Goal: Task Accomplishment & Management: Complete application form

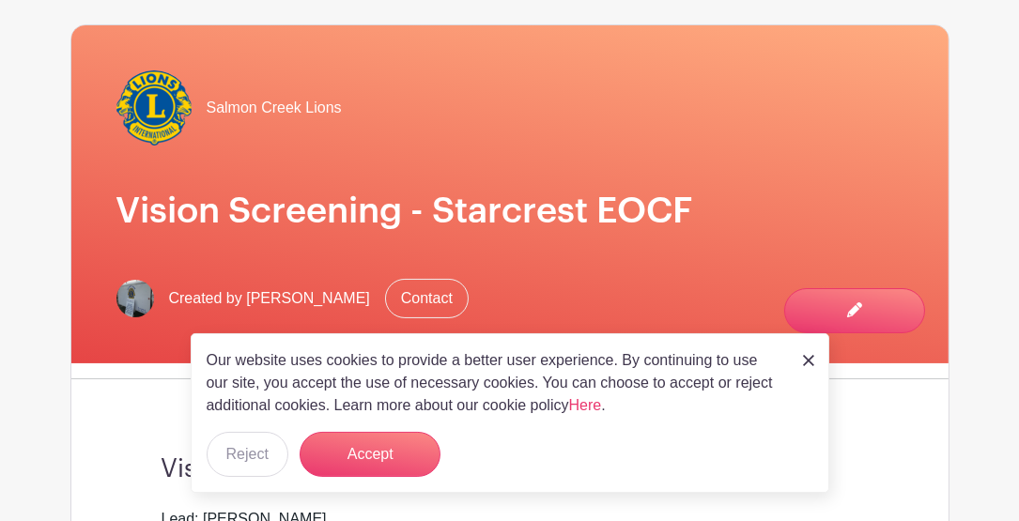
scroll to position [230, 0]
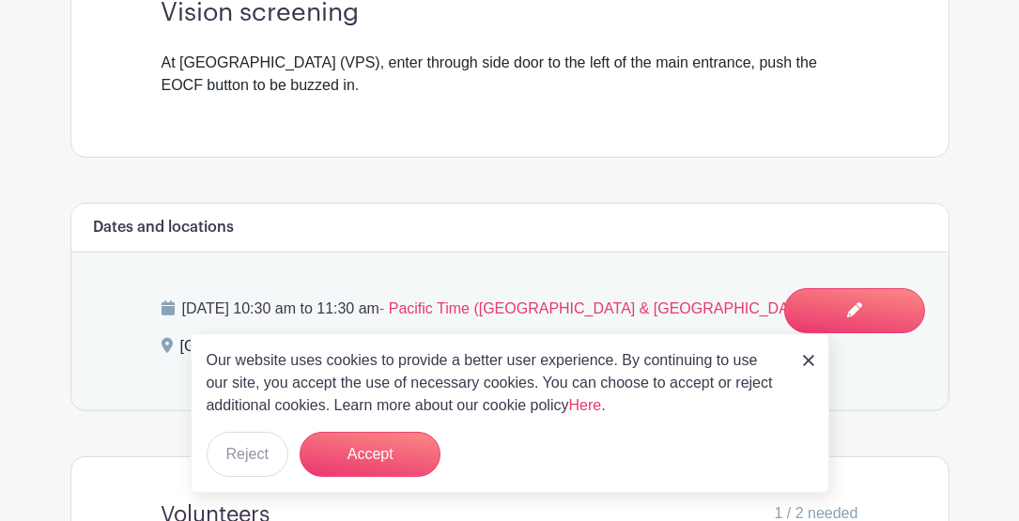
scroll to position [564, 0]
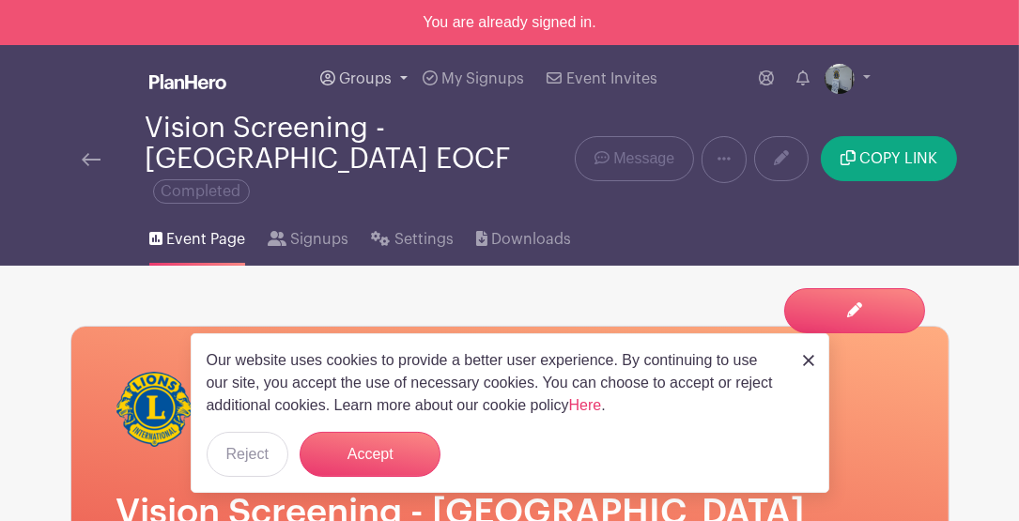
click at [396, 80] on link "Groups" at bounding box center [364, 79] width 102 height 68
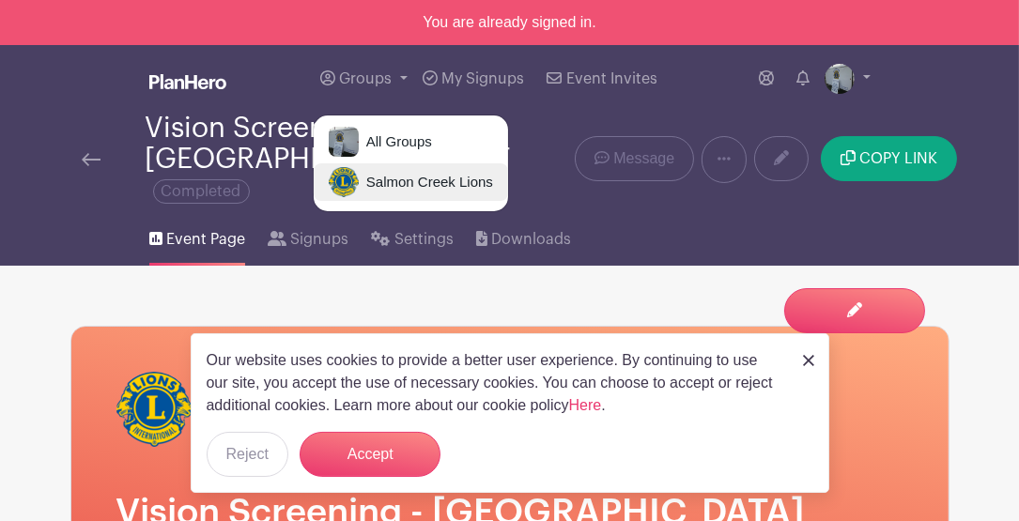
click at [397, 181] on span "Salmon Creek Lions" at bounding box center [426, 183] width 134 height 22
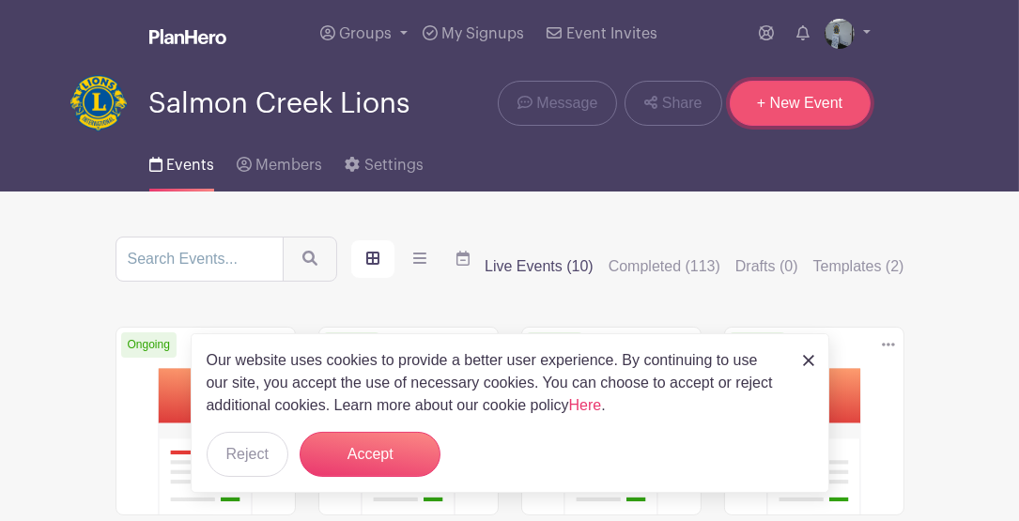
click at [797, 103] on link "+ New Event" at bounding box center [800, 103] width 141 height 45
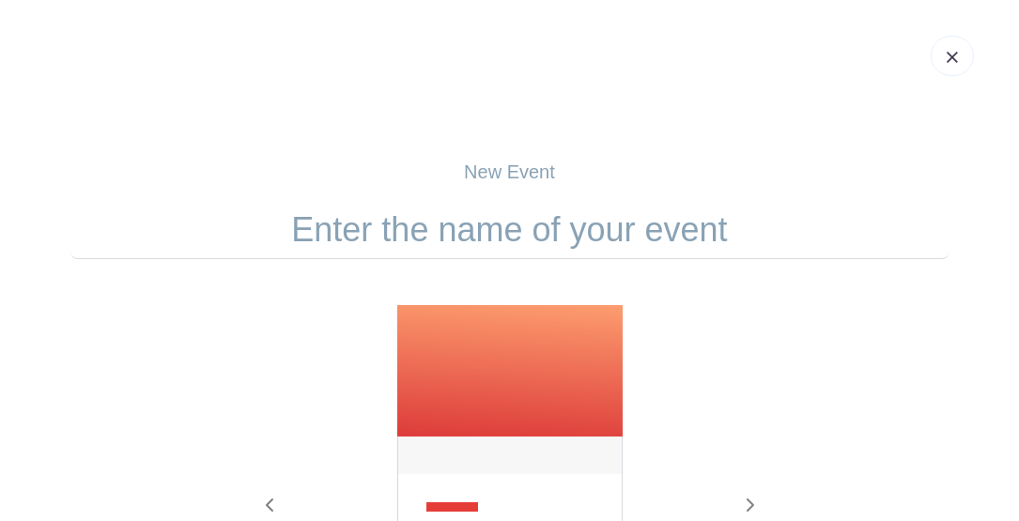
click at [529, 222] on input "text" at bounding box center [509, 230] width 879 height 58
paste input "Holiday Wreath Fundraising Event"
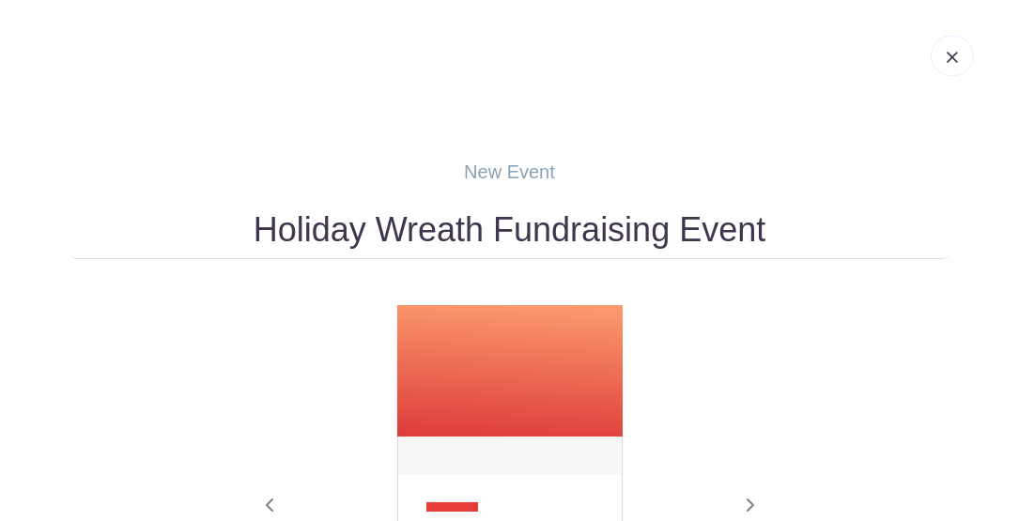
click at [534, 217] on input "Holiday Wreath Fundraising Event" at bounding box center [509, 230] width 879 height 58
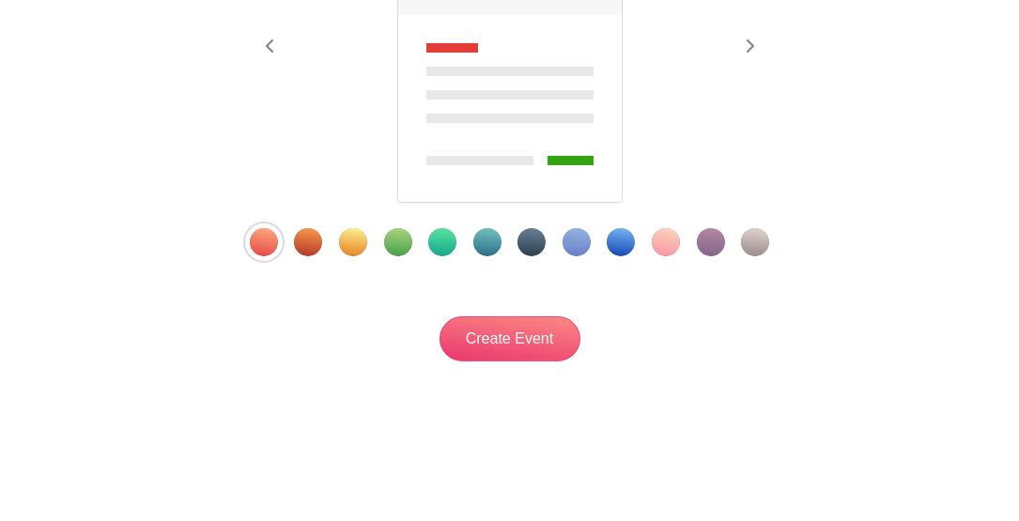
scroll to position [460, 0]
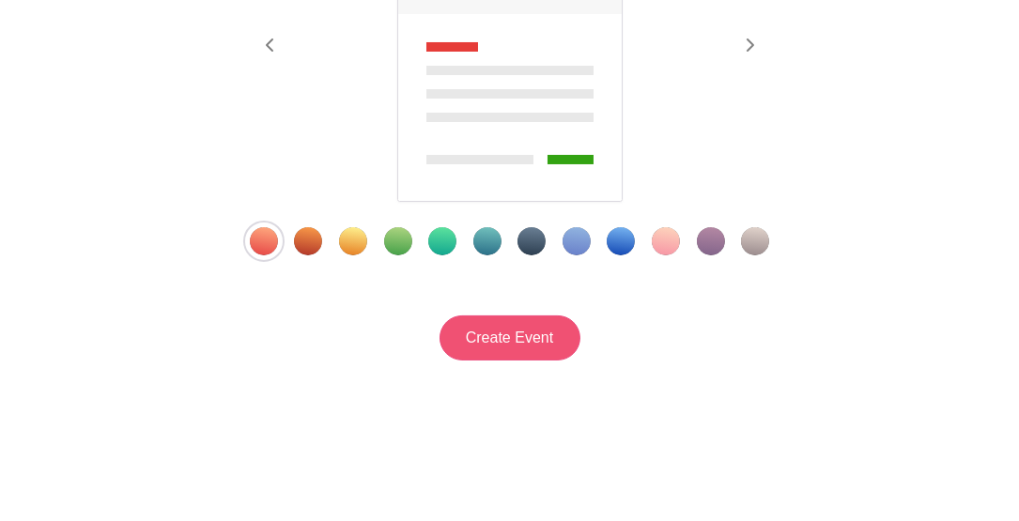
type input "Holiday Wreath Fundraising Event"
click at [537, 332] on input "Create Event" at bounding box center [510, 338] width 141 height 45
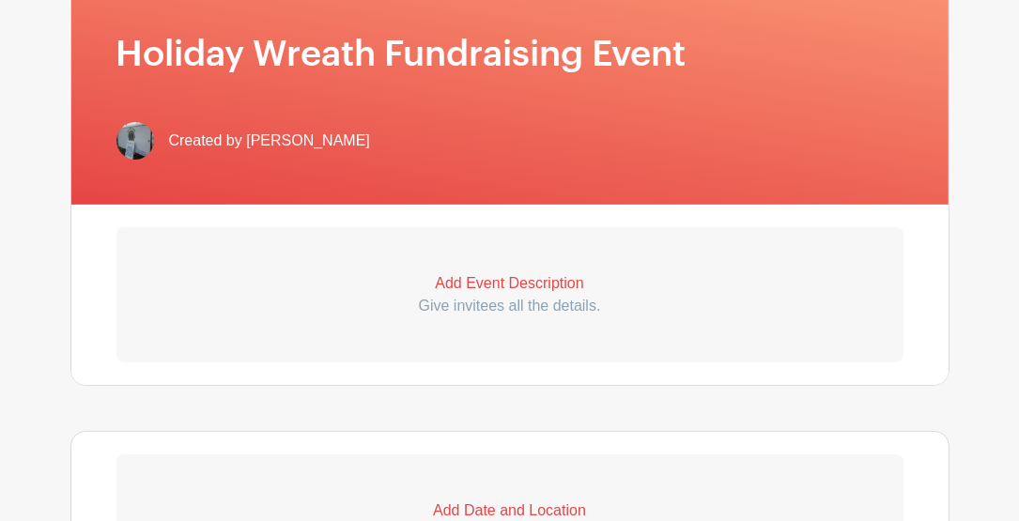
scroll to position [438, 0]
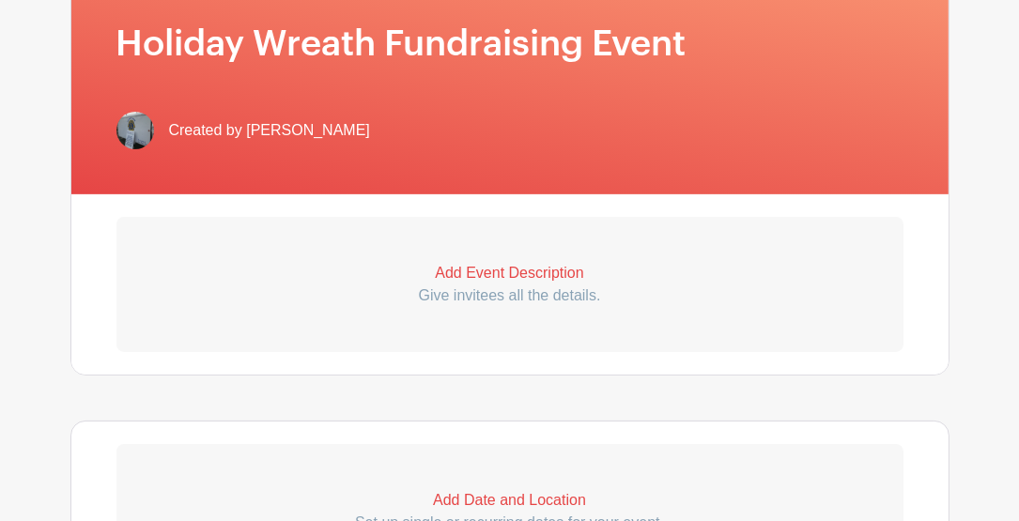
click at [515, 272] on p "Add Event Description" at bounding box center [509, 273] width 787 height 23
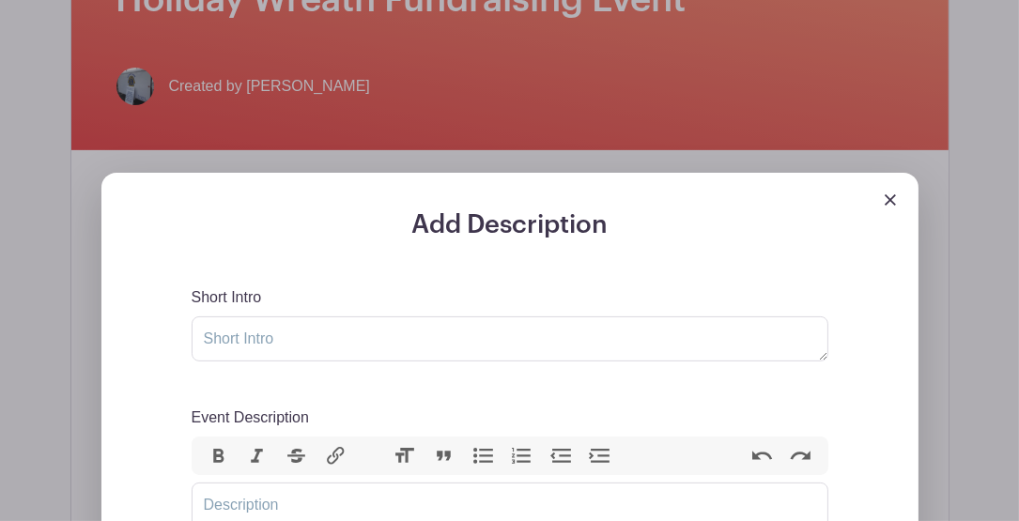
scroll to position [564, 0]
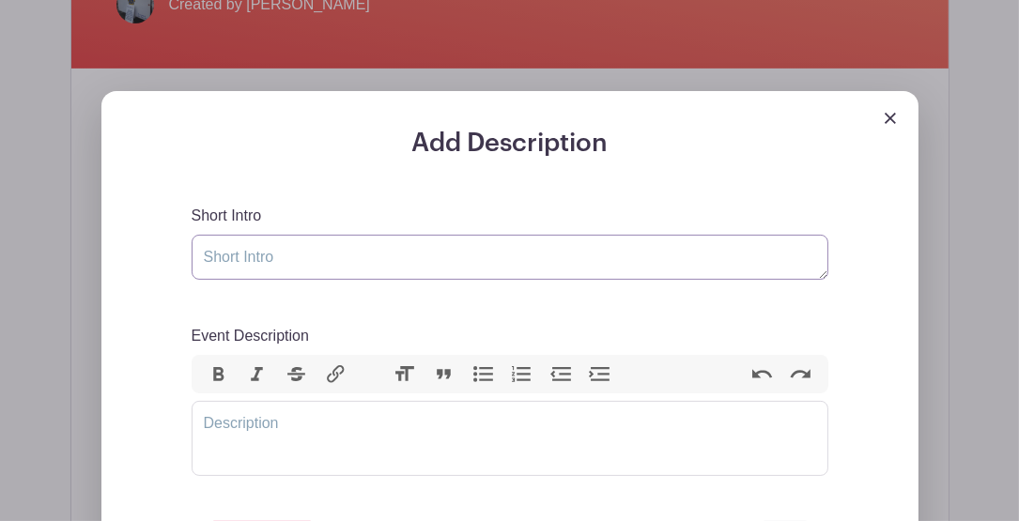
click at [305, 256] on textarea "Short Intro" at bounding box center [510, 257] width 637 height 45
paste textarea "Holiday Wreath Fundraising Event"
click at [468, 265] on textarea "Holiday Wreath Fundraising Event" at bounding box center [510, 257] width 637 height 45
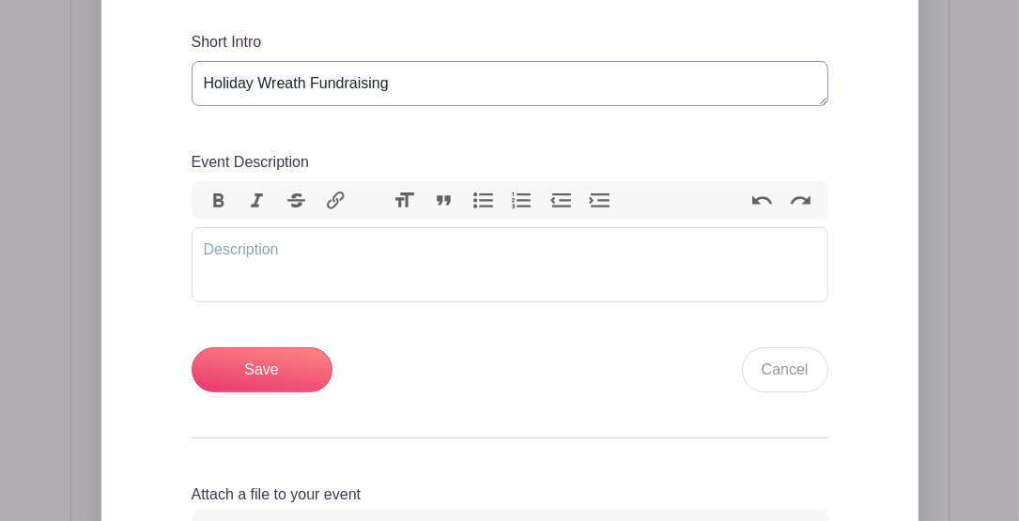
scroll to position [751, 0]
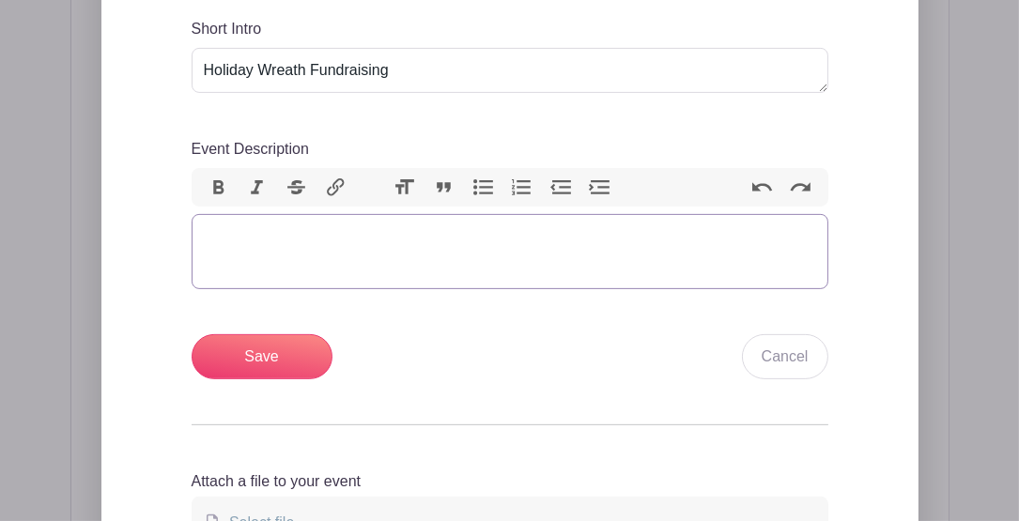
click at [338, 245] on trix-editor "Event Description" at bounding box center [510, 251] width 637 height 75
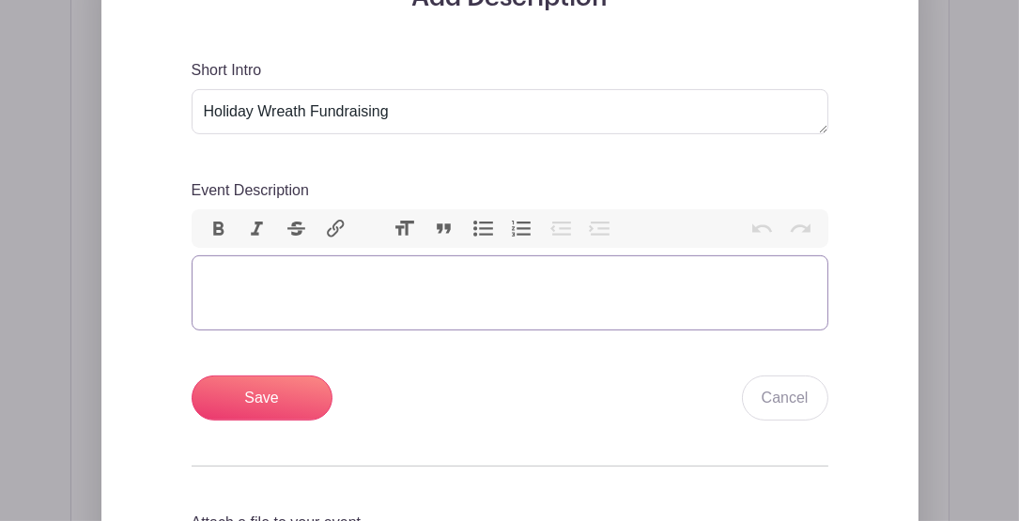
scroll to position [689, 0]
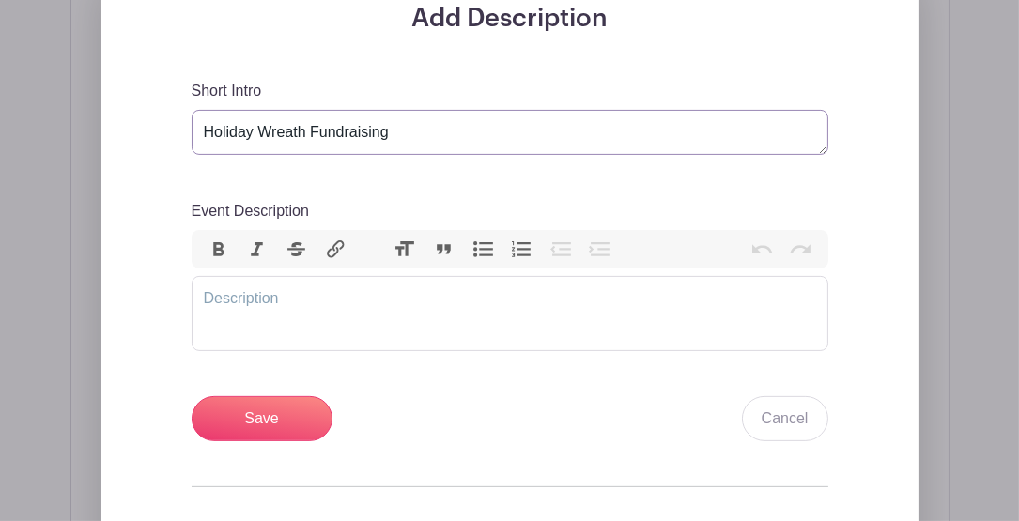
drag, startPoint x: 401, startPoint y: 131, endPoint x: 437, endPoint y: 126, distance: 36.0
click at [401, 131] on textarea "Holiday Wreath Fundraising" at bounding box center [510, 132] width 637 height 45
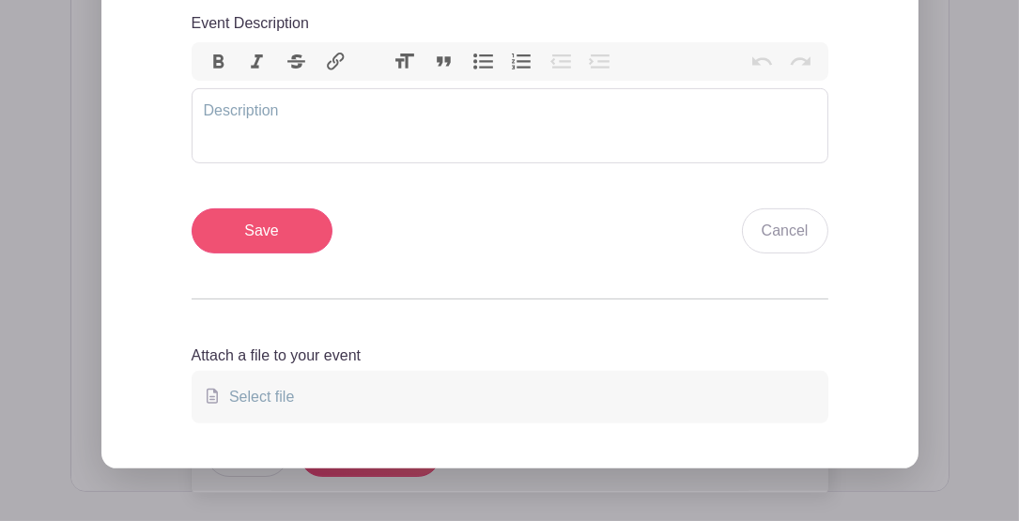
type textarea "Holiday Wreath Fundraising Event"
click at [277, 234] on input "Save" at bounding box center [262, 231] width 141 height 45
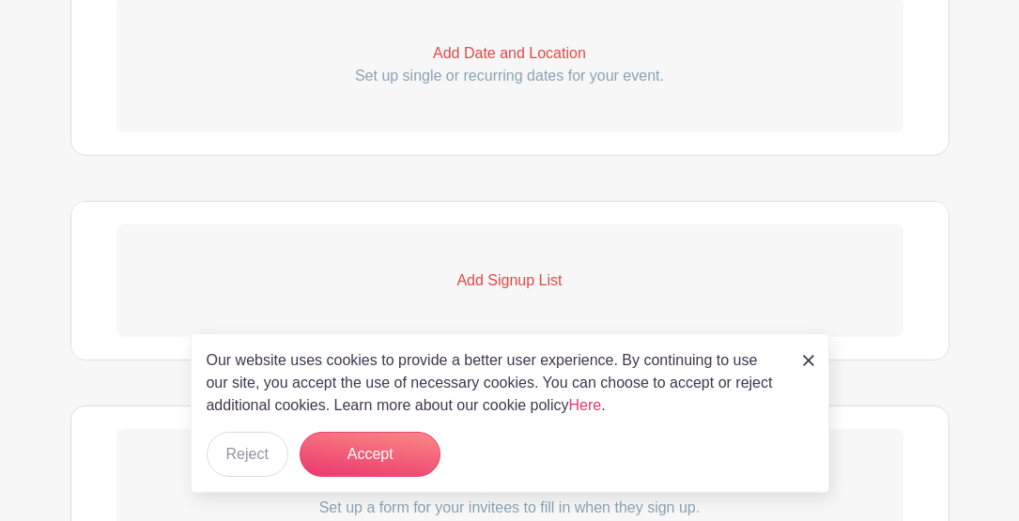
scroll to position [1090, 0]
click at [500, 53] on p "Add Date and Location" at bounding box center [509, 53] width 787 height 23
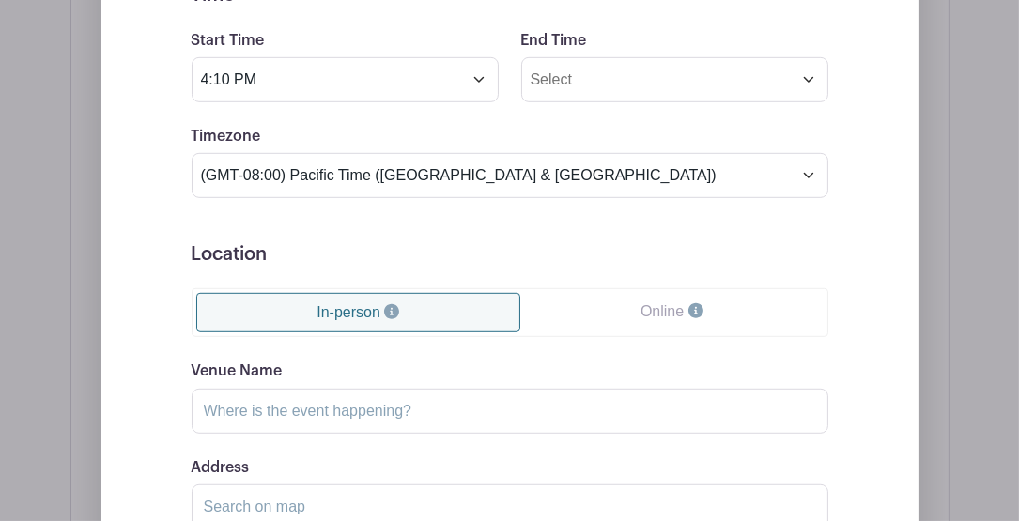
scroll to position [1343, 0]
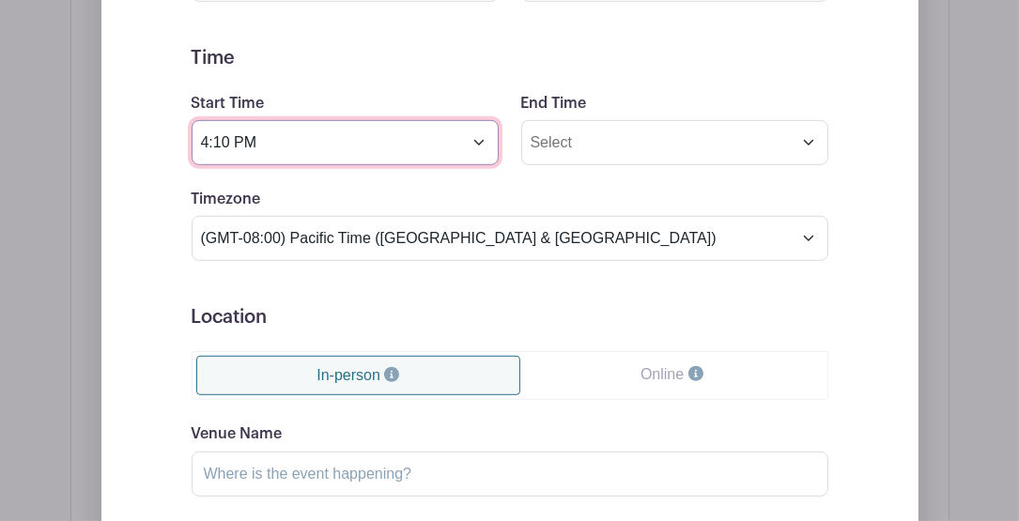
click at [290, 150] on input "4:10 PM" at bounding box center [345, 142] width 307 height 45
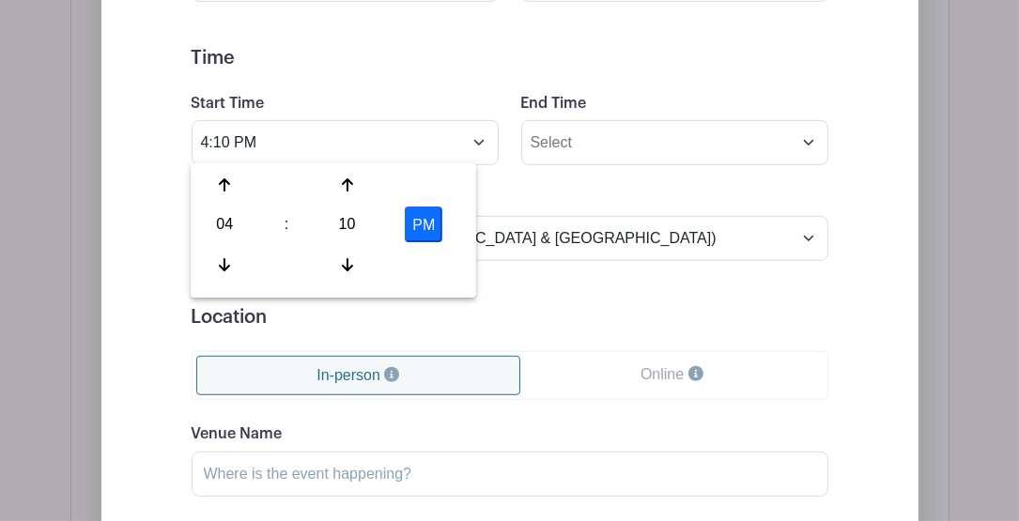
click at [335, 70] on form "Event Date Start Date Oct 11 2025 Repeats Does not repeat Daily Weekly Monthly …" at bounding box center [510, 306] width 637 height 845
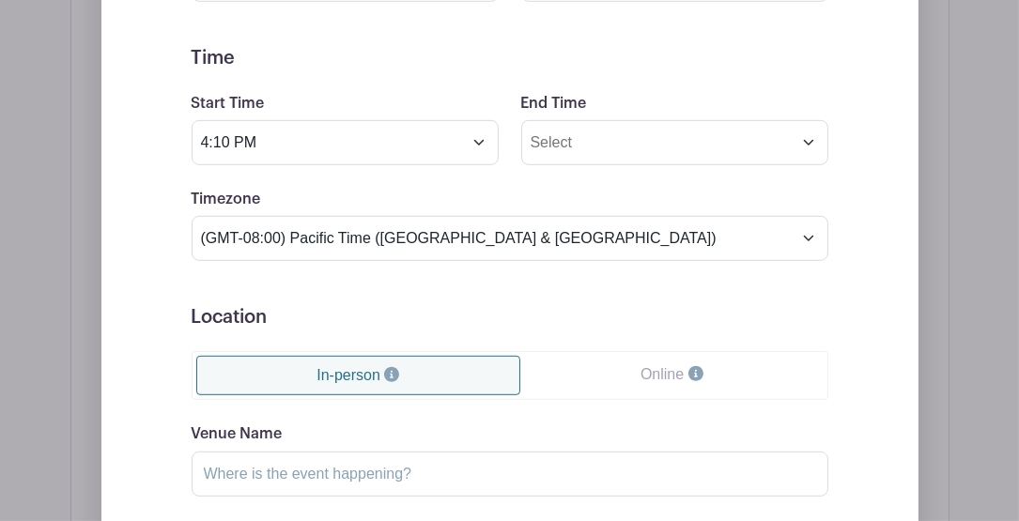
scroll to position [1155, 0]
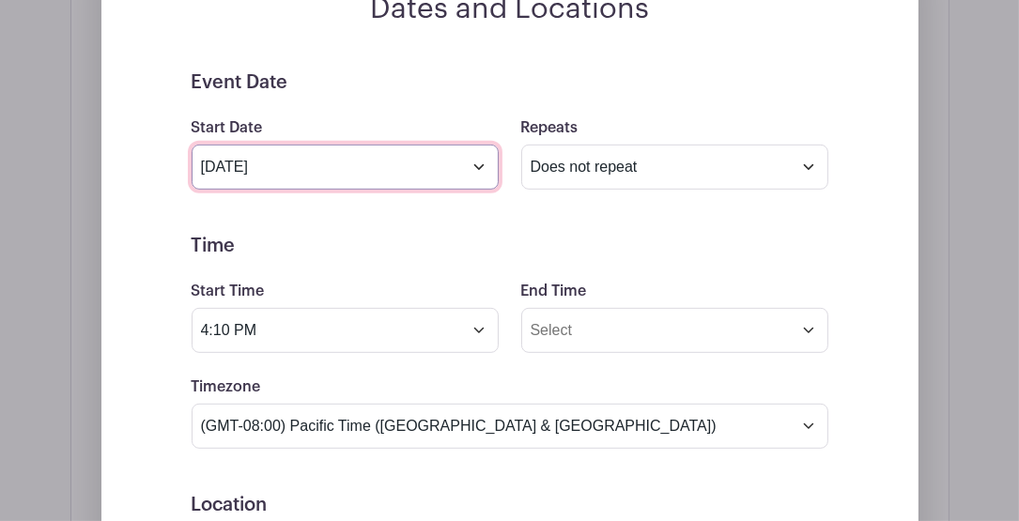
click at [317, 175] on input "Oct 11 2025" at bounding box center [345, 167] width 307 height 45
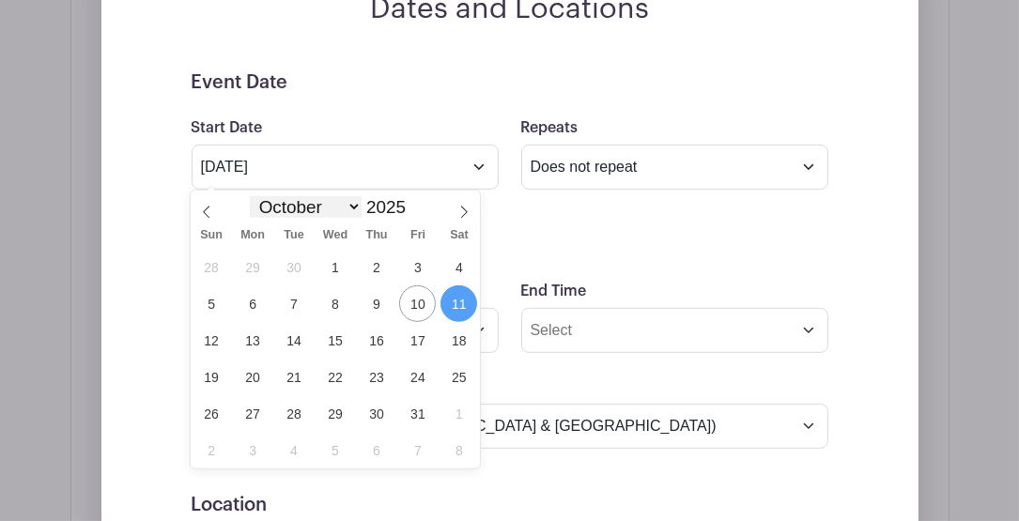
click at [354, 207] on select "January February March April May June July August September October November De…" at bounding box center [305, 207] width 111 height 22
select select "10"
click at [250, 196] on select "January February March April May June July August September October November De…" at bounding box center [305, 207] width 111 height 22
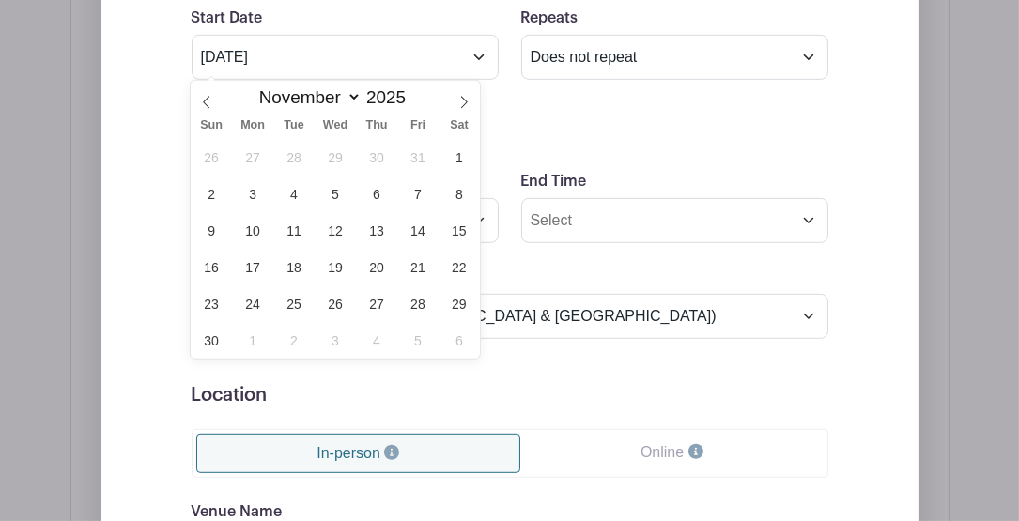
scroll to position [1281, 0]
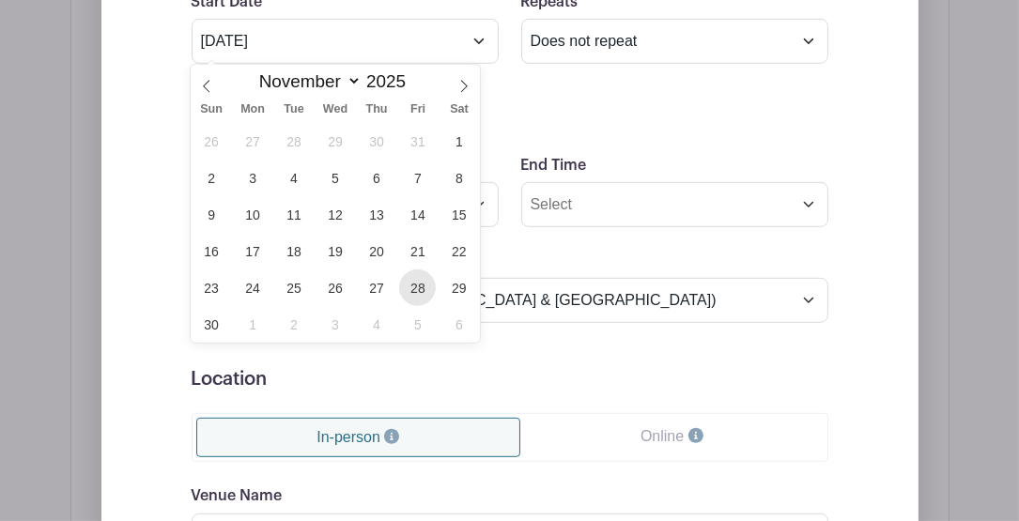
click at [423, 292] on span "28" at bounding box center [417, 288] width 37 height 37
type input "Nov 28 2025"
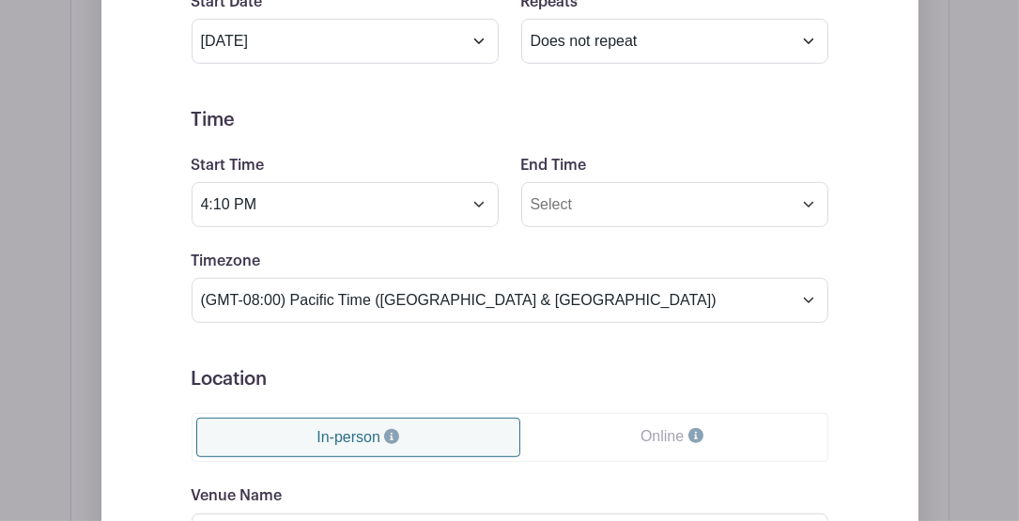
click at [516, 75] on form "Event Date Start Date Nov 28 2025 Repeats Does not repeat Daily Weekly Monthly …" at bounding box center [510, 368] width 637 height 845
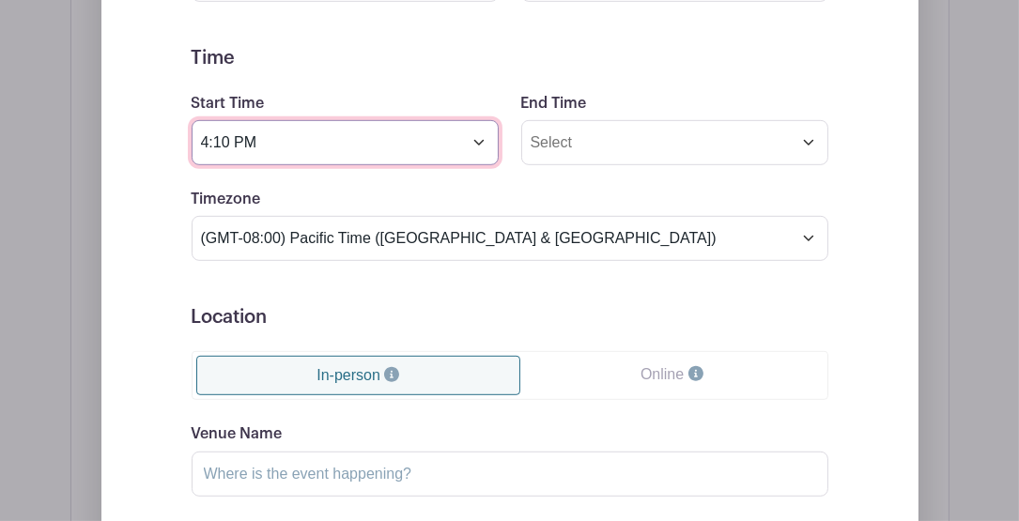
click at [304, 141] on input "4:10 PM" at bounding box center [345, 142] width 307 height 45
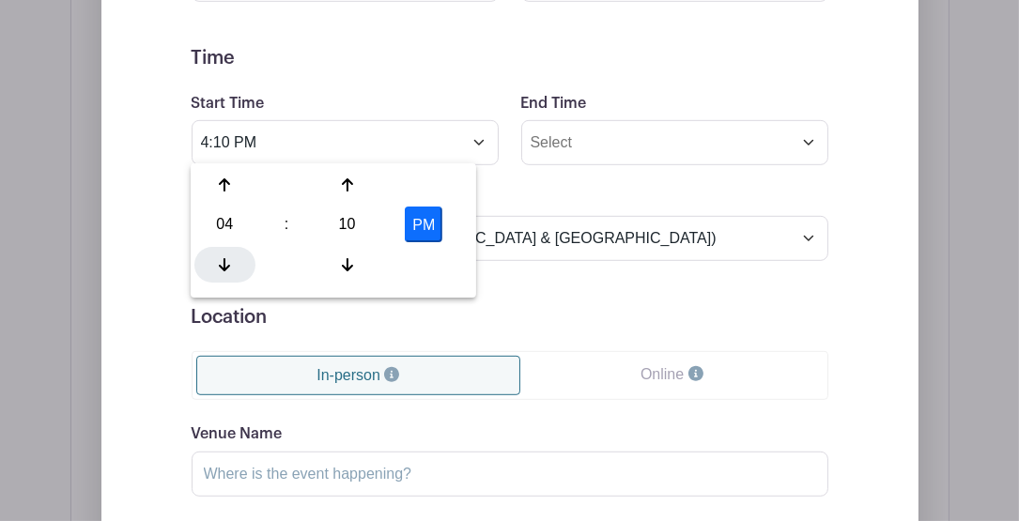
click at [237, 256] on div at bounding box center [224, 265] width 61 height 36
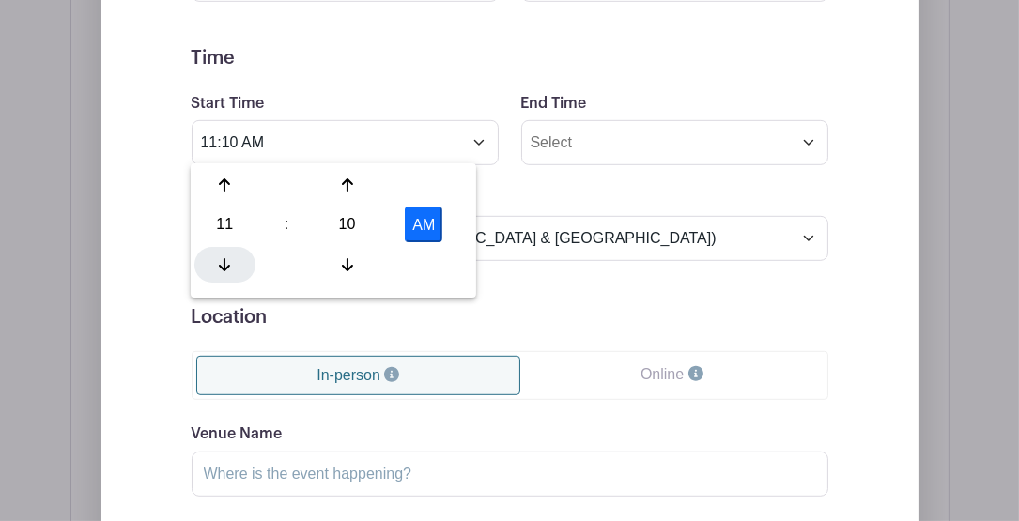
click at [237, 256] on div at bounding box center [224, 265] width 61 height 36
click at [344, 263] on icon at bounding box center [346, 264] width 11 height 15
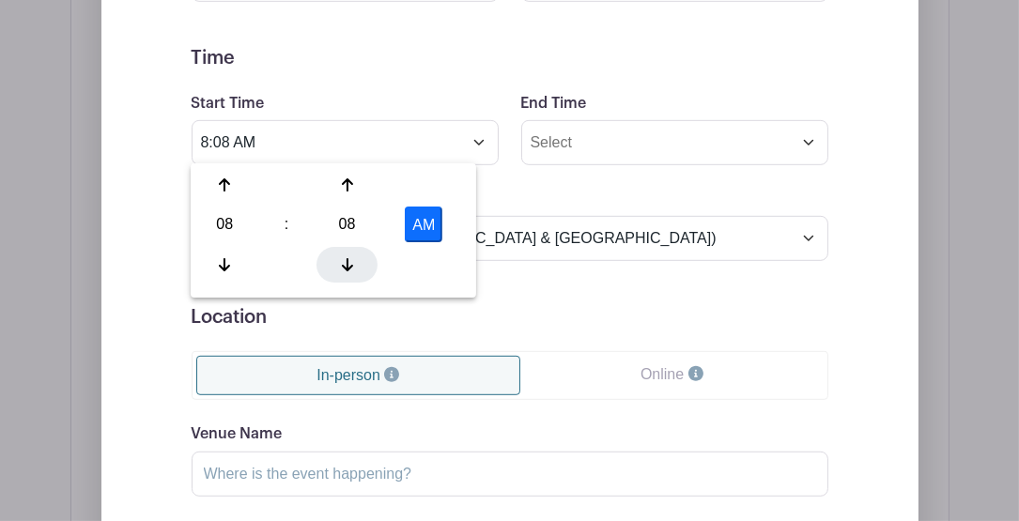
click at [344, 263] on icon at bounding box center [346, 264] width 11 height 15
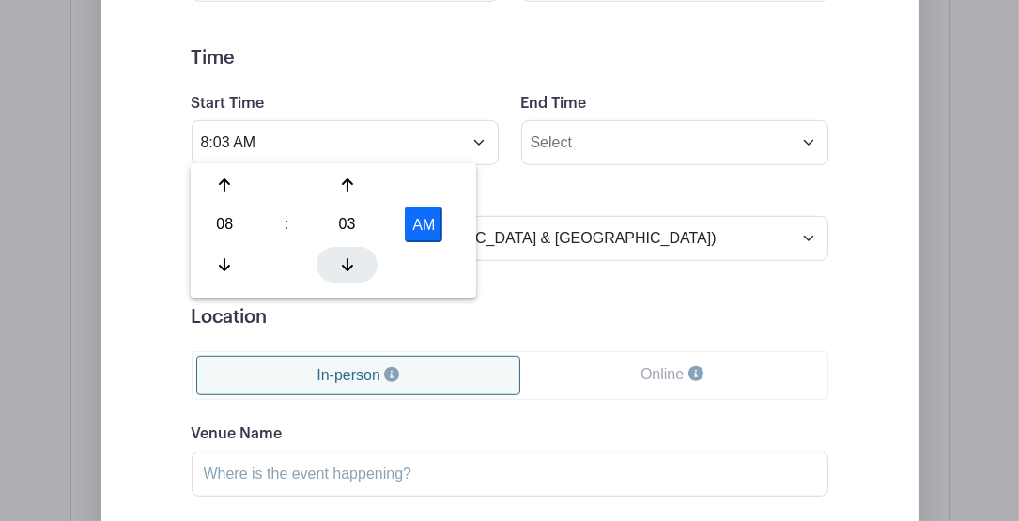
click at [344, 263] on icon at bounding box center [346, 264] width 11 height 15
type input "8:00 AM"
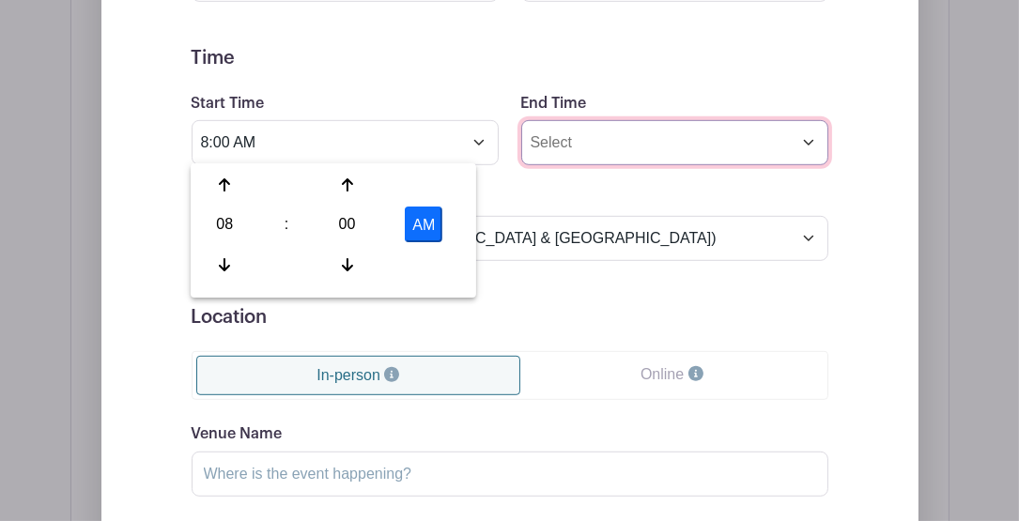
click at [574, 132] on input "End Time" at bounding box center [674, 142] width 307 height 45
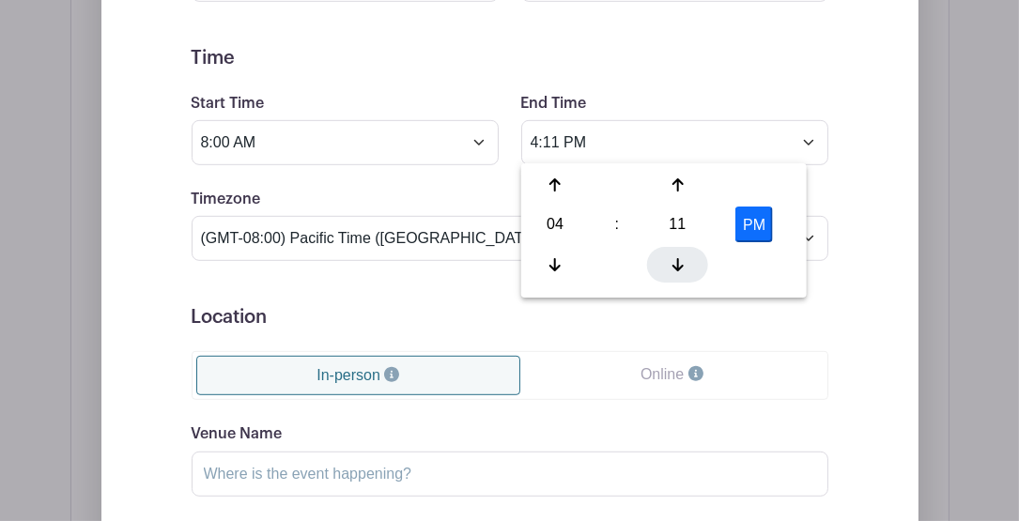
click at [686, 261] on div at bounding box center [677, 265] width 61 height 36
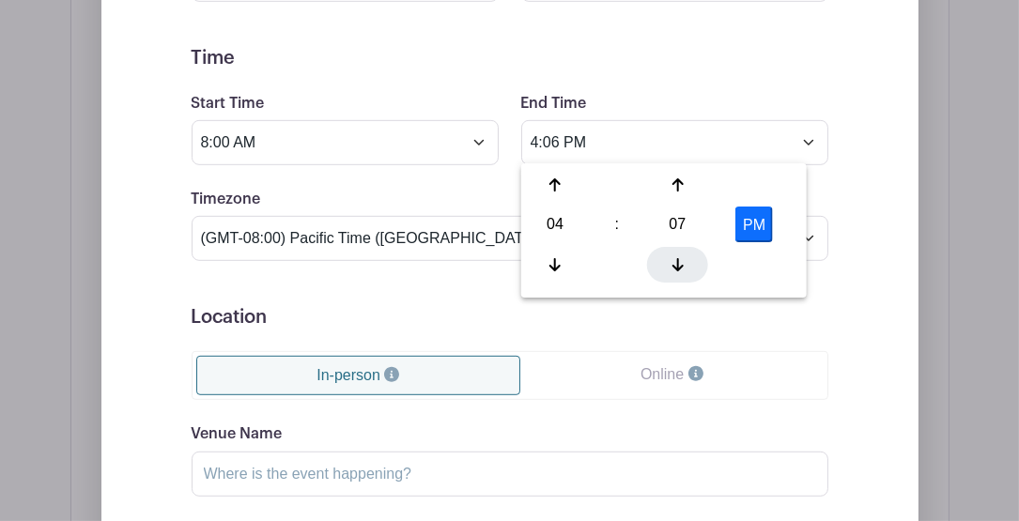
click at [686, 261] on div at bounding box center [677, 265] width 61 height 36
click at [687, 261] on div at bounding box center [677, 265] width 61 height 36
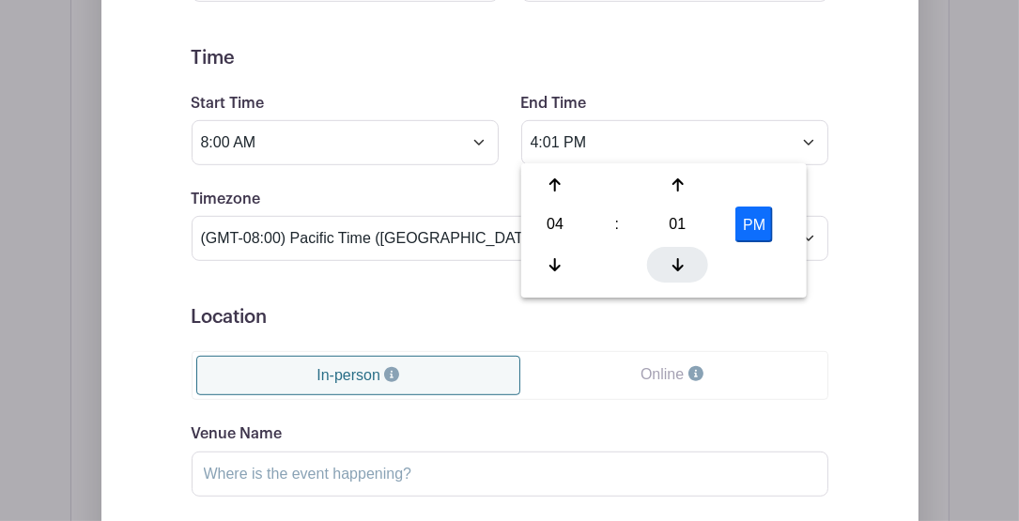
click at [687, 261] on div at bounding box center [677, 265] width 61 height 36
type input "4:00 PM"
click at [674, 79] on form "Event Date Start Date Nov 28 2025 Repeats Does not repeat Daily Weekly Monthly …" at bounding box center [510, 306] width 637 height 845
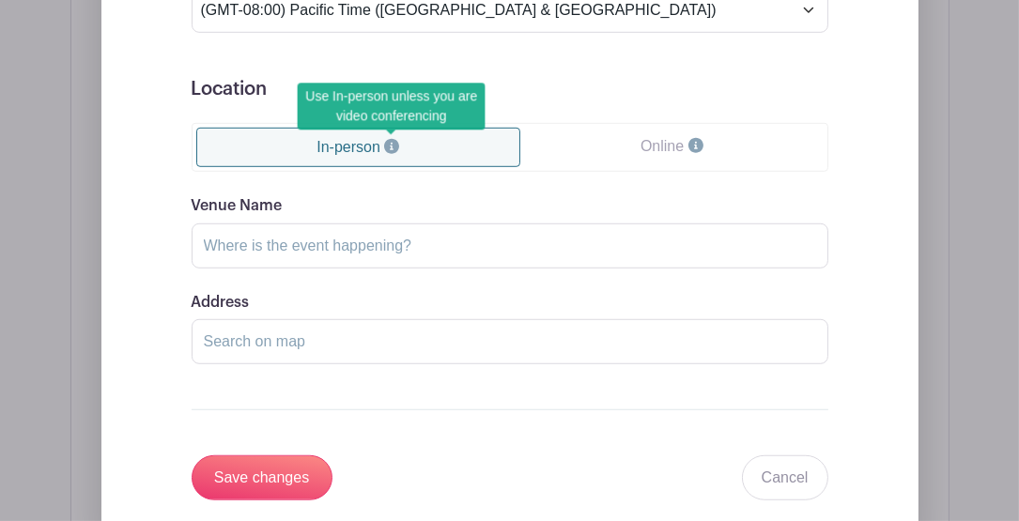
scroll to position [1594, 0]
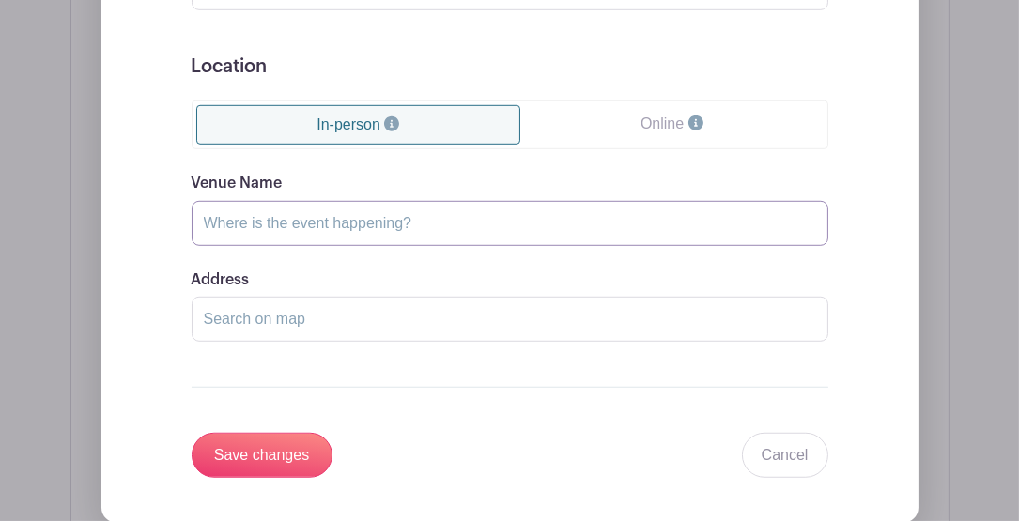
click at [331, 214] on input "Venue Name" at bounding box center [510, 223] width 637 height 45
type input "Dutch Bros Coffee (Hazel Dell)"
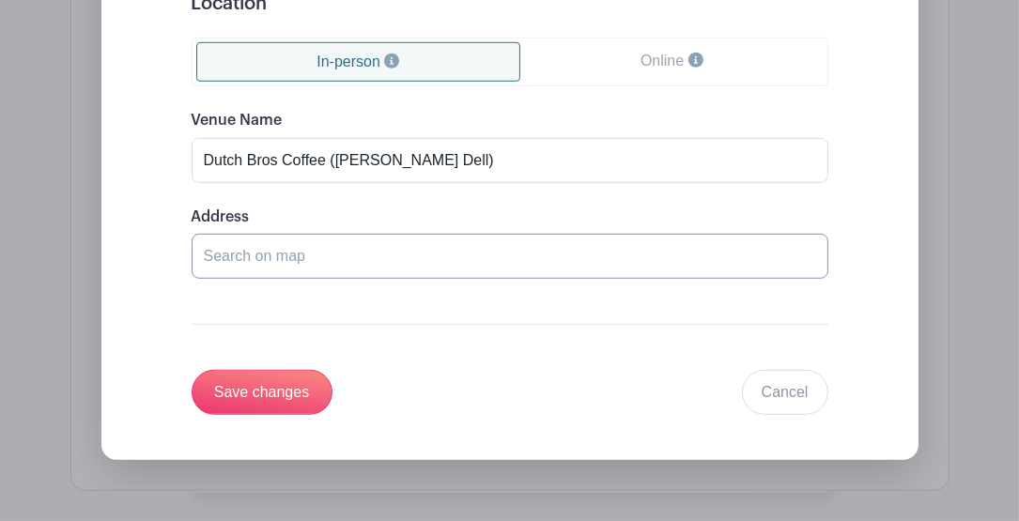
click at [286, 255] on input "Address" at bounding box center [510, 256] width 637 height 45
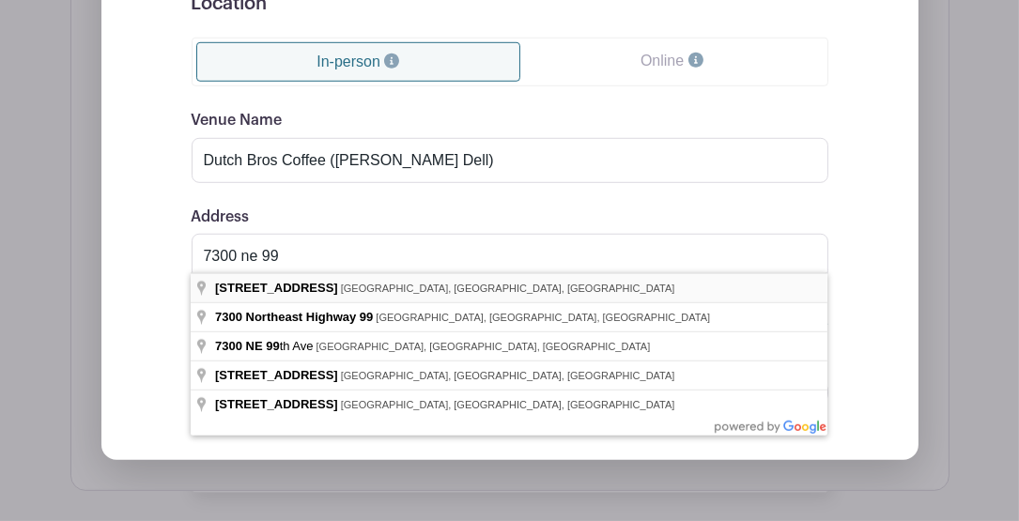
type input "7300 Northeast 99th Street, Vancouver, WA, USA"
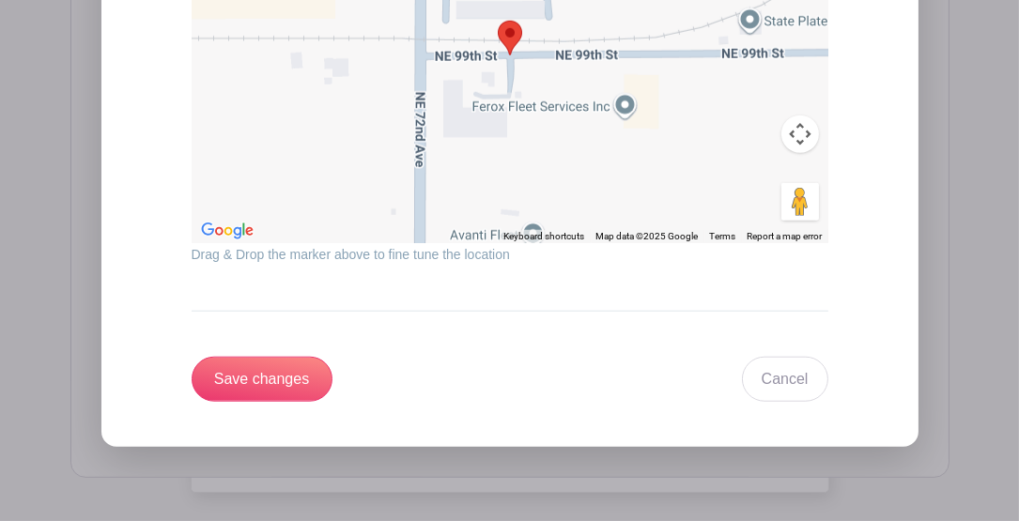
scroll to position [2095, 0]
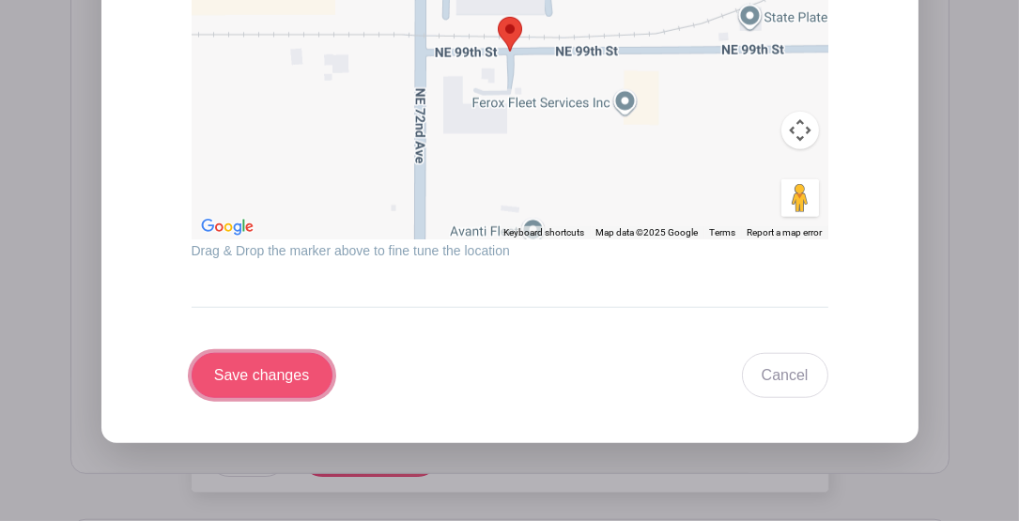
click at [263, 367] on input "Save changes" at bounding box center [262, 375] width 141 height 45
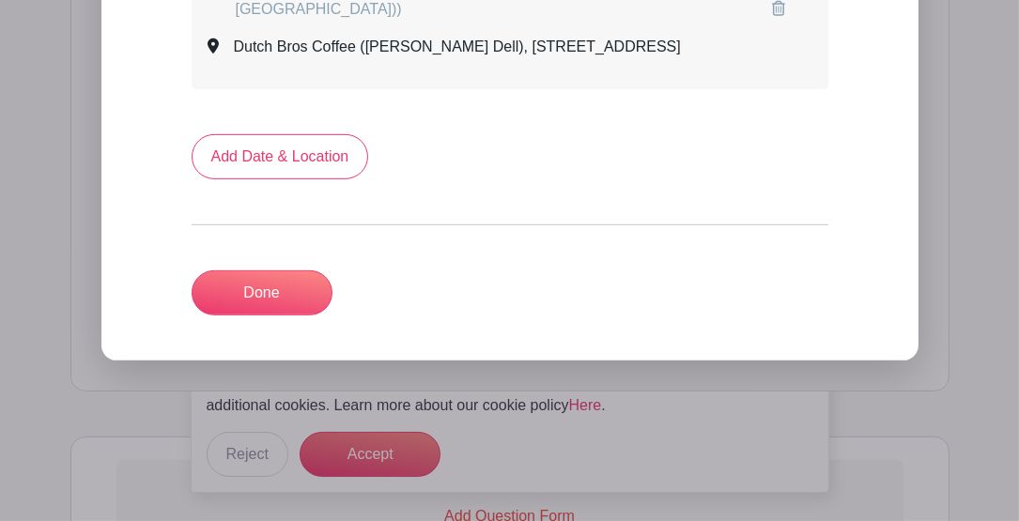
scroll to position [1162, 0]
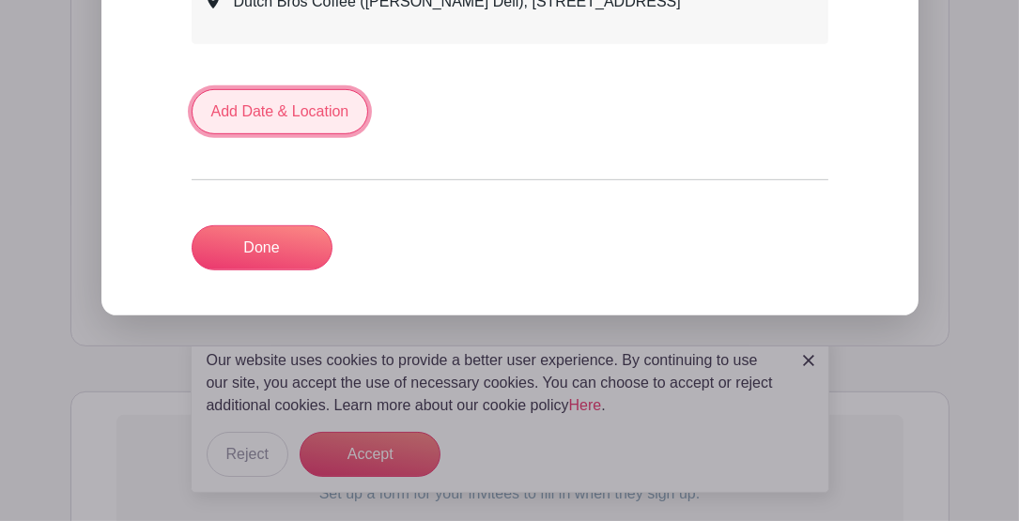
click at [286, 124] on link "Add Date & Location" at bounding box center [281, 111] width 178 height 45
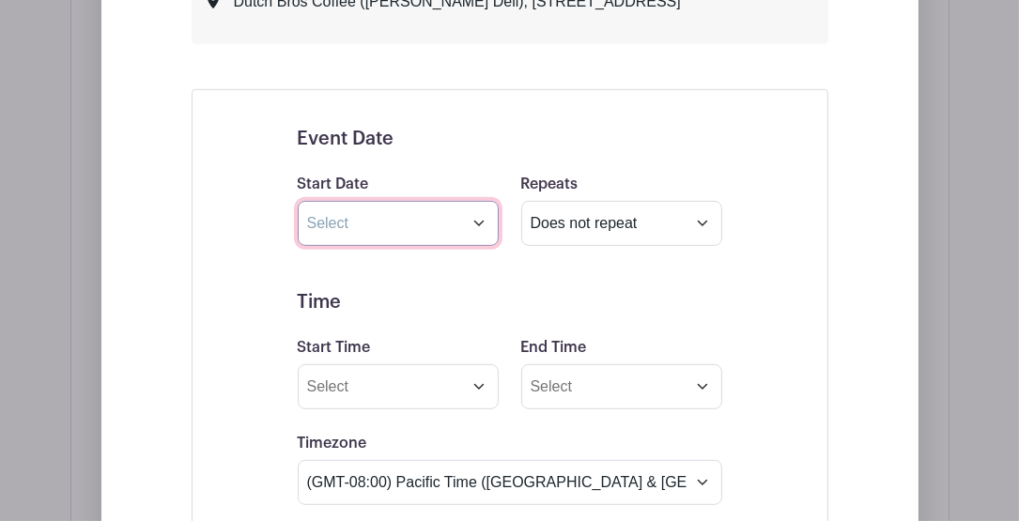
click at [382, 246] on input "text" at bounding box center [398, 223] width 201 height 45
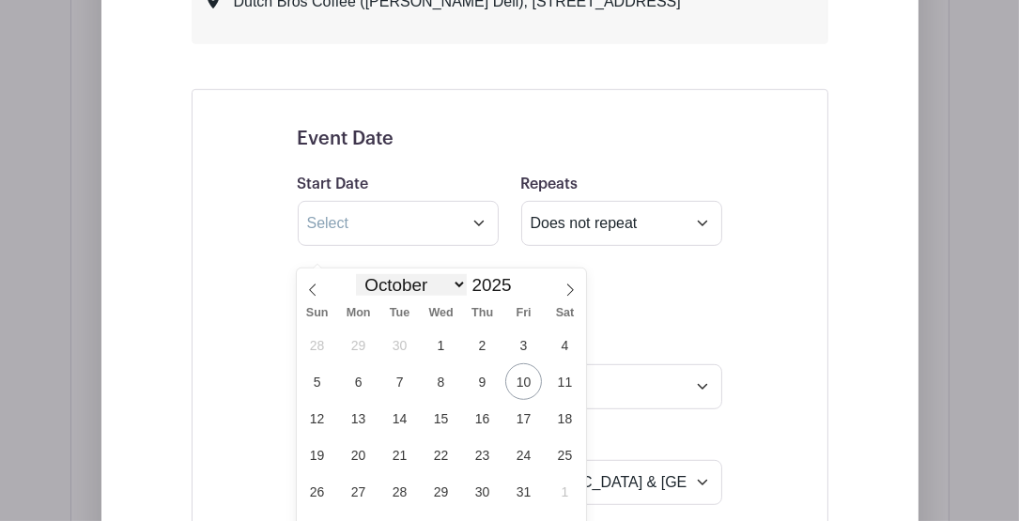
click at [458, 281] on select "January February March April May June July August September October November De…" at bounding box center [411, 285] width 111 height 22
select select "10"
click at [356, 274] on select "January February March April May June July August September October November De…" at bounding box center [411, 285] width 111 height 22
click at [565, 489] on span "29" at bounding box center [565, 491] width 37 height 37
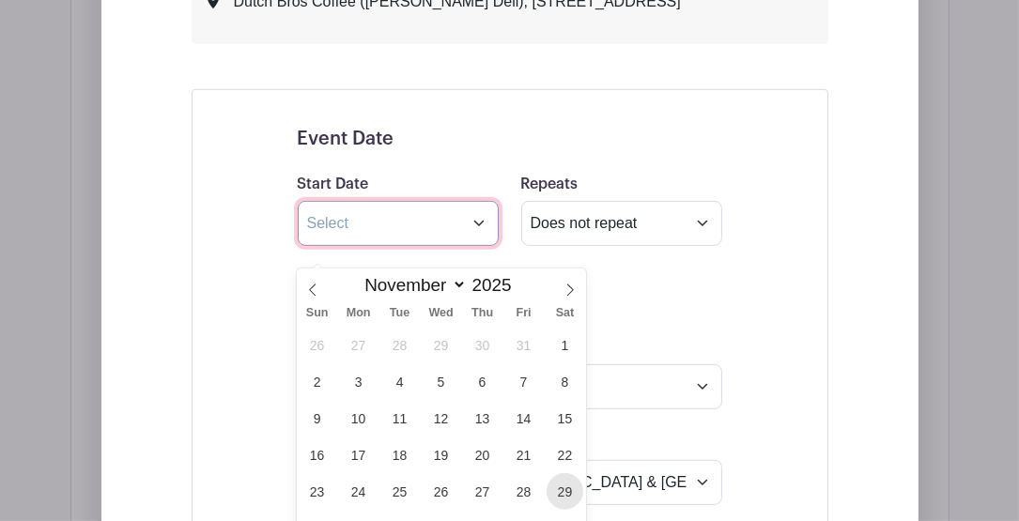
type input "Nov 29 2025"
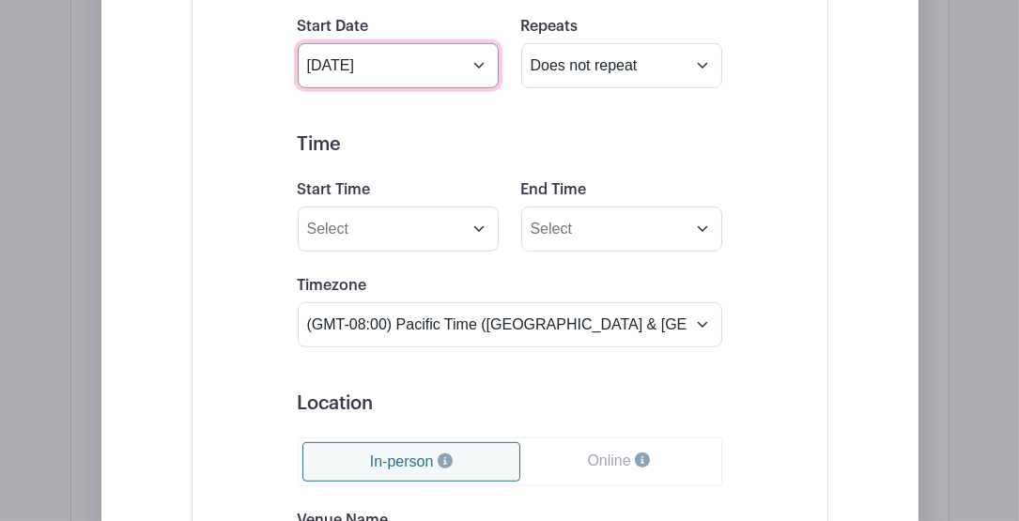
scroll to position [1350, 0]
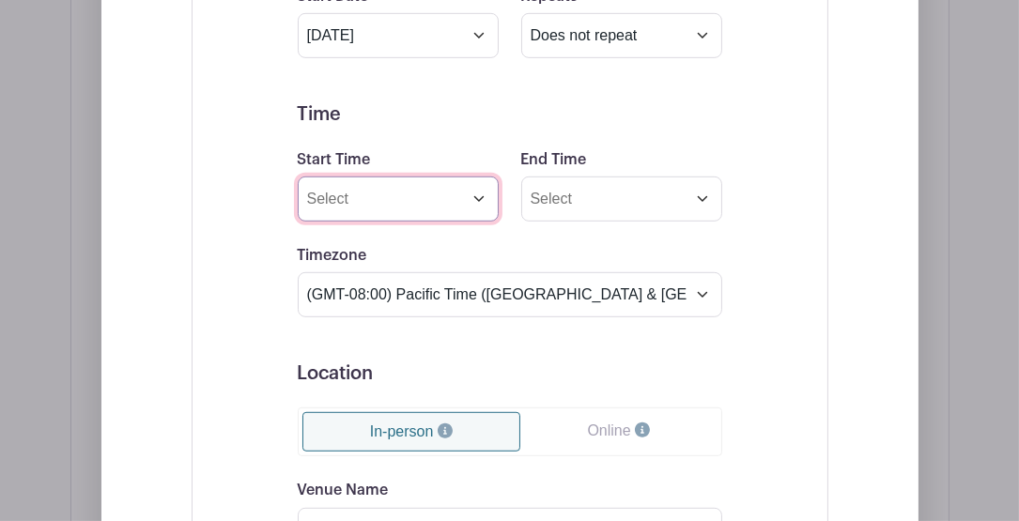
click at [364, 218] on input "Start Time" at bounding box center [398, 199] width 201 height 45
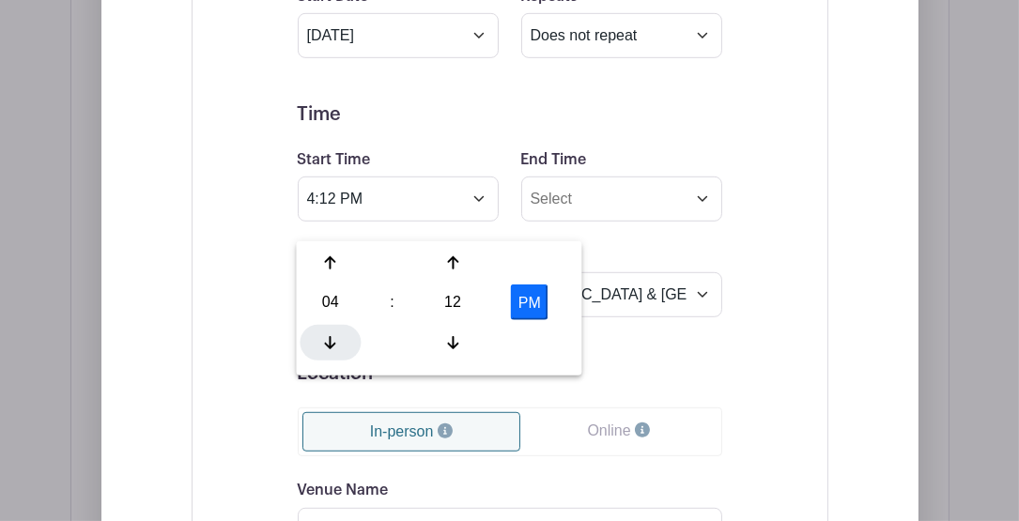
click at [334, 338] on icon at bounding box center [330, 342] width 11 height 15
click at [333, 338] on icon at bounding box center [330, 342] width 11 height 15
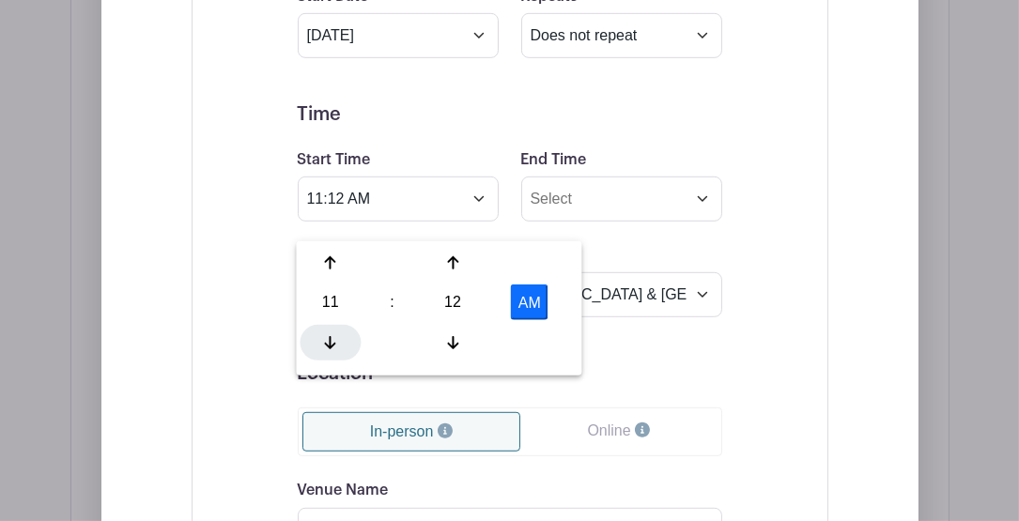
click at [333, 338] on icon at bounding box center [330, 342] width 11 height 15
click at [461, 341] on div at bounding box center [453, 343] width 61 height 36
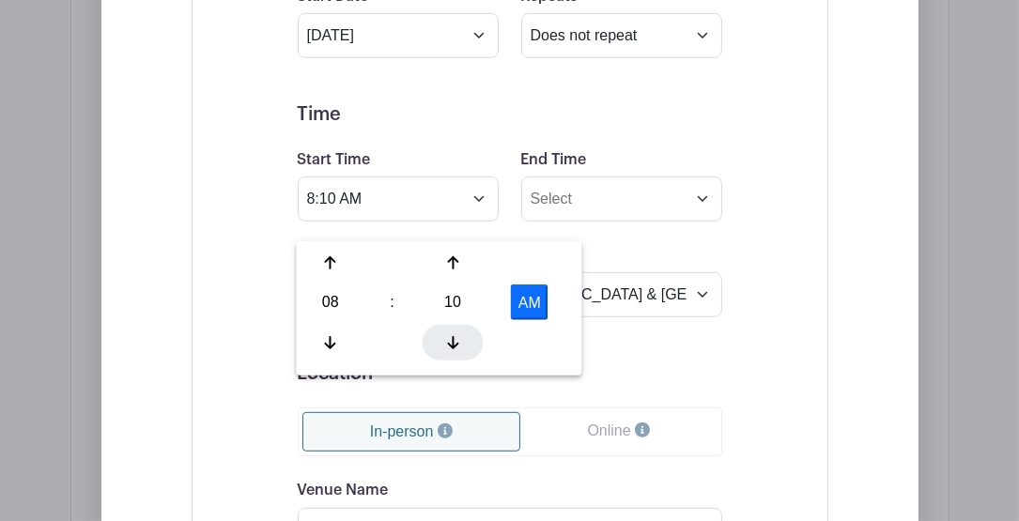
click at [461, 341] on div at bounding box center [453, 343] width 61 height 36
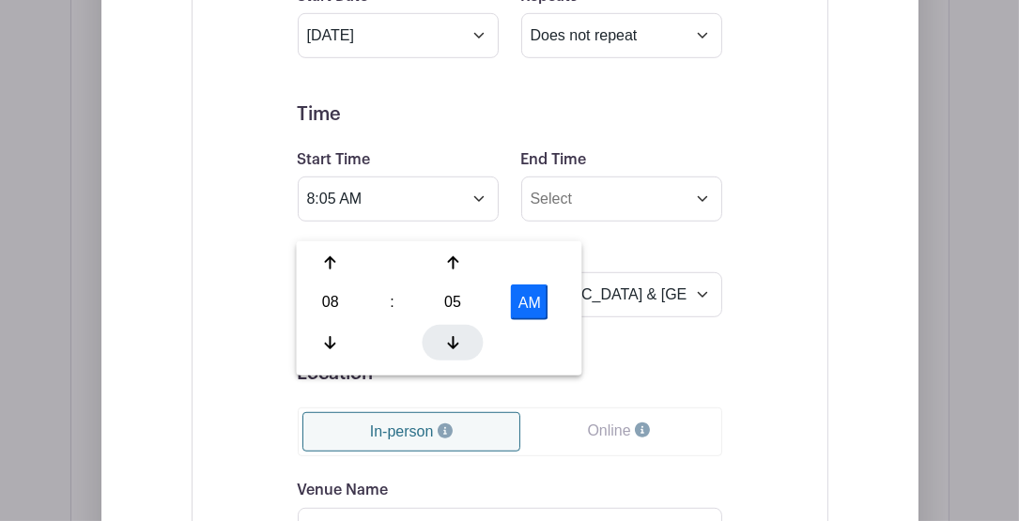
click at [460, 341] on div at bounding box center [453, 343] width 61 height 36
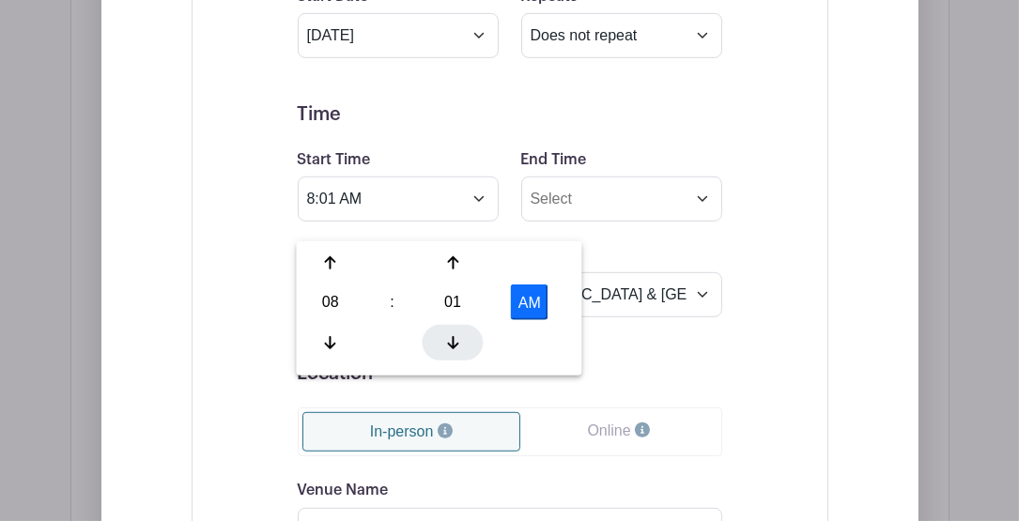
type input "8:00 AM"
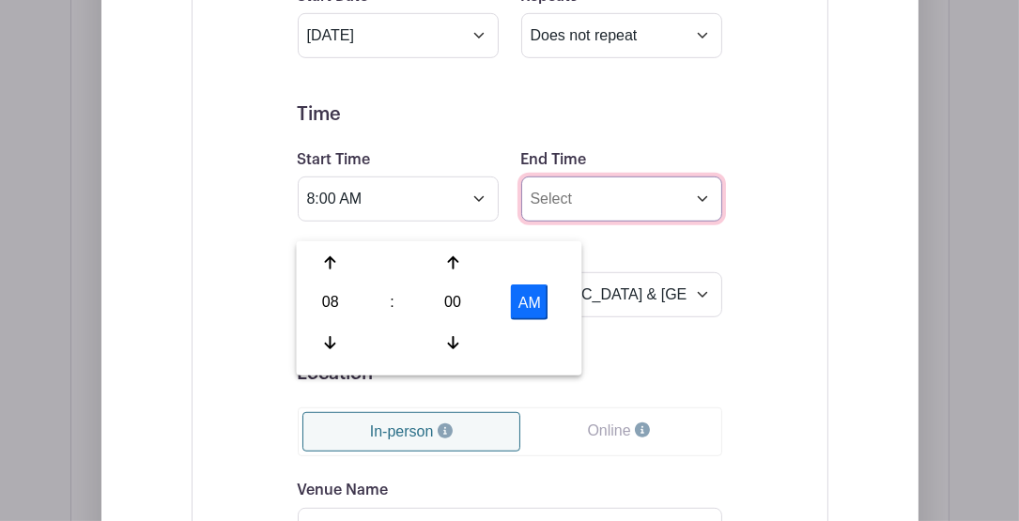
click at [629, 218] on input "End Time" at bounding box center [621, 199] width 201 height 45
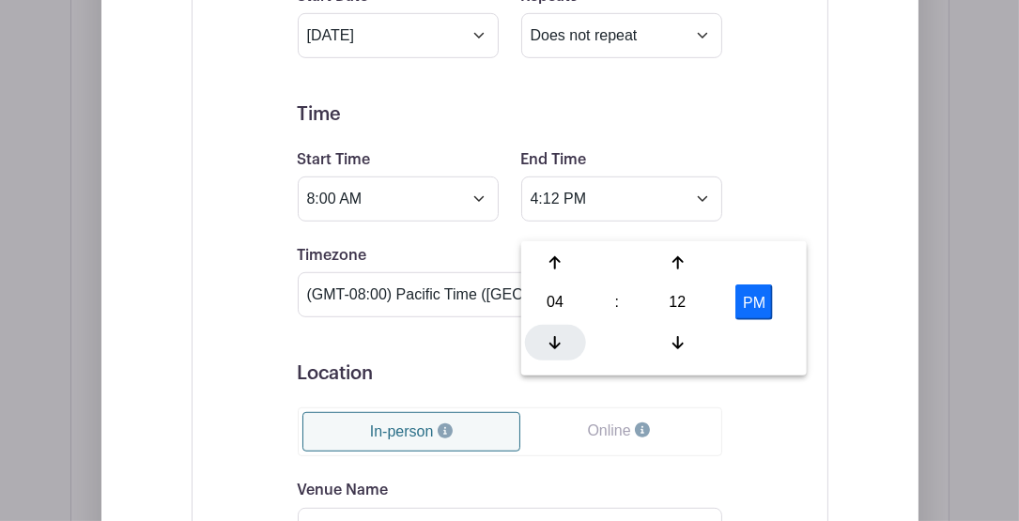
click at [560, 344] on icon at bounding box center [555, 342] width 11 height 15
click at [561, 265] on div at bounding box center [555, 263] width 61 height 36
click at [673, 348] on icon at bounding box center [677, 342] width 11 height 15
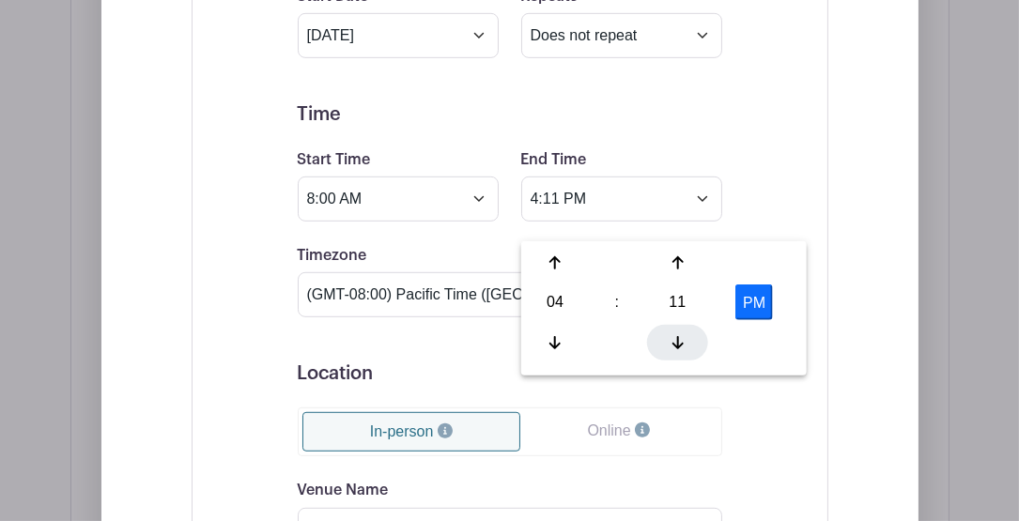
click at [673, 348] on icon at bounding box center [677, 342] width 11 height 15
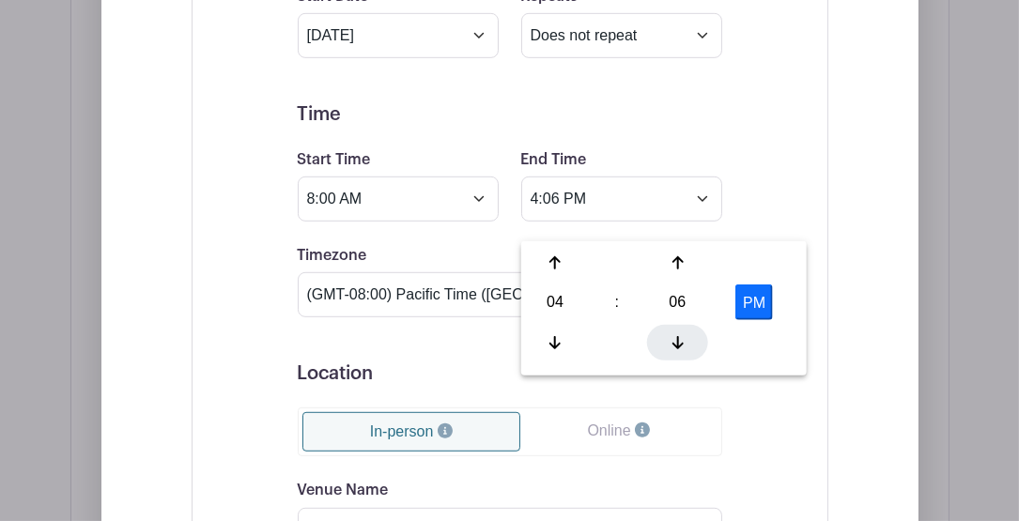
click at [673, 348] on icon at bounding box center [677, 342] width 11 height 15
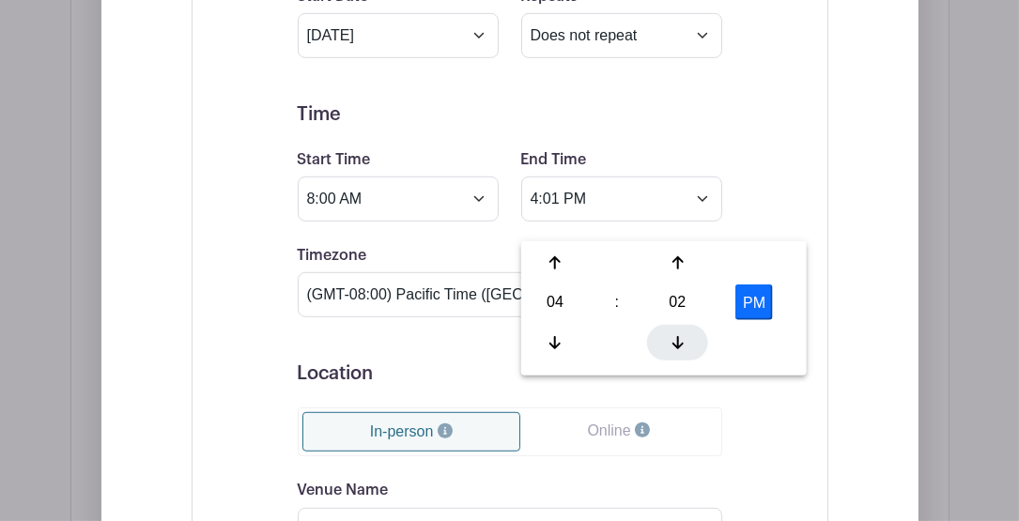
click at [673, 348] on icon at bounding box center [677, 342] width 11 height 15
type input "4:00 PM"
click at [627, 126] on h5 "Time" at bounding box center [510, 114] width 425 height 23
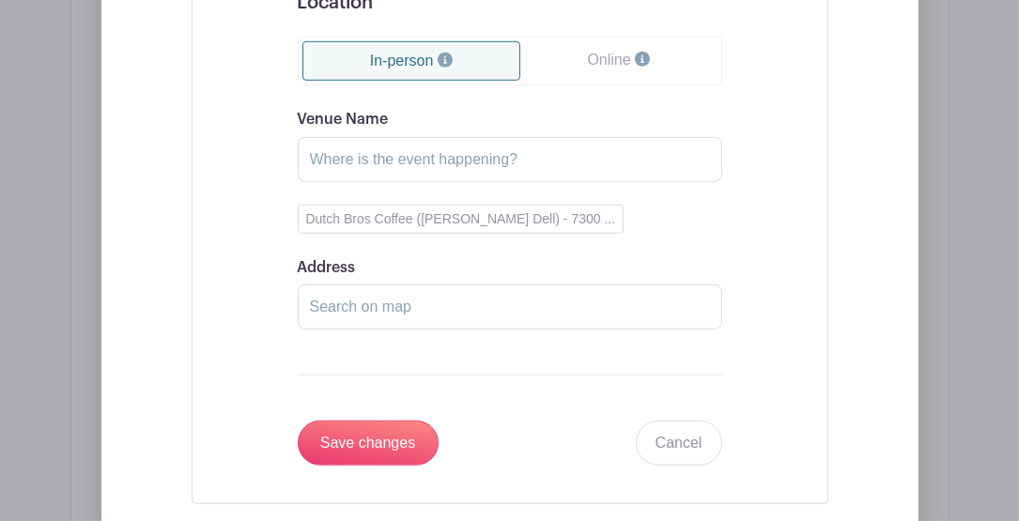
scroll to position [1726, 0]
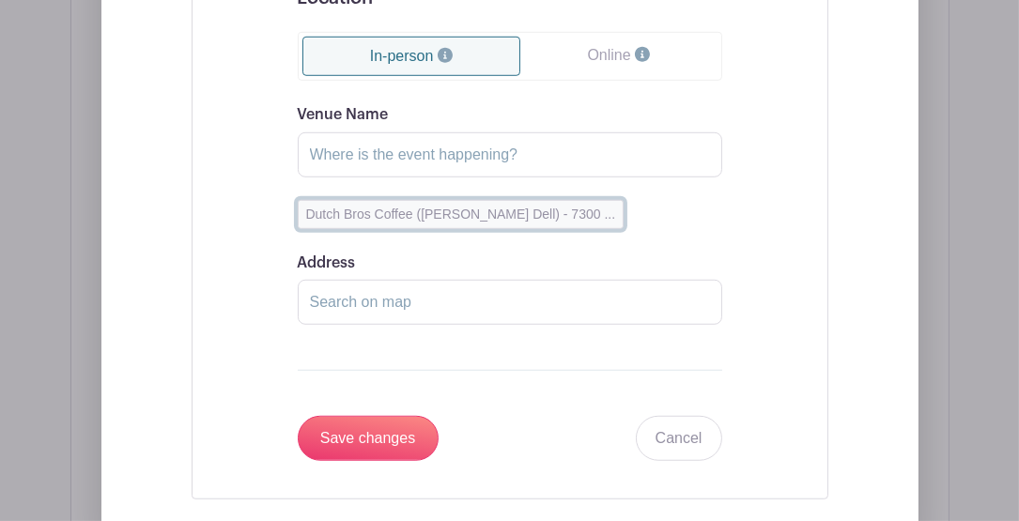
click at [375, 226] on button "Dutch Bros Coffee (Hazel Dell) - 7300 ..." at bounding box center [461, 214] width 327 height 29
type input "Dutch Bros Coffee (Hazel Dell)"
type input "7300 Northeast 99th Street, Vancouver, WA, USA"
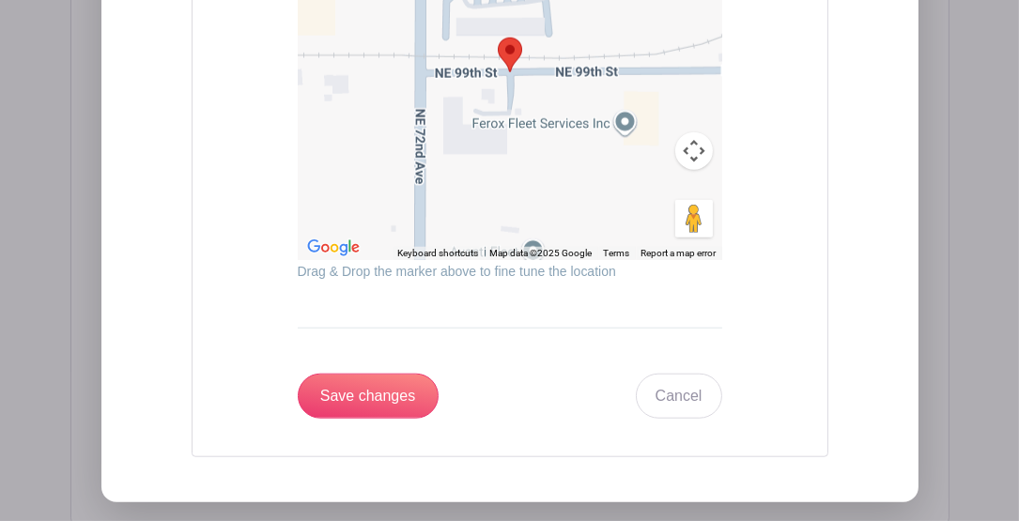
scroll to position [2289, 0]
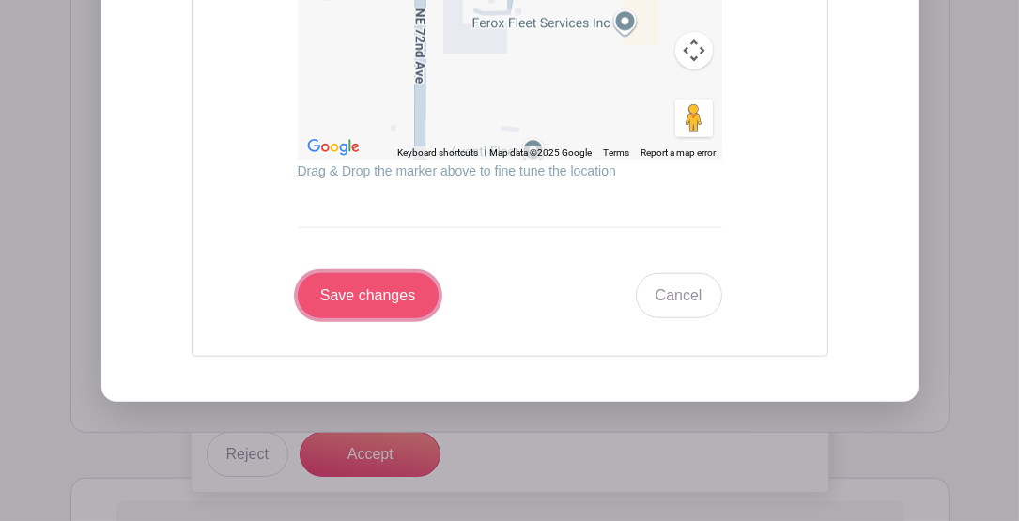
click at [367, 302] on input "Save changes" at bounding box center [368, 295] width 141 height 45
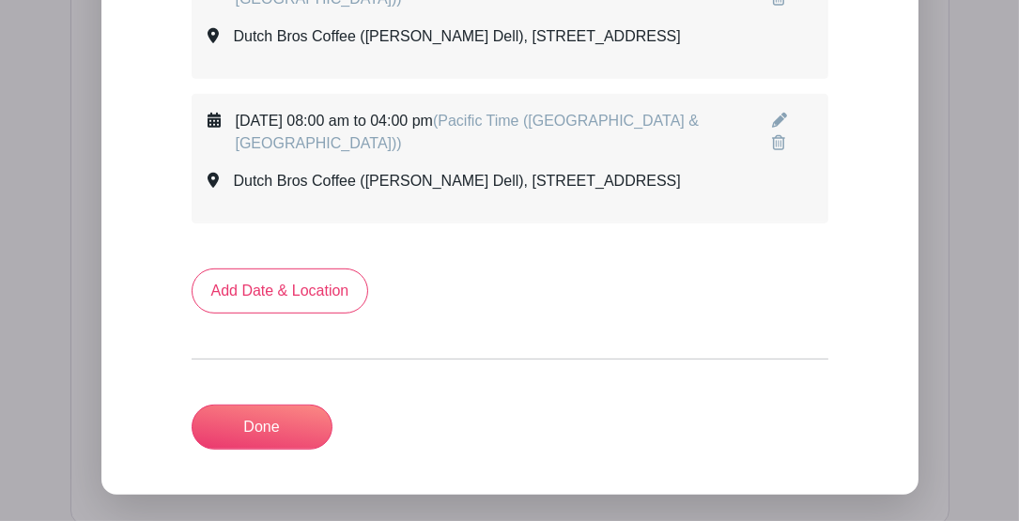
scroll to position [1140, 0]
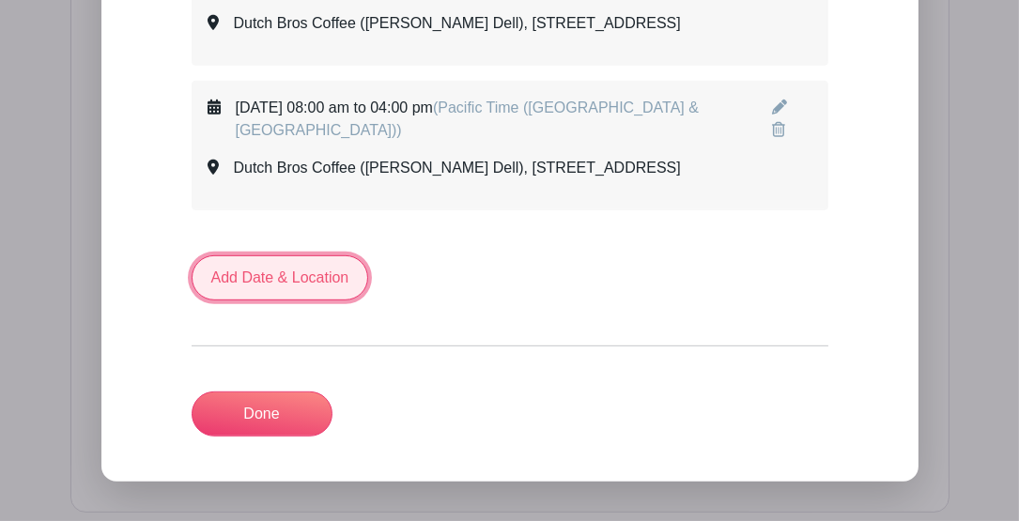
click at [311, 301] on link "Add Date & Location" at bounding box center [281, 277] width 178 height 45
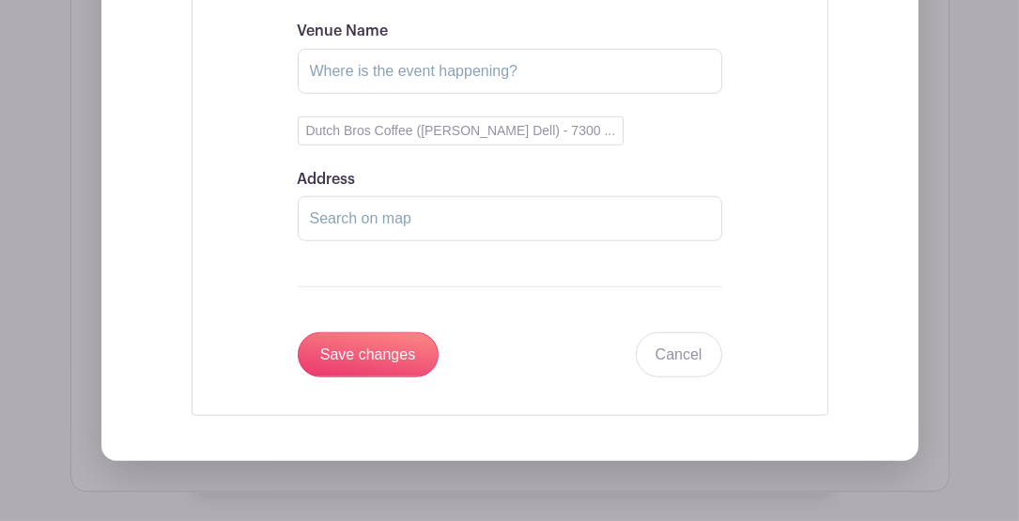
scroll to position [1955, 0]
click at [691, 377] on link "Cancel" at bounding box center [679, 354] width 86 height 45
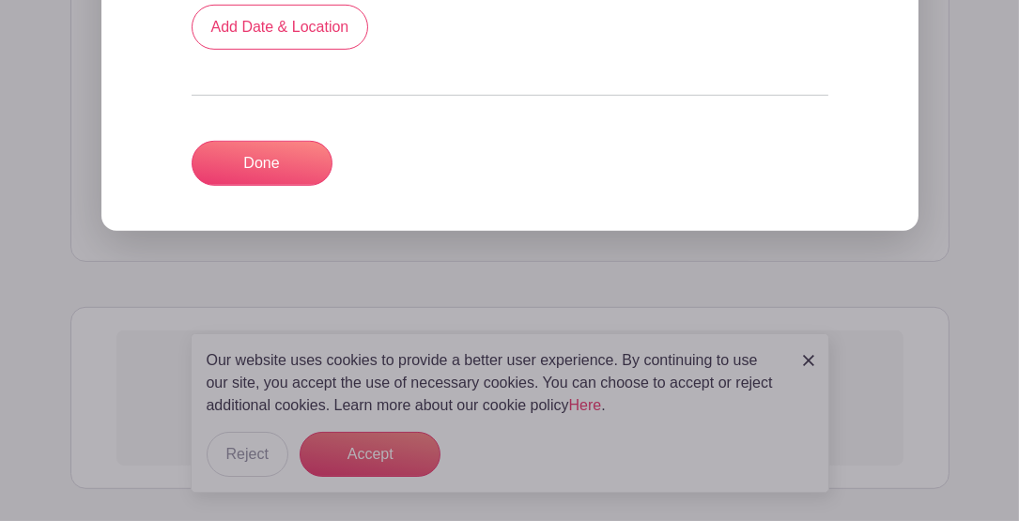
scroll to position [1266, 0]
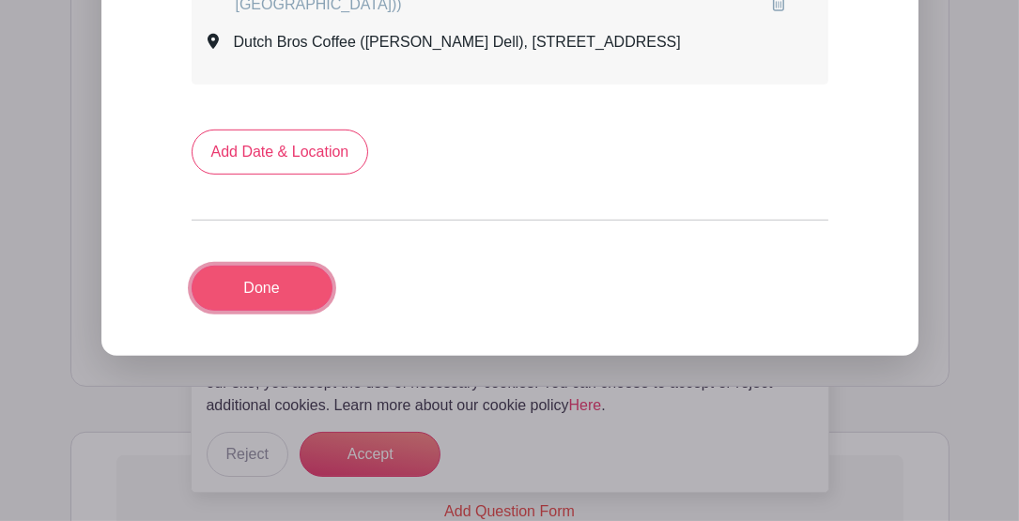
click at [287, 311] on link "Done" at bounding box center [262, 288] width 141 height 45
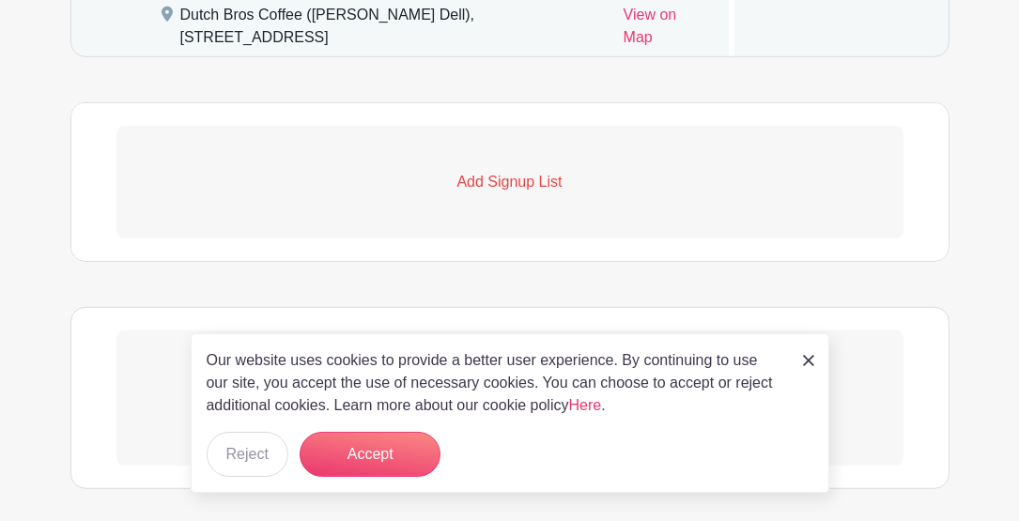
scroll to position [1313, 0]
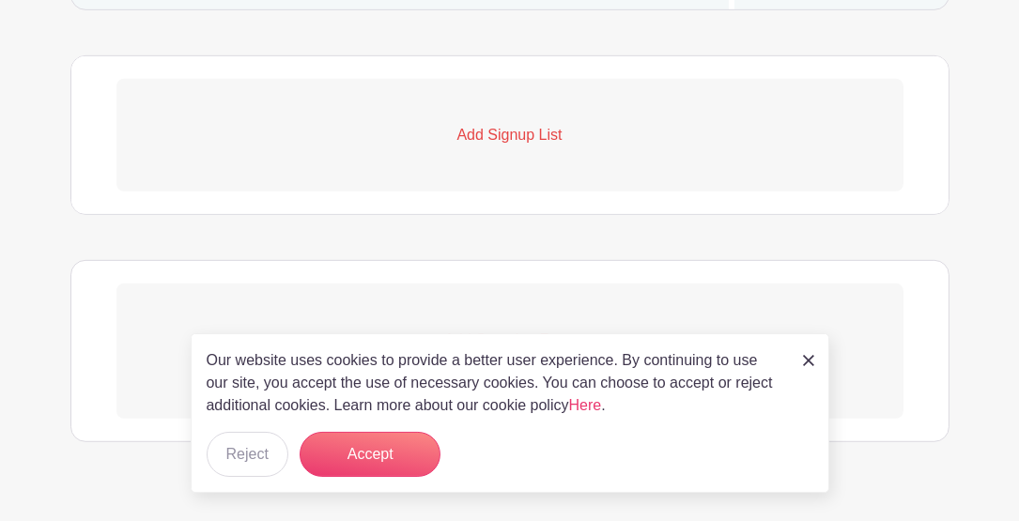
click at [521, 147] on p "Add Signup List" at bounding box center [509, 135] width 787 height 23
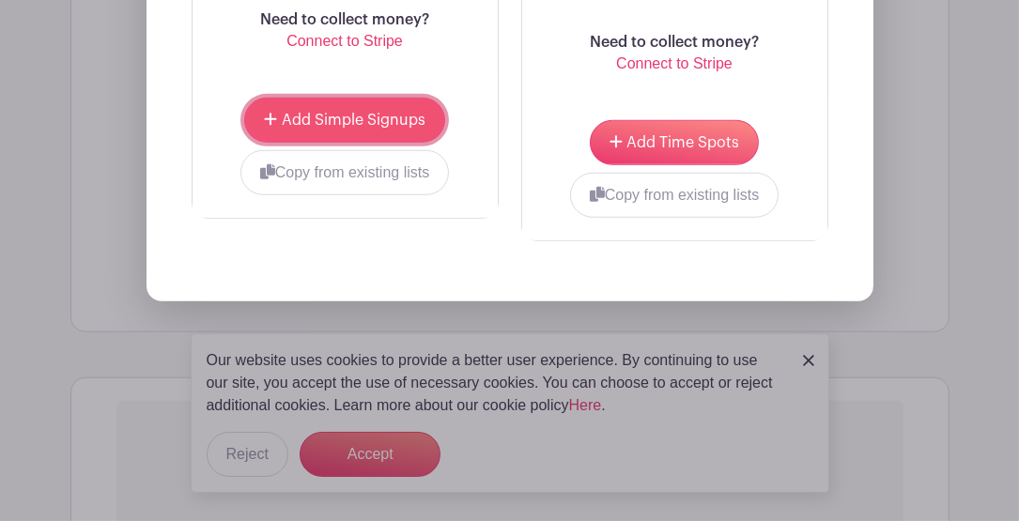
click at [370, 128] on span "Add Simple Signups" at bounding box center [354, 120] width 144 height 15
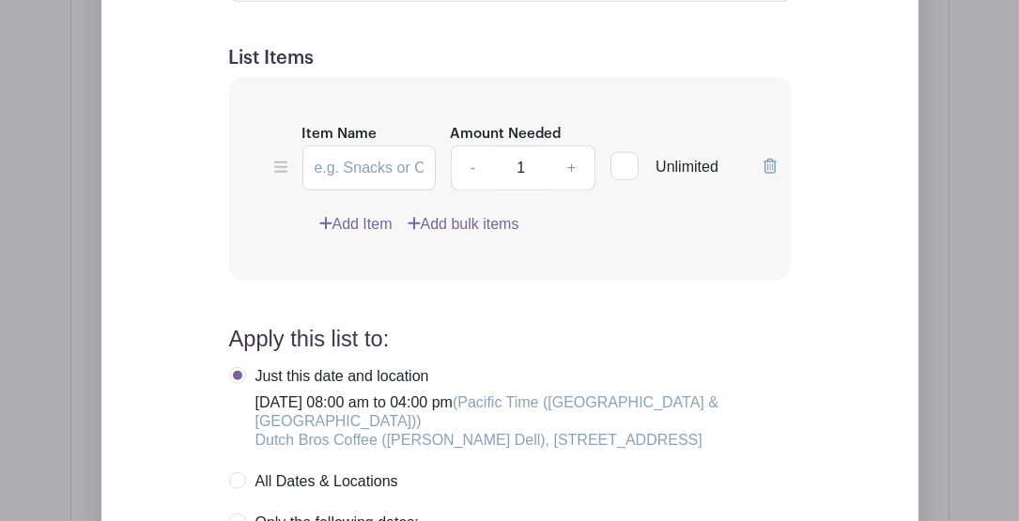
scroll to position [1776, 0]
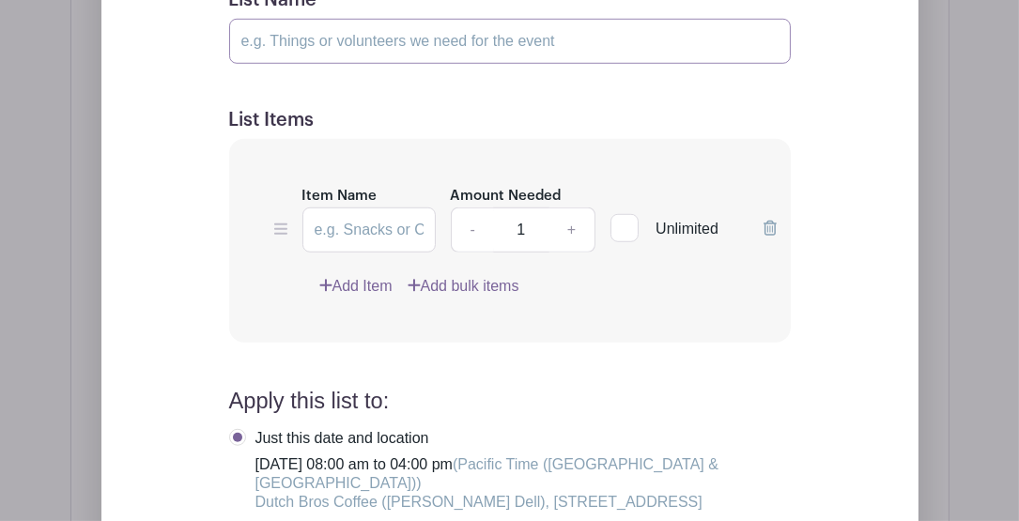
click at [364, 64] on input "List Name" at bounding box center [510, 41] width 562 height 45
type input "Volunteers"
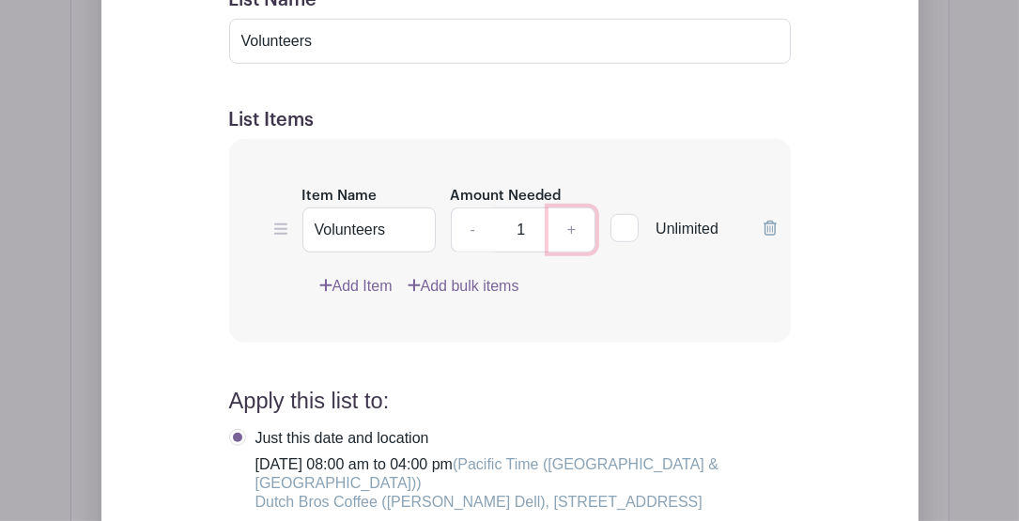
click at [573, 252] on link "+" at bounding box center [572, 230] width 47 height 45
click at [572, 252] on link "+" at bounding box center [572, 230] width 47 height 45
type input "4"
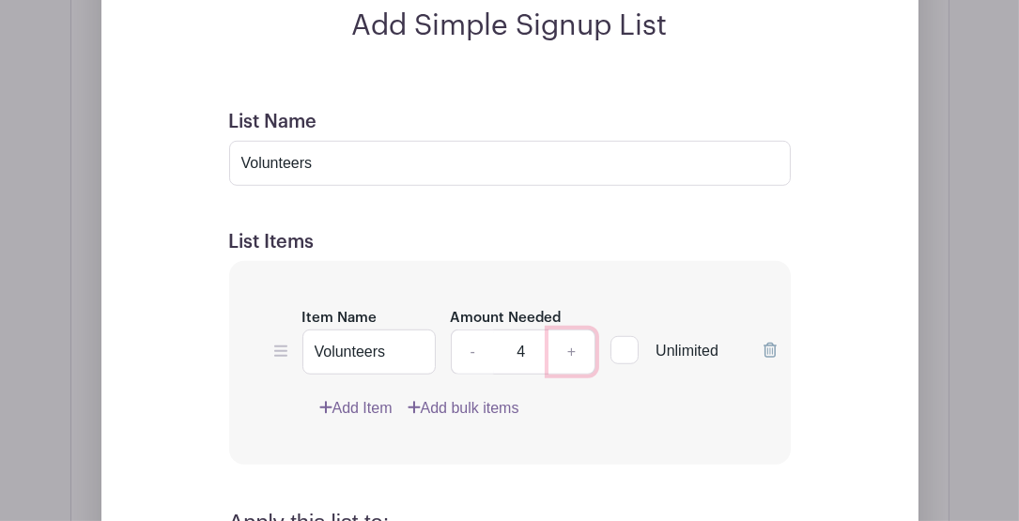
scroll to position [1650, 0]
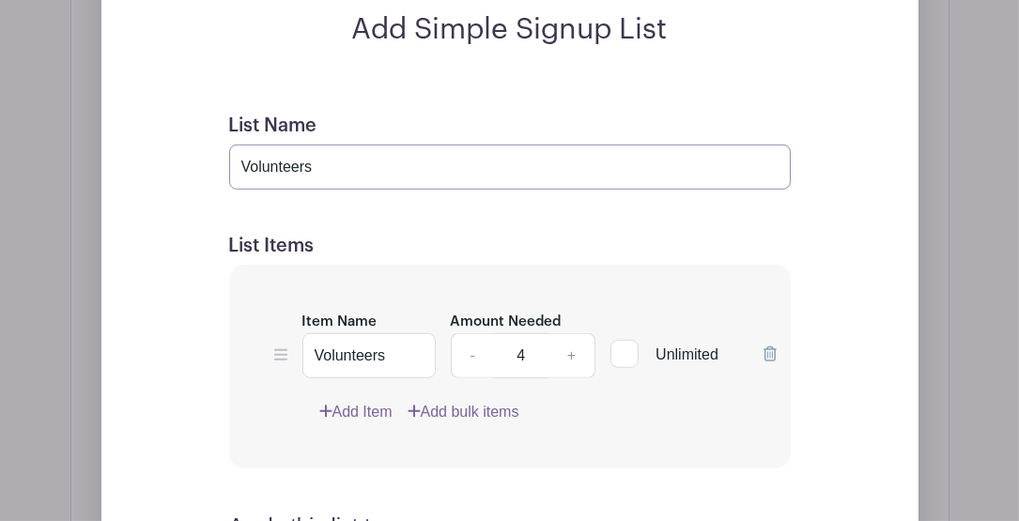
click at [388, 184] on input "Volunteers" at bounding box center [510, 167] width 562 height 45
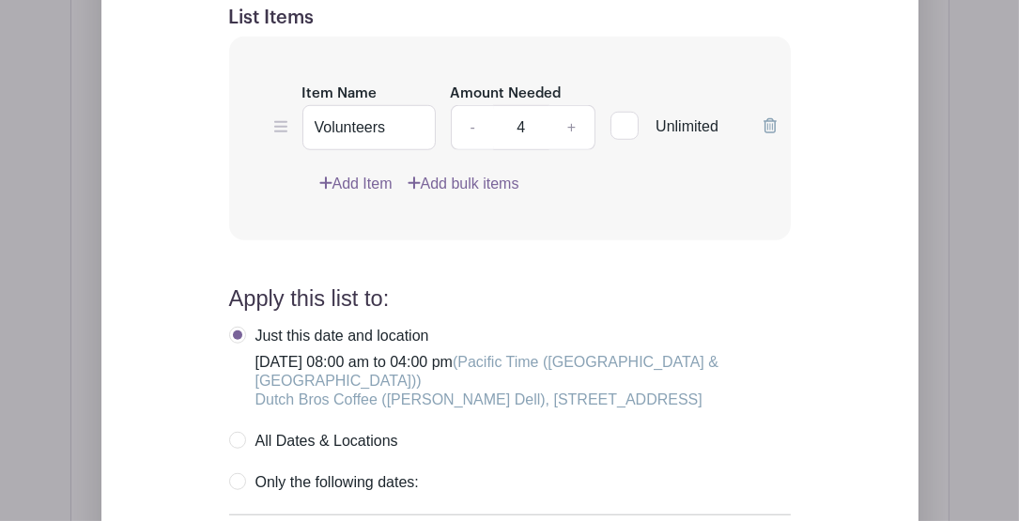
scroll to position [1901, 0]
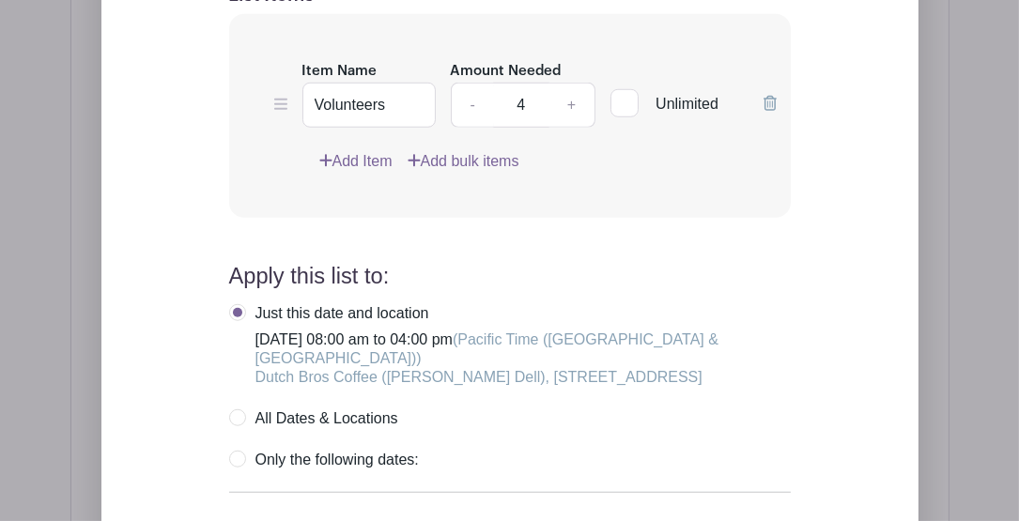
type input "Volunteers (Setup 8:00 to 9:00 AM)"
click at [349, 173] on link "Add Item" at bounding box center [355, 161] width 73 height 23
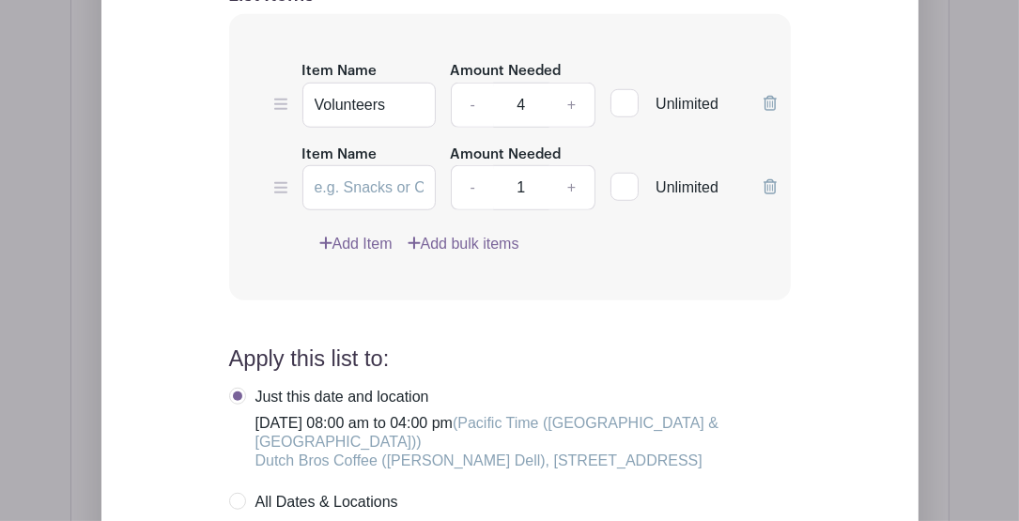
click at [774, 194] on icon at bounding box center [770, 186] width 13 height 15
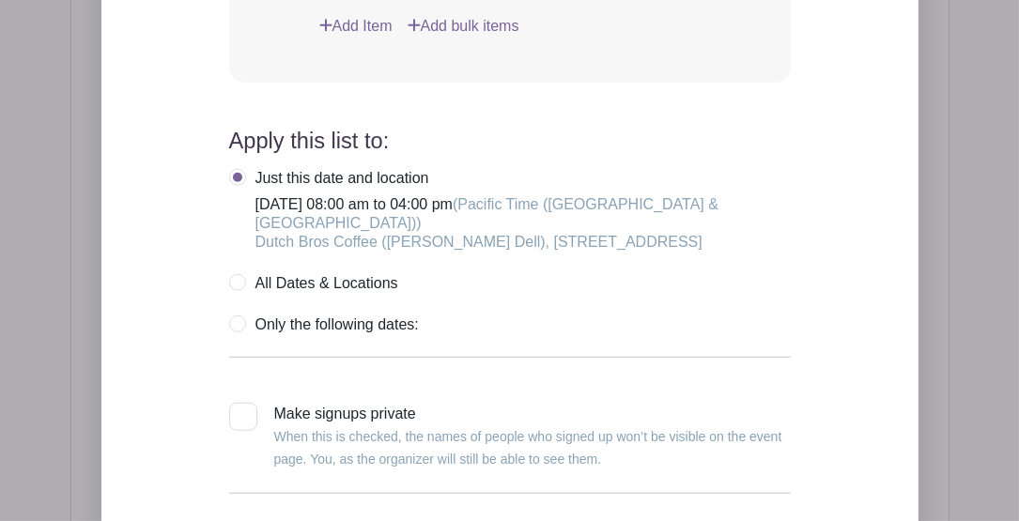
scroll to position [1876, 0]
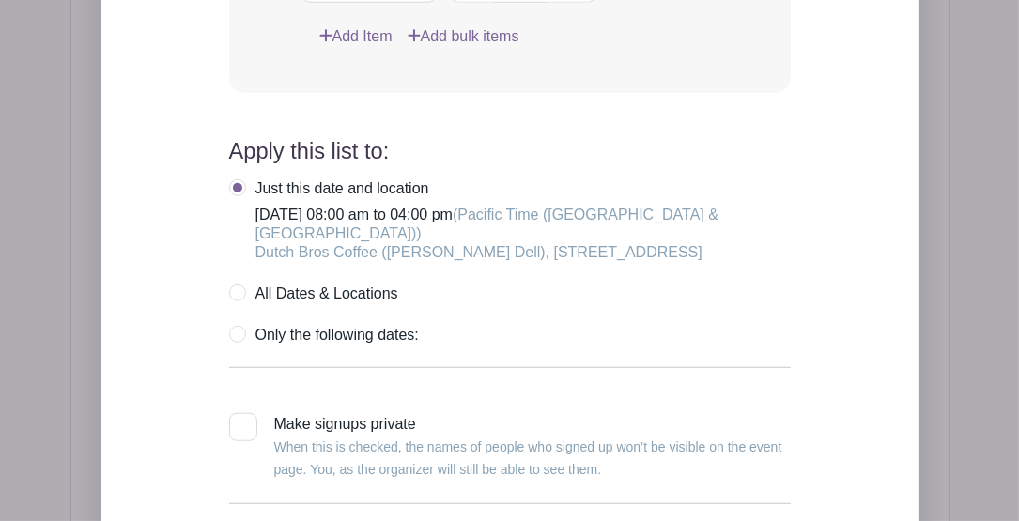
click at [235, 209] on label "Just this date and location Friday, November 28, 2025 at 08:00 am to 04:00 pm (…" at bounding box center [510, 220] width 562 height 83
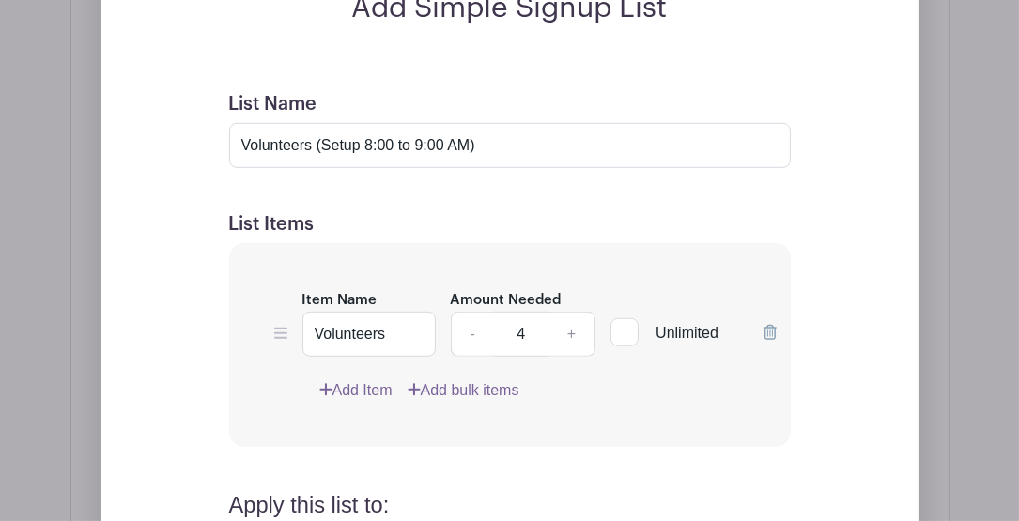
scroll to position [1500, 0]
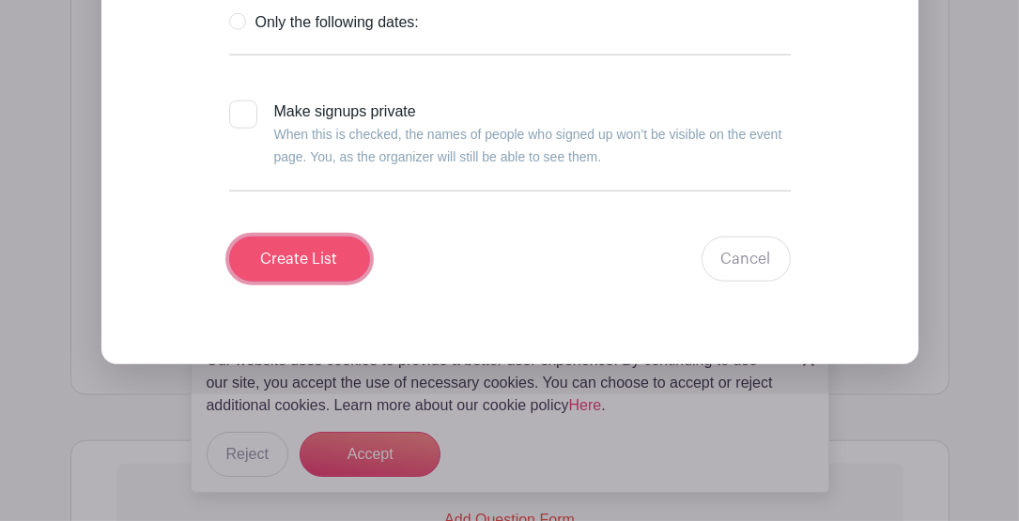
click at [317, 282] on input "Create List" at bounding box center [299, 259] width 141 height 45
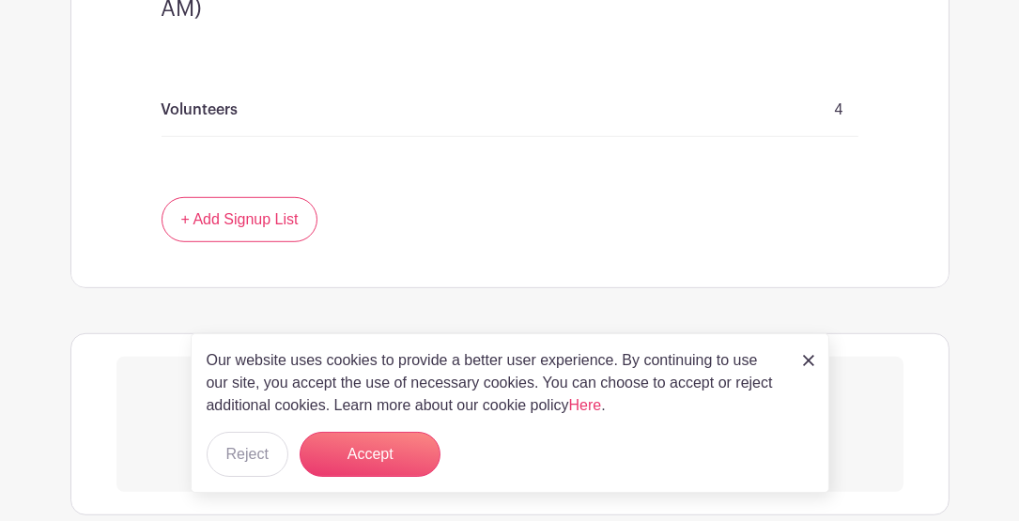
scroll to position [1438, 0]
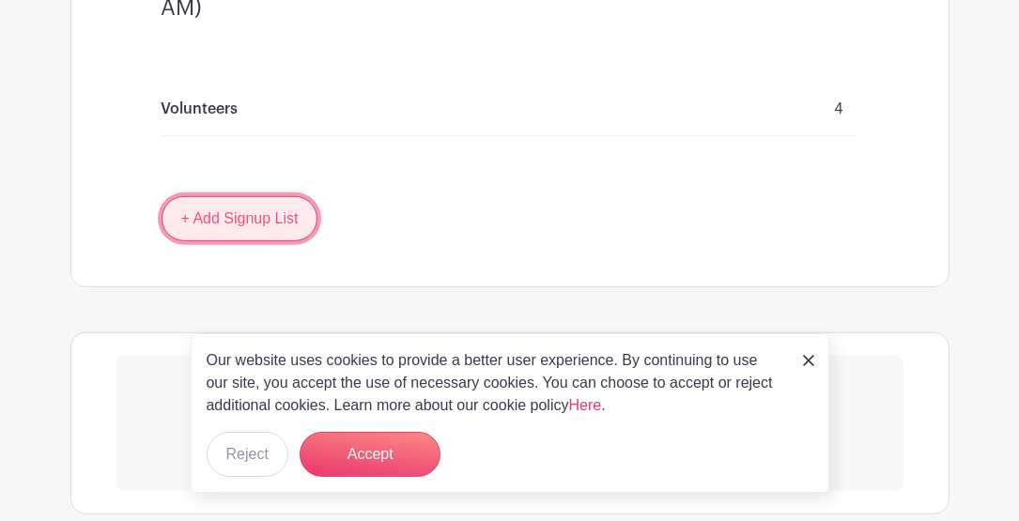
click at [279, 241] on link "+ Add Signup List" at bounding box center [240, 218] width 157 height 45
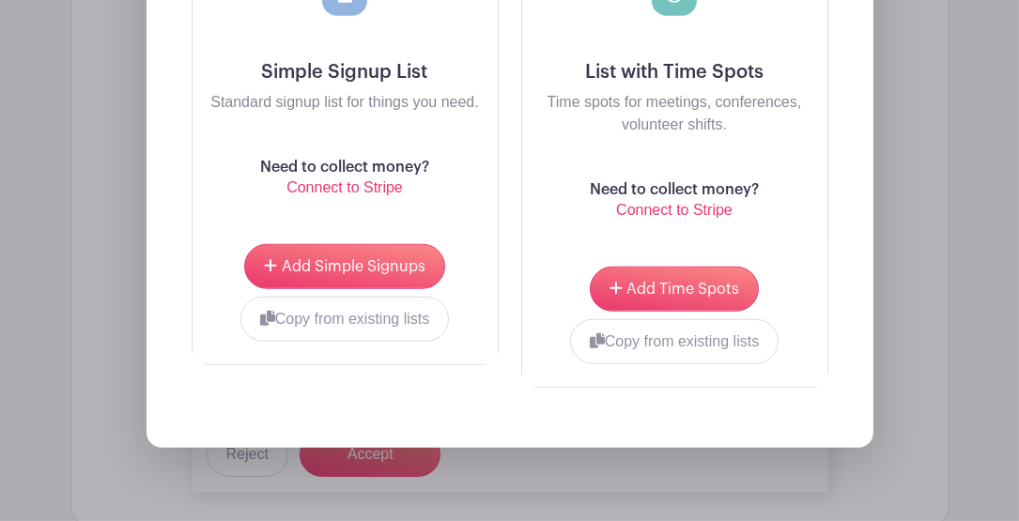
scroll to position [2002, 0]
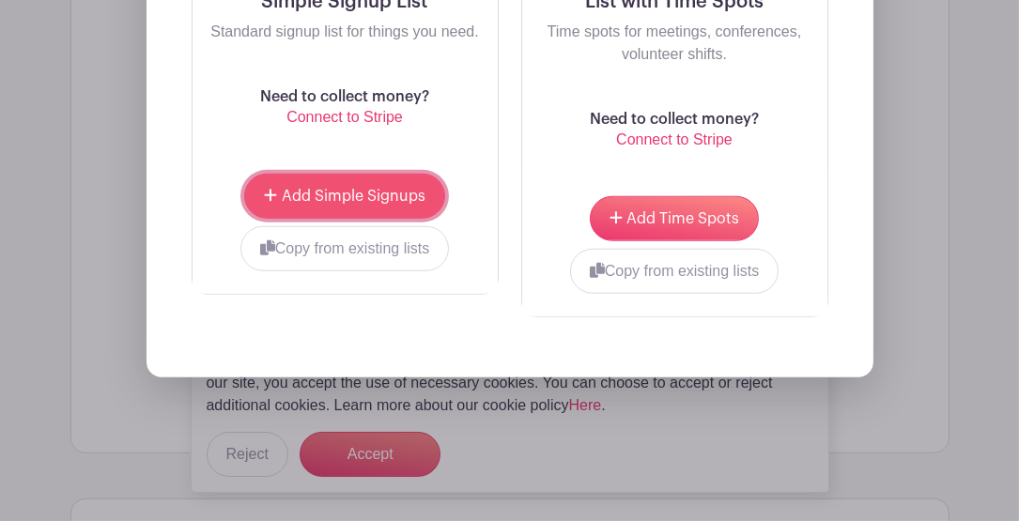
click at [336, 204] on span "Add Simple Signups" at bounding box center [354, 196] width 144 height 15
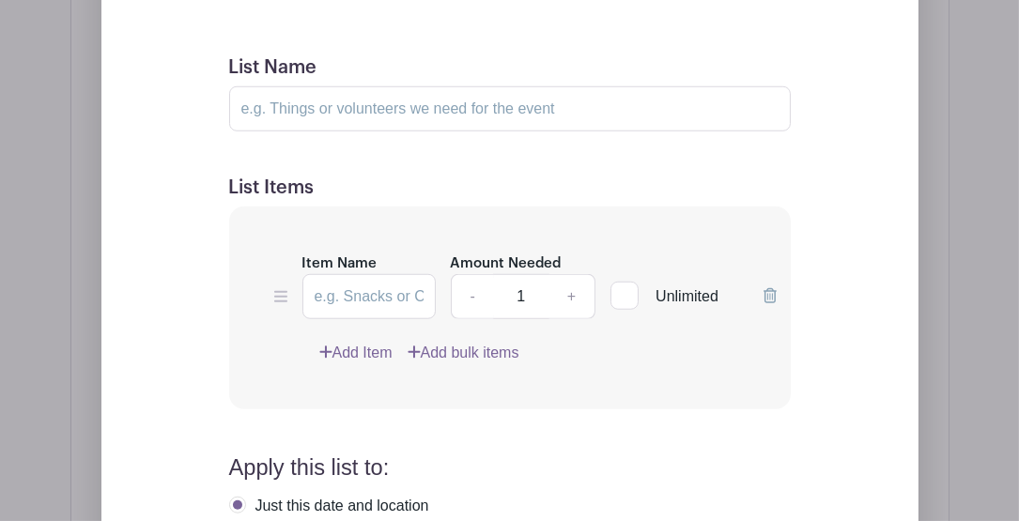
scroll to position [1964, 0]
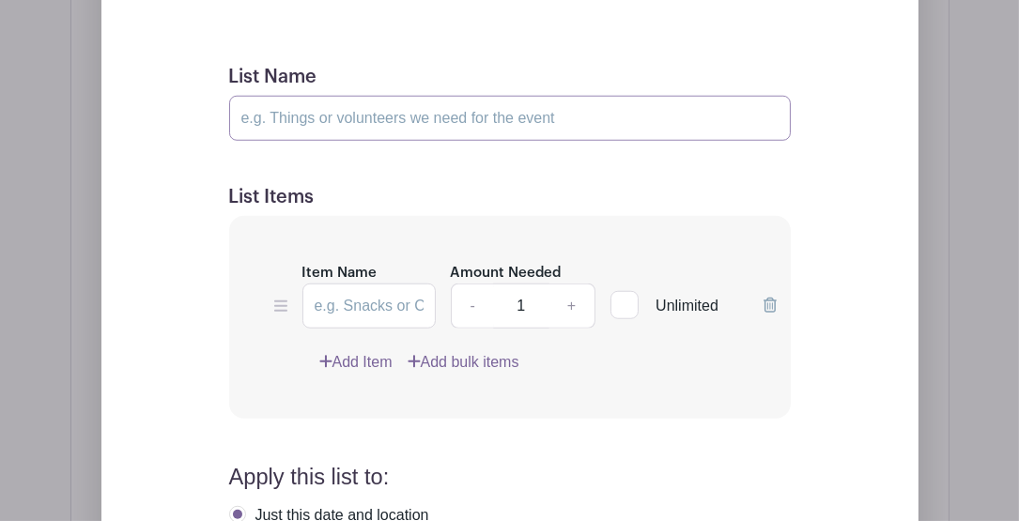
click at [328, 141] on input "List Name" at bounding box center [510, 118] width 562 height 45
type input "Volunteers (Setup 8:00 to 9:00 AM)"
type input "Volunteers"
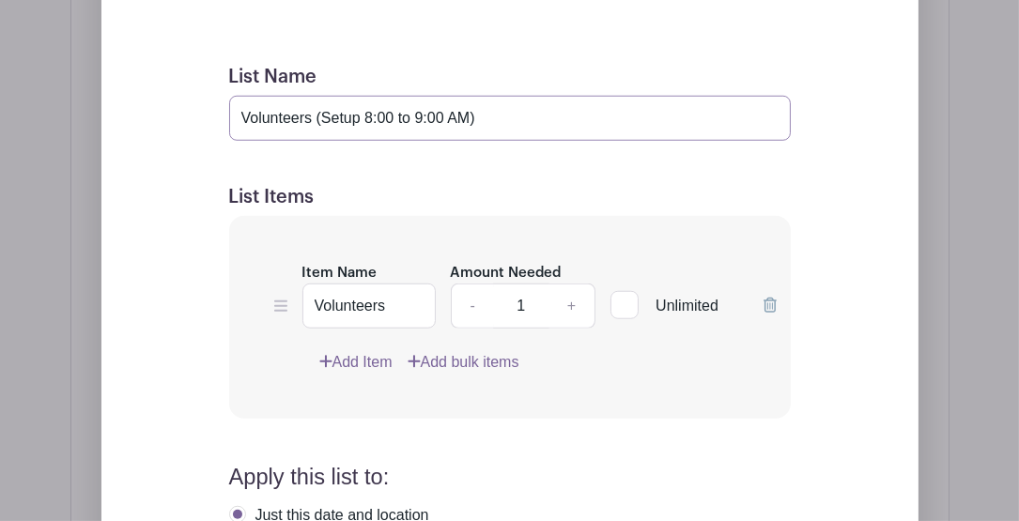
drag, startPoint x: 356, startPoint y: 143, endPoint x: 390, endPoint y: 113, distance: 45.2
click at [358, 141] on input "Volunteers (Setup 8:00 to 9:00 AM)" at bounding box center [510, 118] width 562 height 45
drag, startPoint x: 422, startPoint y: 142, endPoint x: 436, endPoint y: 102, distance: 41.9
click at [422, 141] on input "Volunteers (Shift 1 9:00 to 9:00 AM)" at bounding box center [510, 118] width 562 height 45
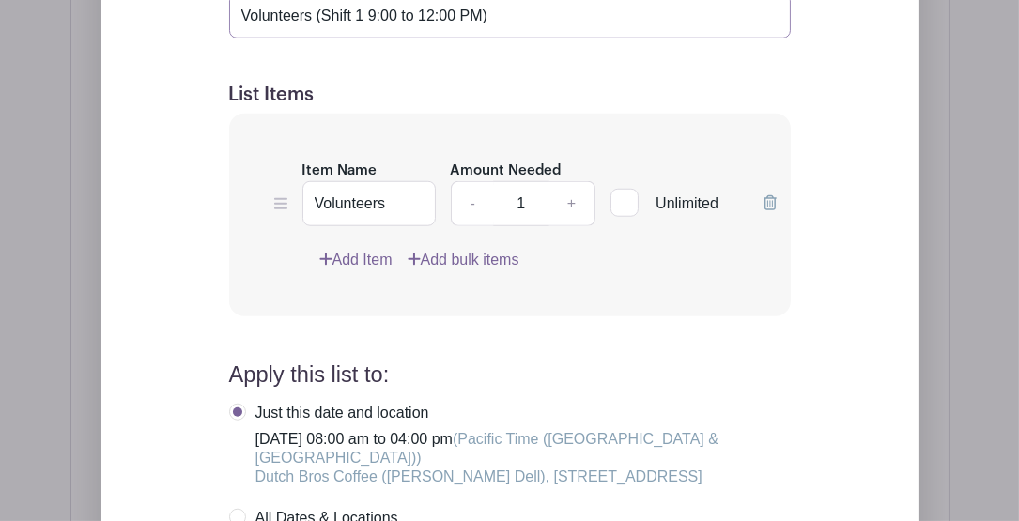
scroll to position [2090, 0]
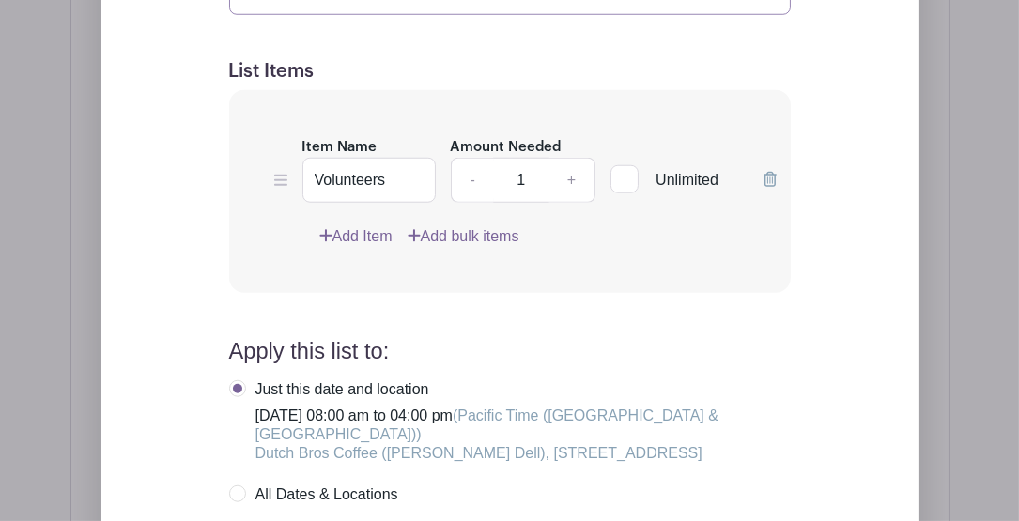
type input "Volunteers (Shift 1 9:00 to 12:00 PM)"
click at [571, 203] on link "+" at bounding box center [572, 180] width 47 height 45
type input "4"
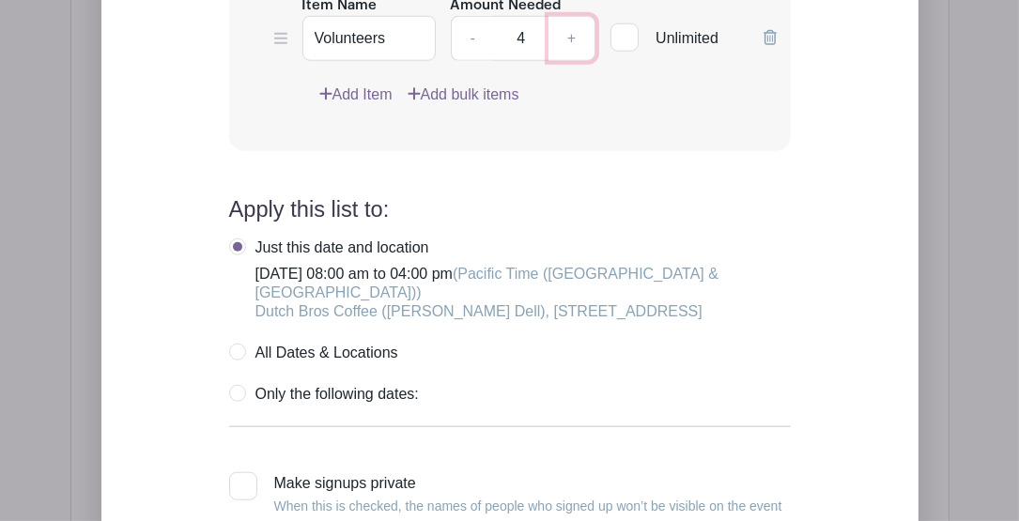
scroll to position [2278, 0]
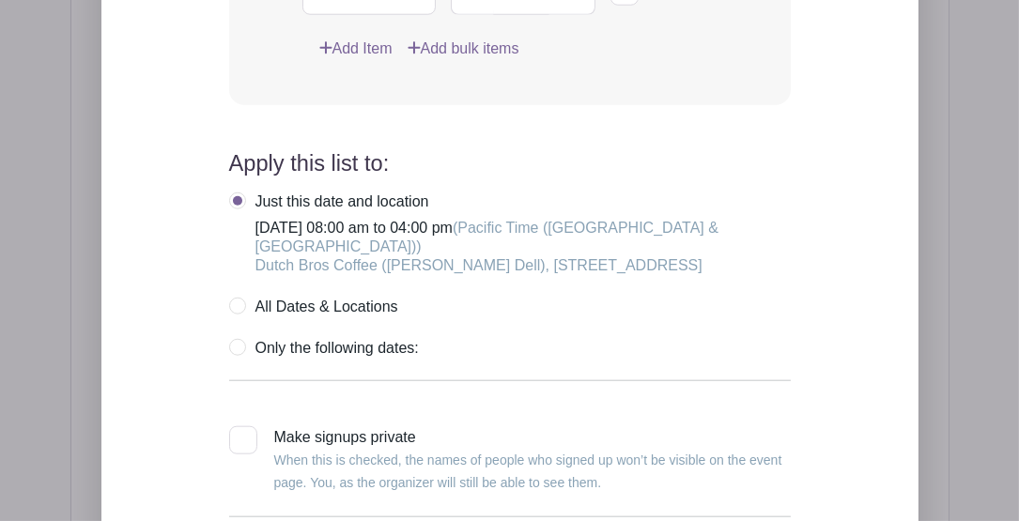
click at [237, 224] on label "Just this date and location Friday, November 28, 2025 at 08:00 am to 04:00 pm (…" at bounding box center [510, 234] width 562 height 83
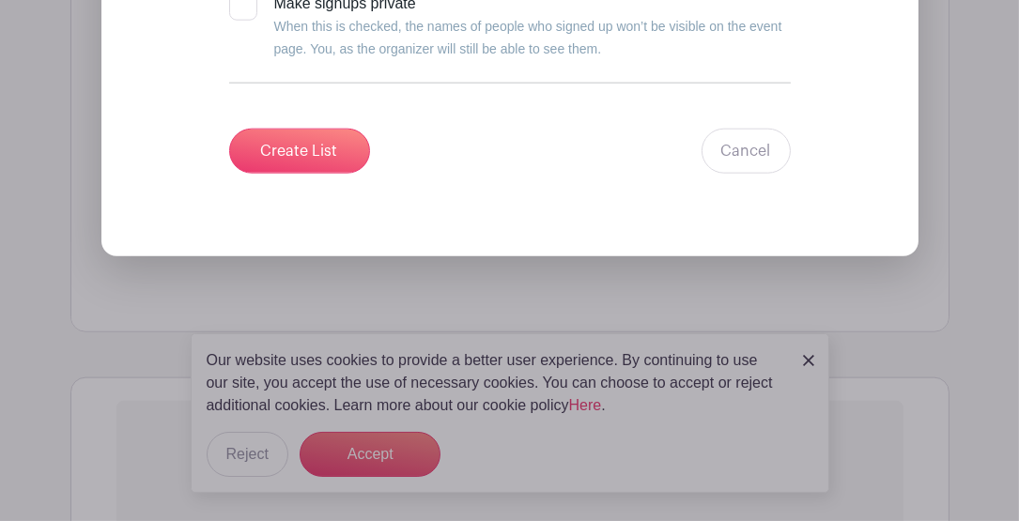
scroll to position [2716, 0]
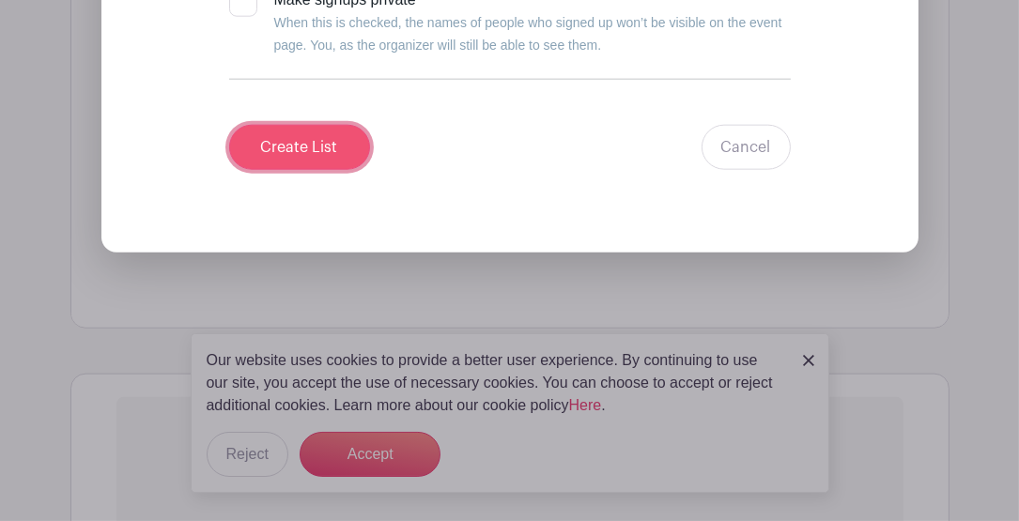
click at [305, 170] on input "Create List" at bounding box center [299, 147] width 141 height 45
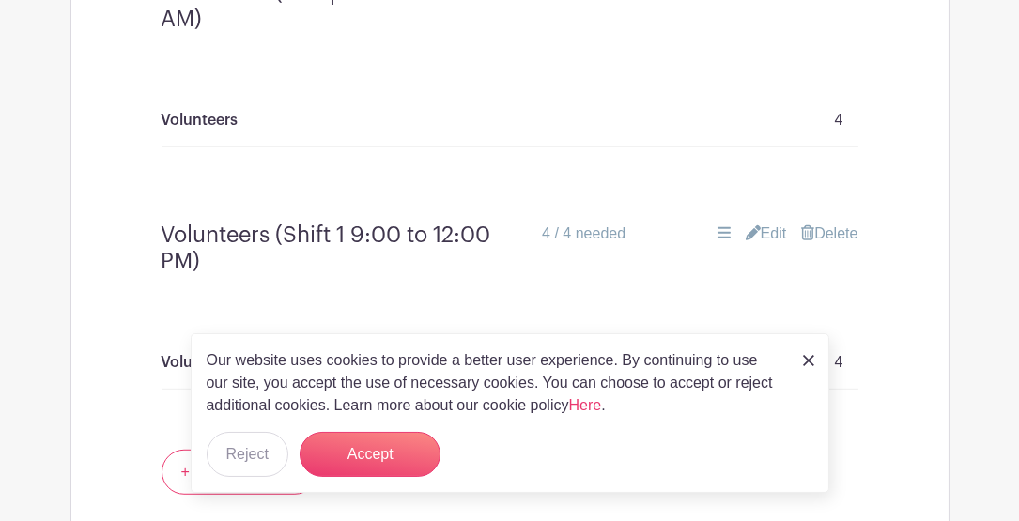
scroll to position [1500, 0]
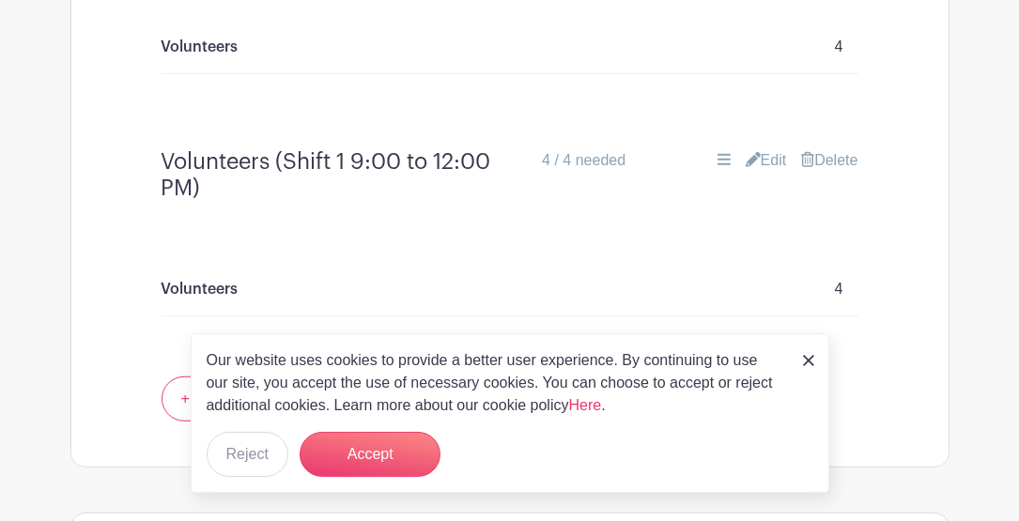
click at [753, 172] on link "Edit" at bounding box center [766, 160] width 41 height 23
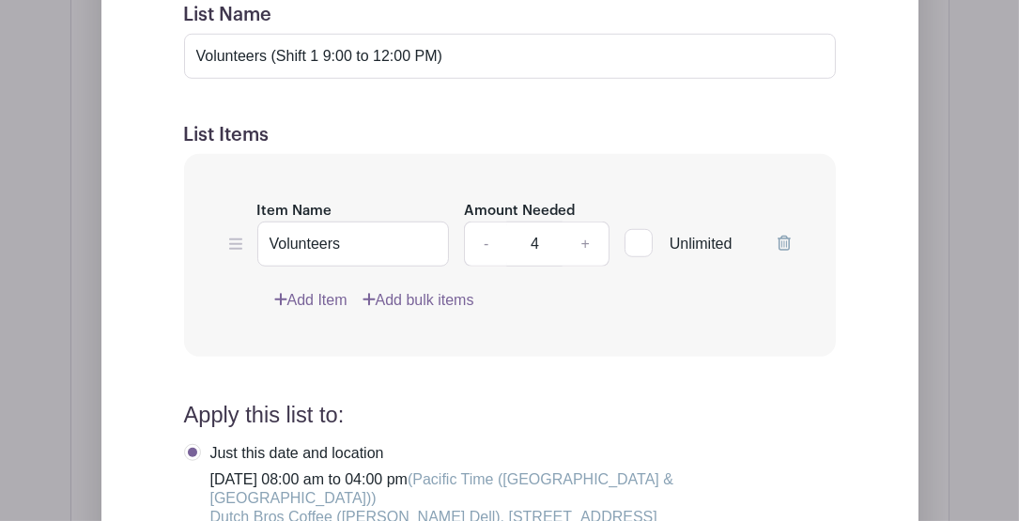
scroll to position [1876, 0]
click at [354, 79] on input "Volunteers (Shift 1 9:00 to 12:00 PM)" at bounding box center [510, 56] width 652 height 45
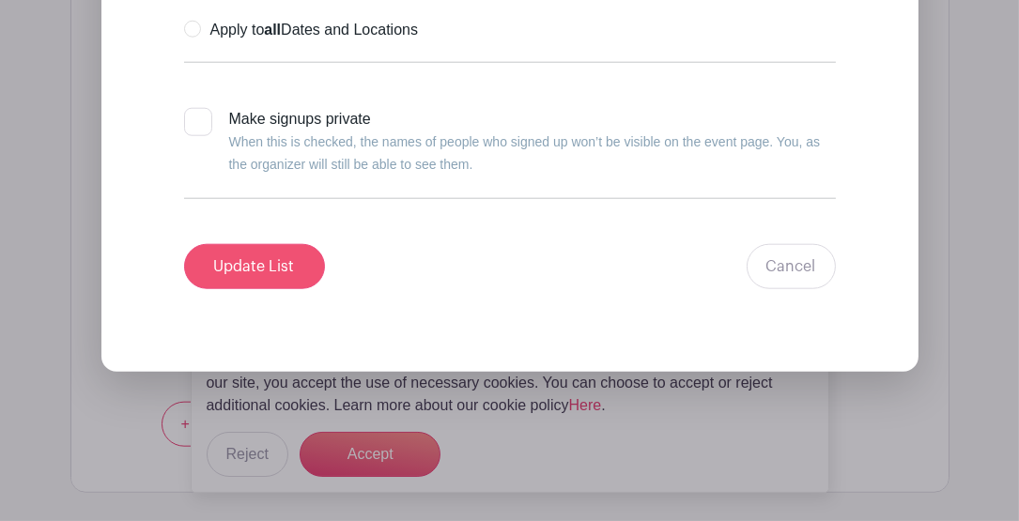
scroll to position [2627, 0]
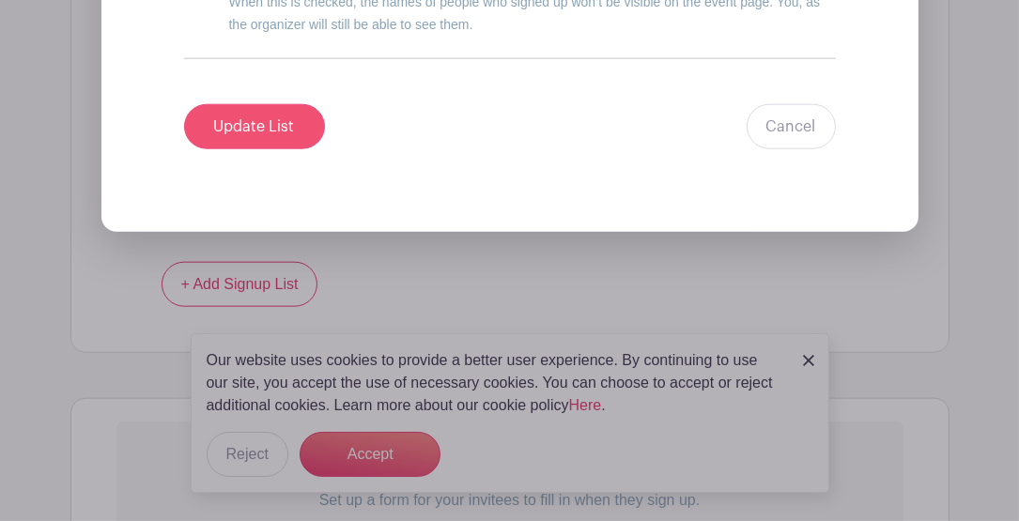
type input "Volunteers (Shift 1 9:00 AM to 12:00 PM)"
click at [269, 129] on input "Update List" at bounding box center [254, 126] width 141 height 45
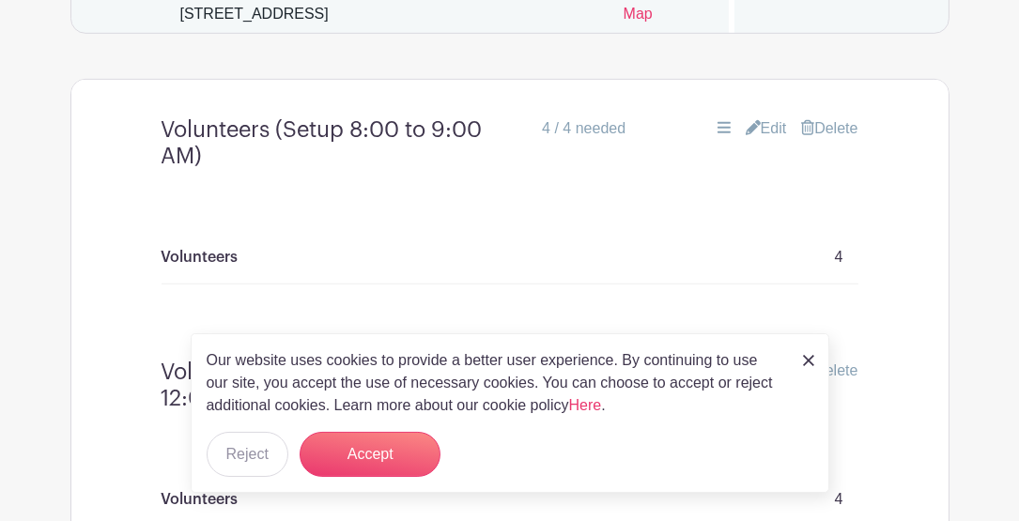
scroll to position [1261, 0]
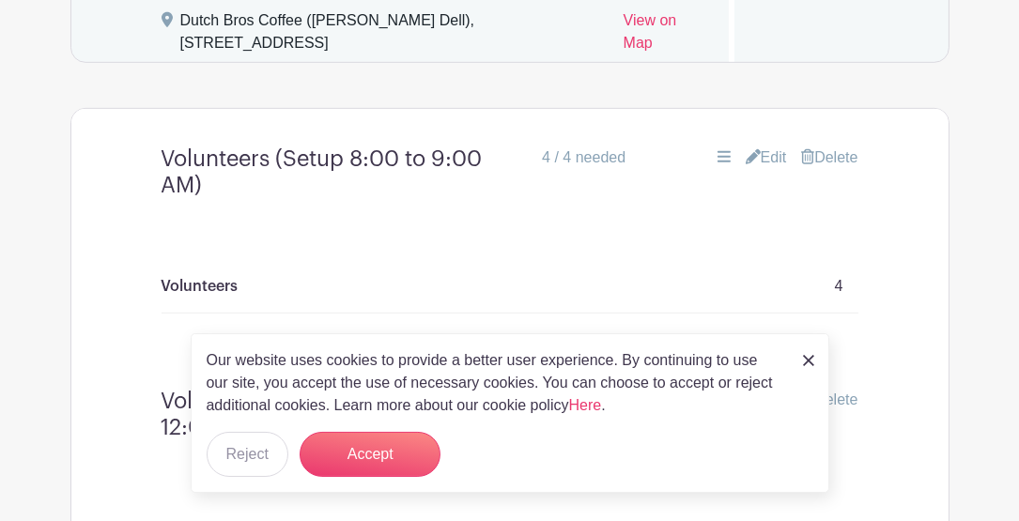
click at [764, 169] on link "Edit" at bounding box center [766, 158] width 41 height 23
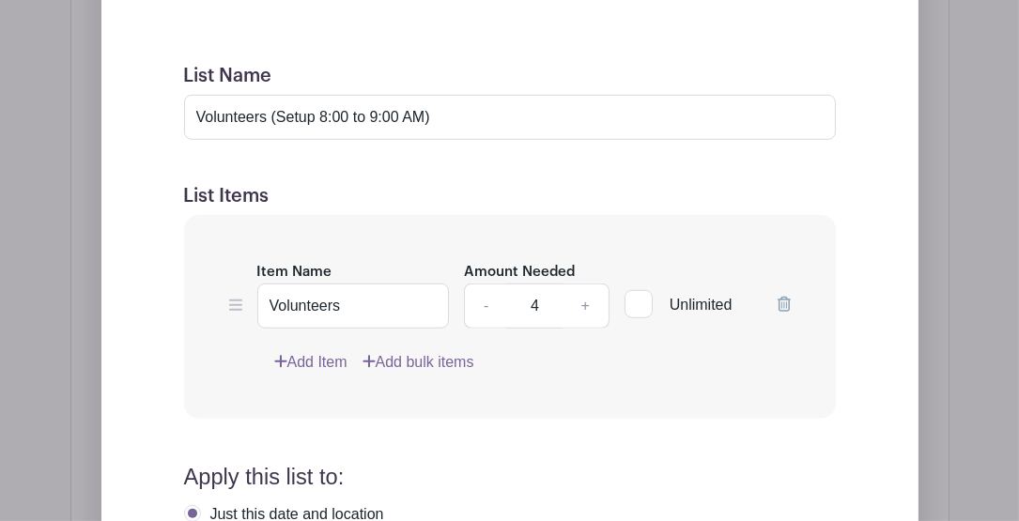
scroll to position [1573, 0]
click at [278, 138] on input "Volunteers (Setup 8:00 to 9:00 AM)" at bounding box center [510, 116] width 652 height 45
click at [379, 139] on input "Setup 8:00 to 9:00 AM)" at bounding box center [510, 116] width 652 height 45
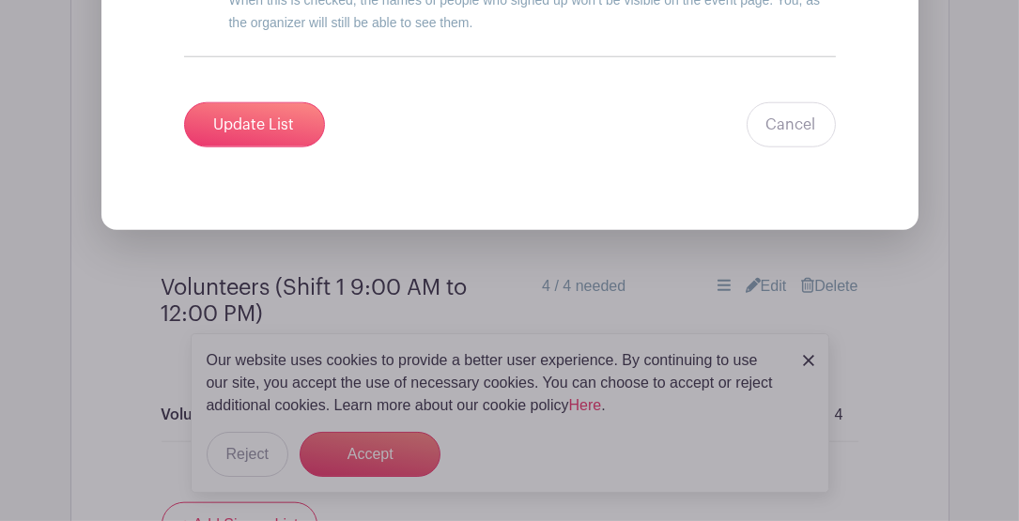
scroll to position [2388, 0]
type input "Setup (8:00 to 9:00 AM)"
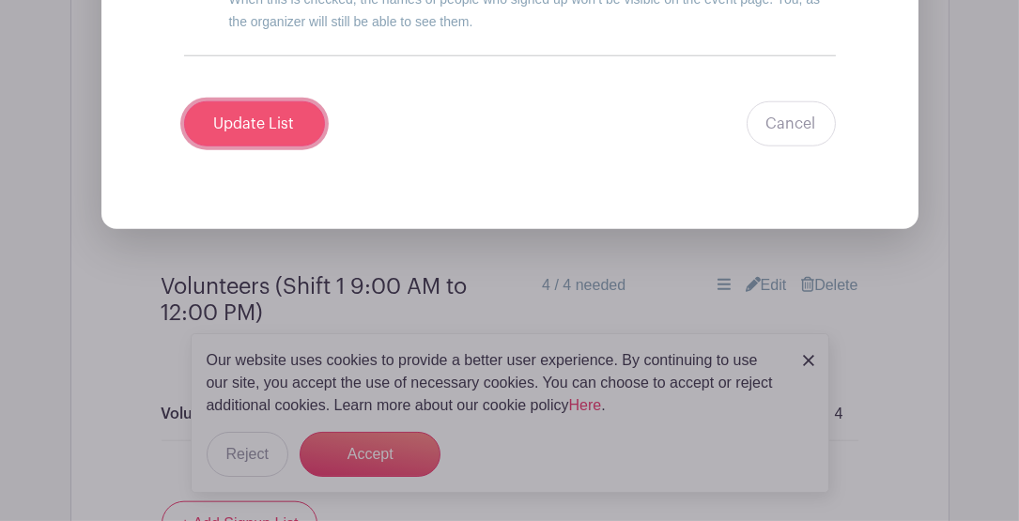
click at [242, 134] on input "Update List" at bounding box center [254, 123] width 141 height 45
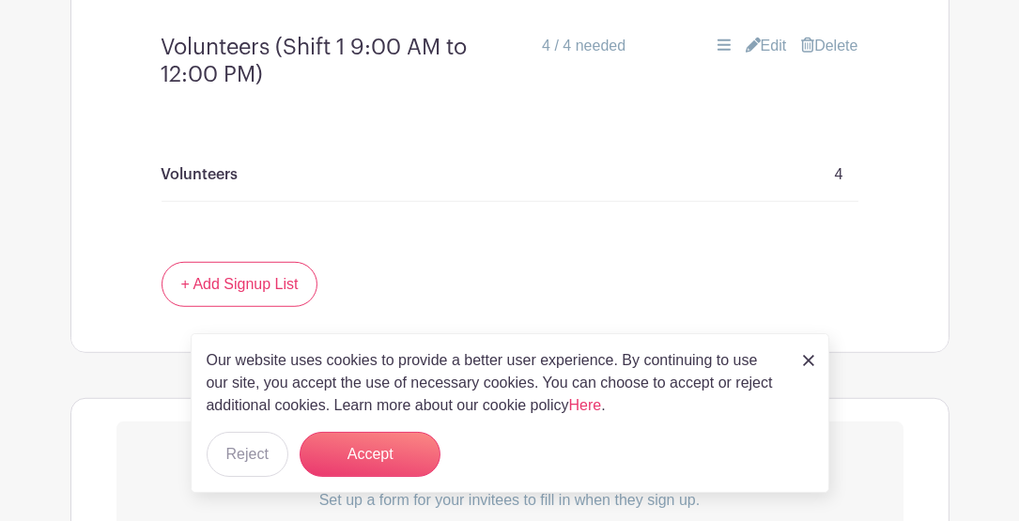
scroll to position [1536, 0]
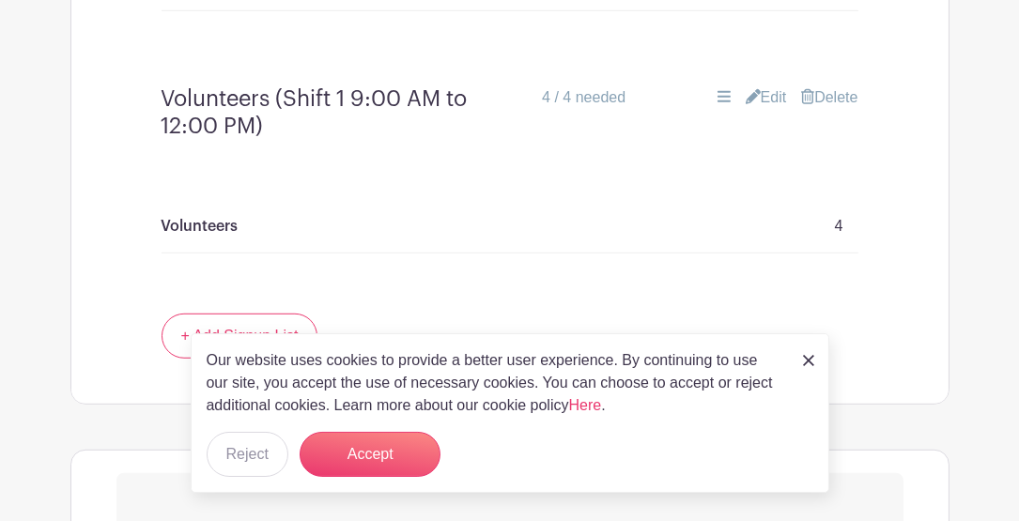
click at [760, 109] on link "Edit" at bounding box center [766, 97] width 41 height 23
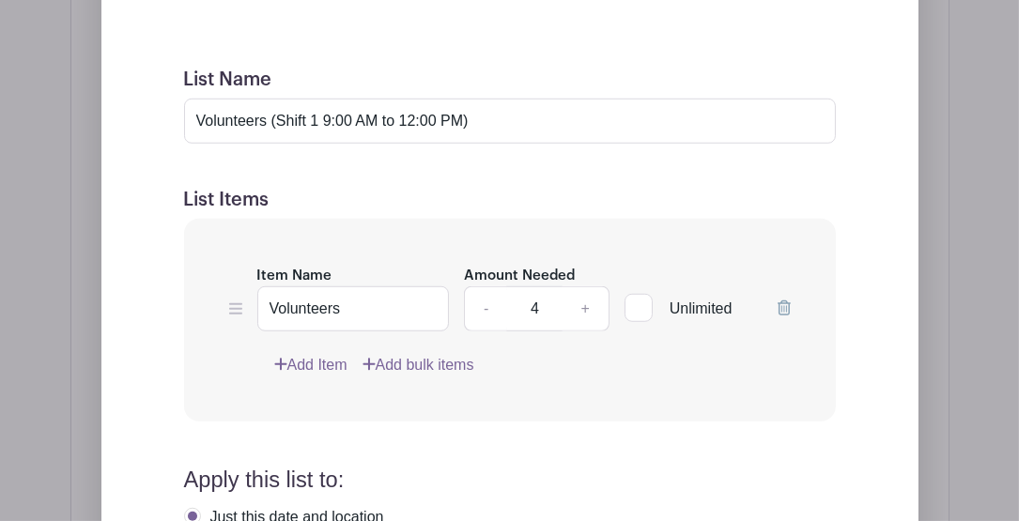
scroll to position [1787, 0]
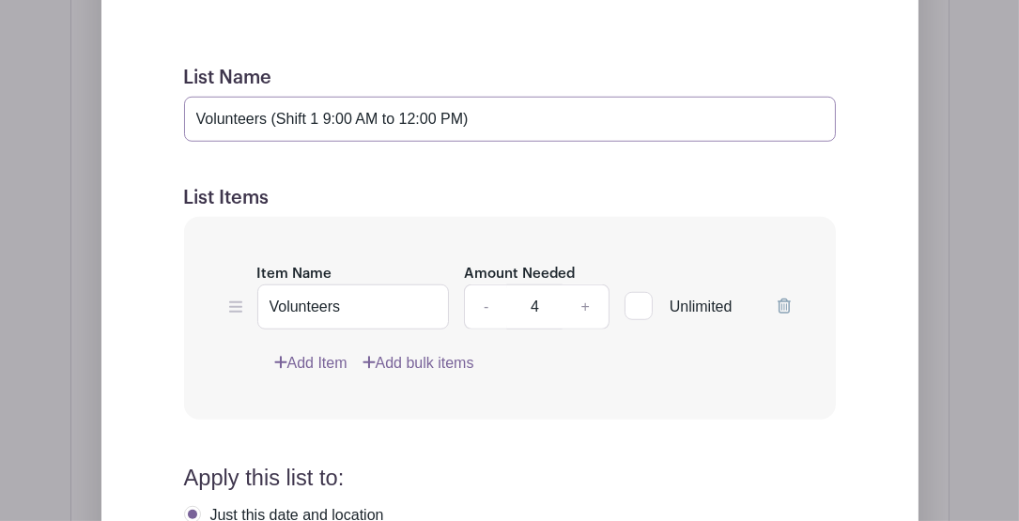
click at [319, 140] on input "Volunteers (Shift 1 9:00 AM to 12:00 PM)" at bounding box center [510, 119] width 652 height 45
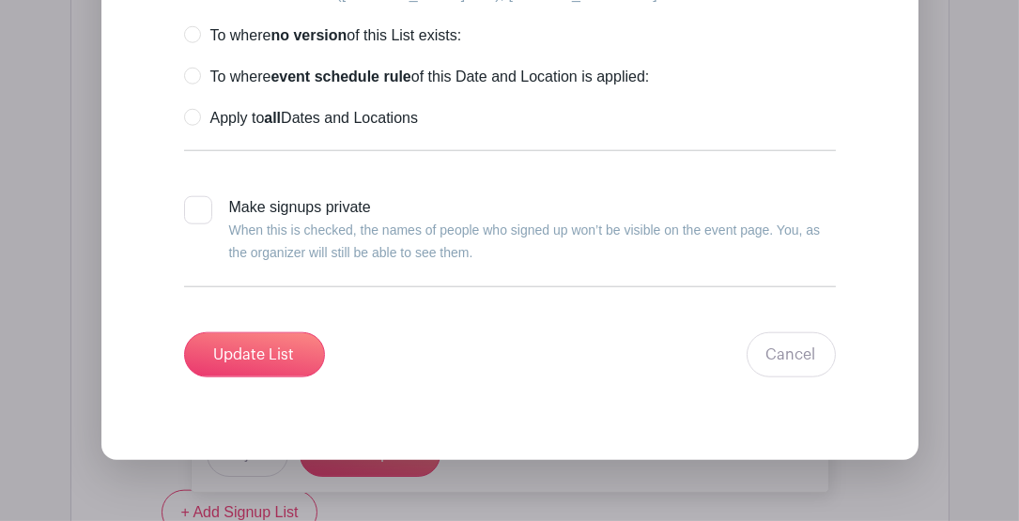
scroll to position [2475, 0]
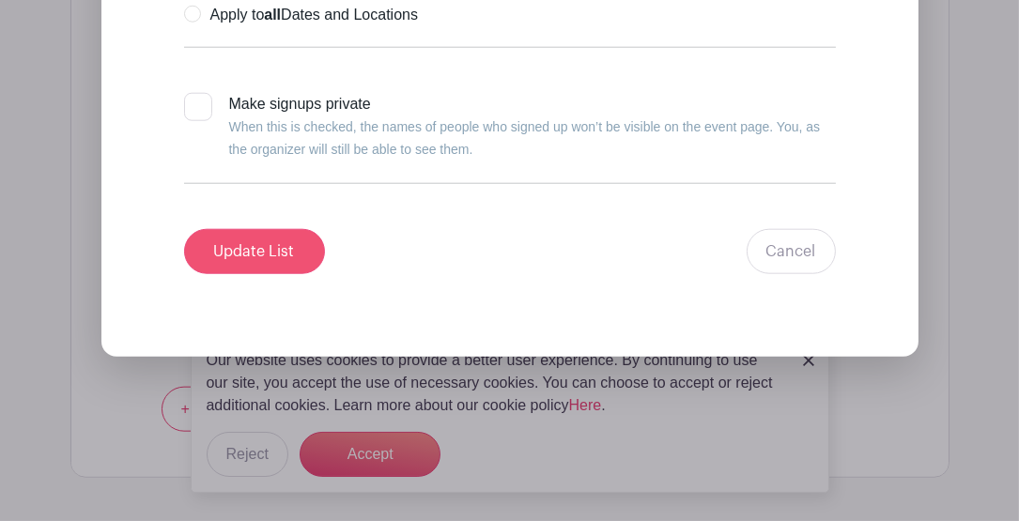
type input "Shift 1 (9:00 AM to 12:00 PM)"
click at [268, 265] on input "Update List" at bounding box center [254, 251] width 141 height 45
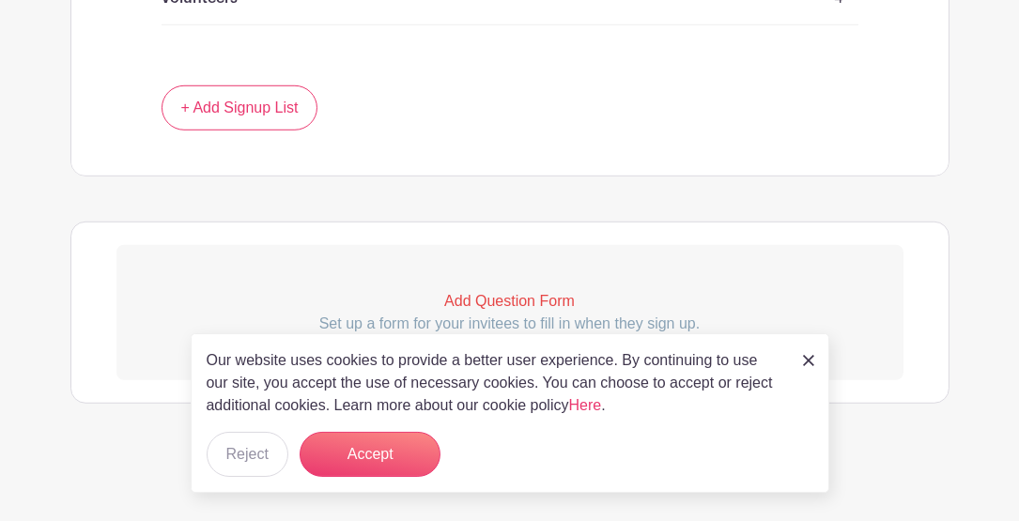
scroll to position [1760, 0]
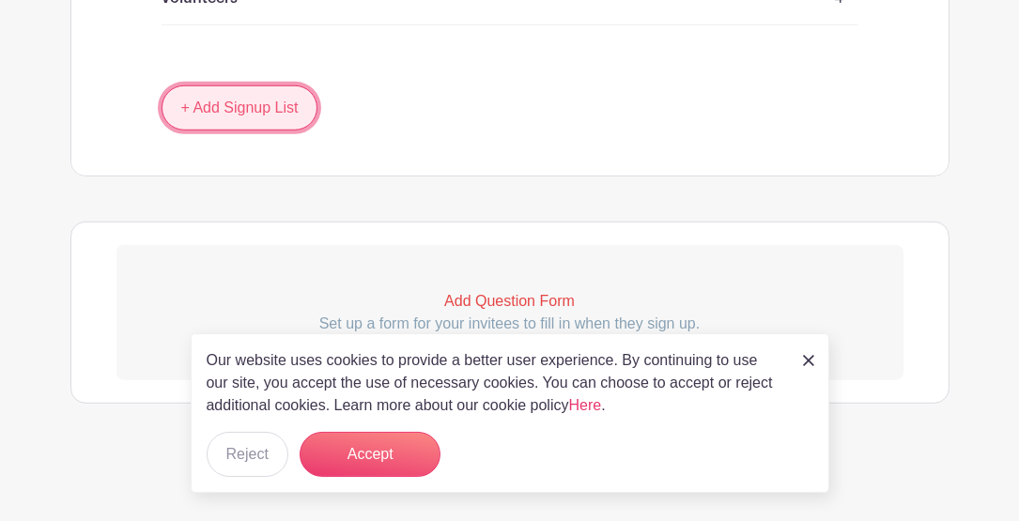
click at [272, 106] on link "+ Add Signup List" at bounding box center [240, 107] width 157 height 45
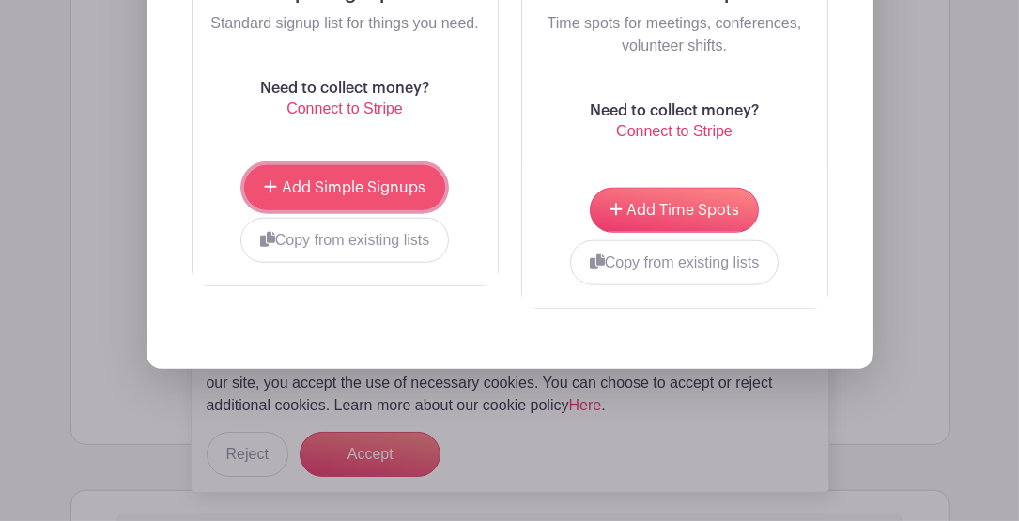
click at [333, 195] on span "Add Simple Signups" at bounding box center [354, 187] width 144 height 15
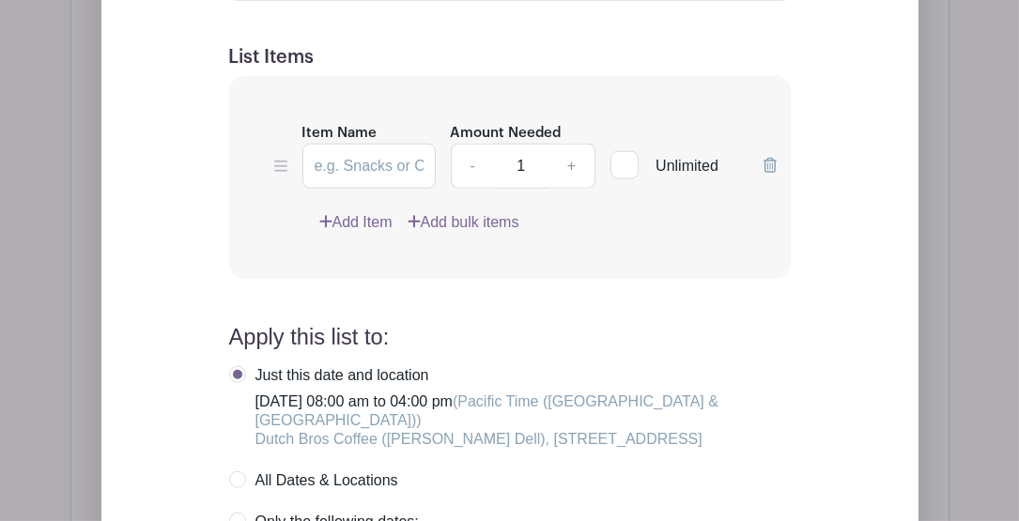
scroll to position [2223, 0]
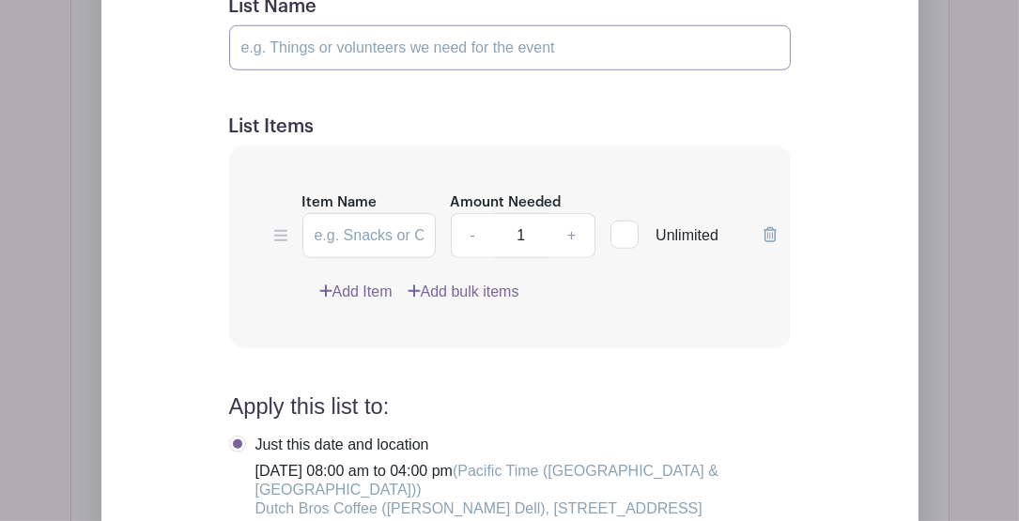
click at [312, 70] on input "List Name" at bounding box center [510, 47] width 562 height 45
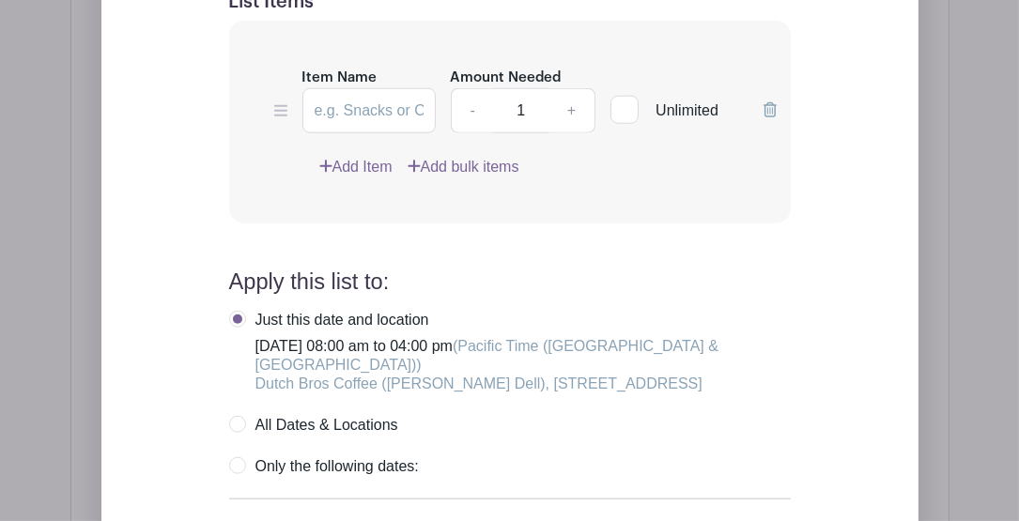
scroll to position [2349, 0]
type input "Shift 2 (12:00 to 3:00 PM)"
click at [336, 132] on input "Item Name" at bounding box center [368, 109] width 133 height 45
type input "Volunteers"
click at [571, 132] on link "+" at bounding box center [572, 109] width 47 height 45
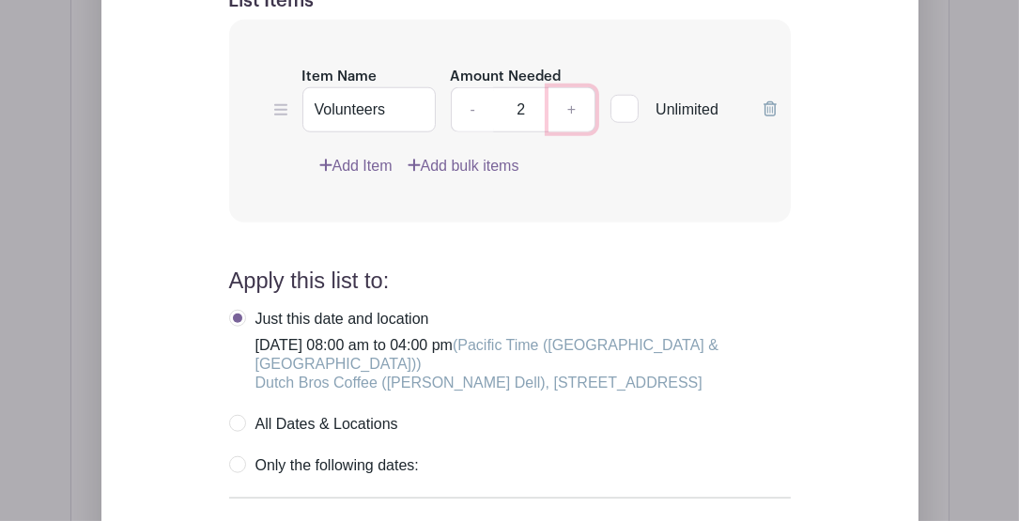
click at [571, 132] on link "+" at bounding box center [572, 109] width 47 height 45
type input "4"
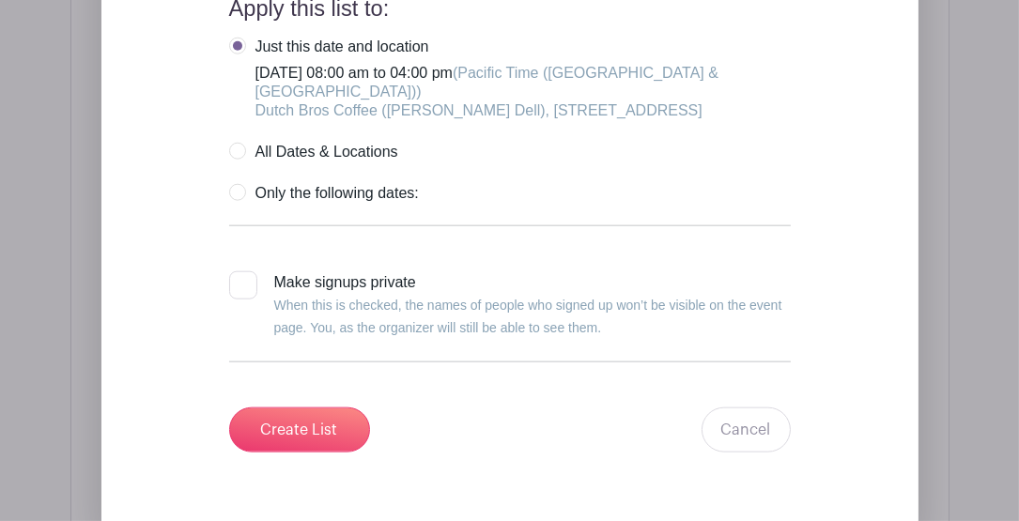
scroll to position [2599, 0]
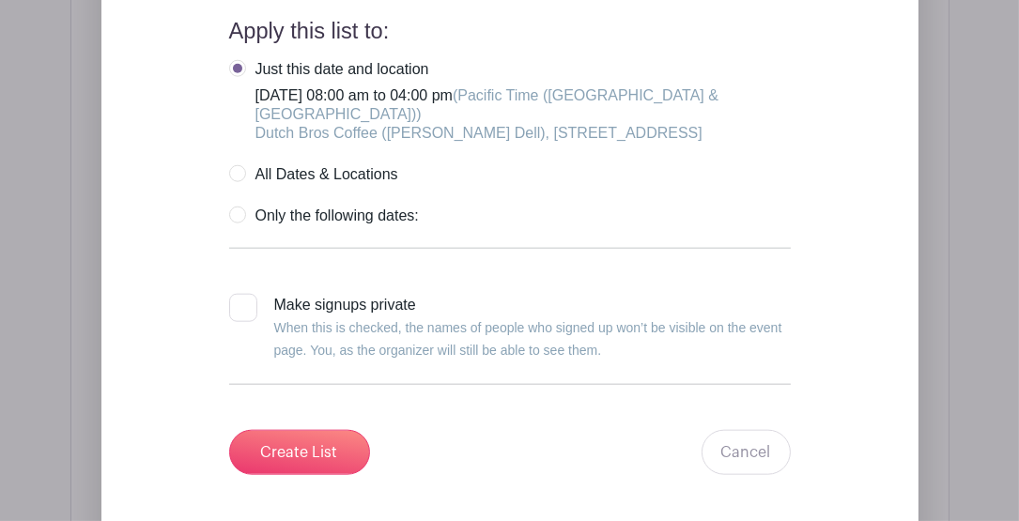
click at [237, 91] on label "Just this date and location Friday, November 28, 2025 at 08:00 am to 04:00 pm (…" at bounding box center [510, 101] width 562 height 83
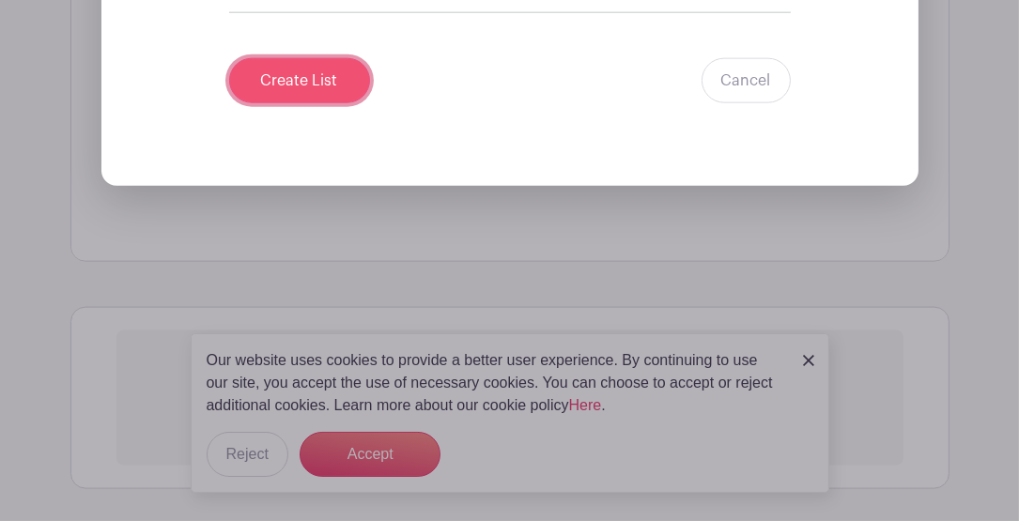
click at [300, 103] on input "Create List" at bounding box center [299, 80] width 141 height 45
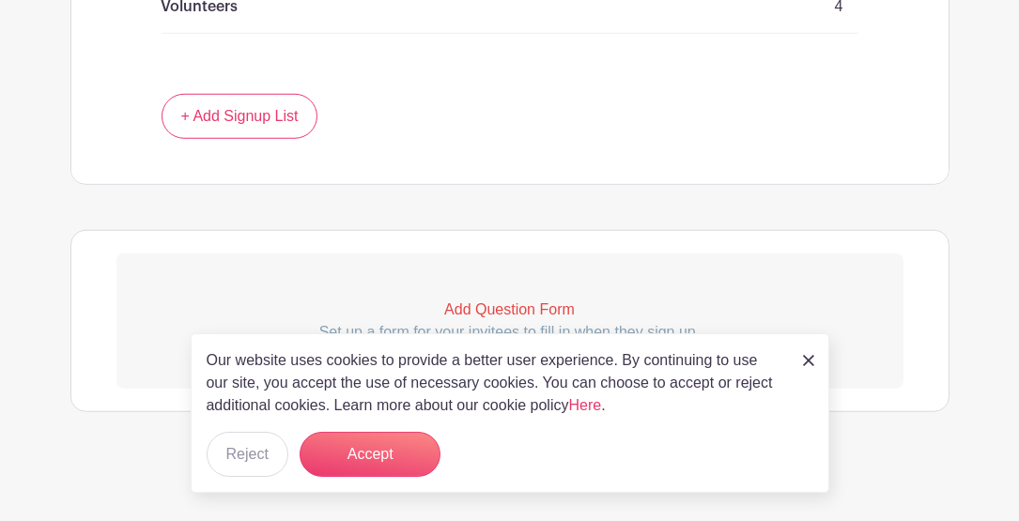
scroll to position [1974, 0]
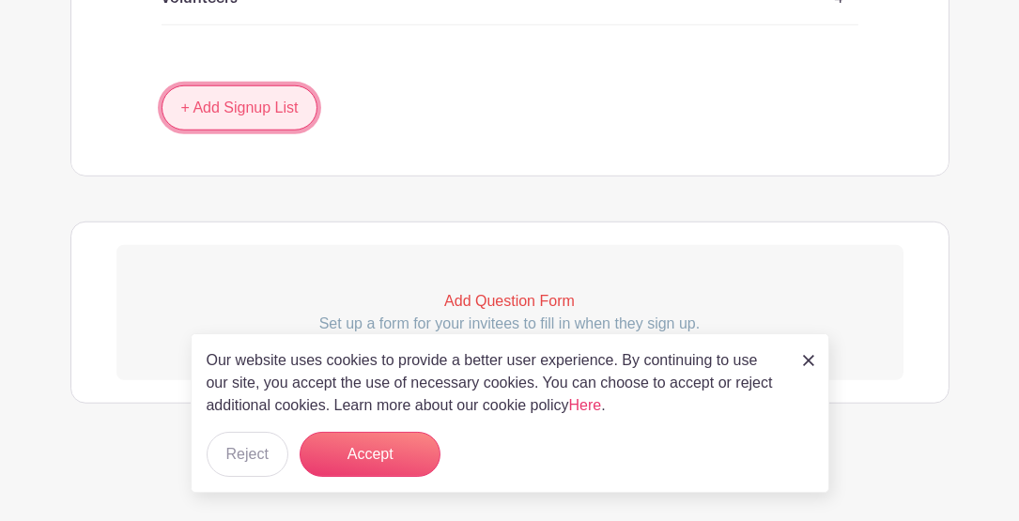
click at [271, 106] on link "+ Add Signup List" at bounding box center [240, 107] width 157 height 45
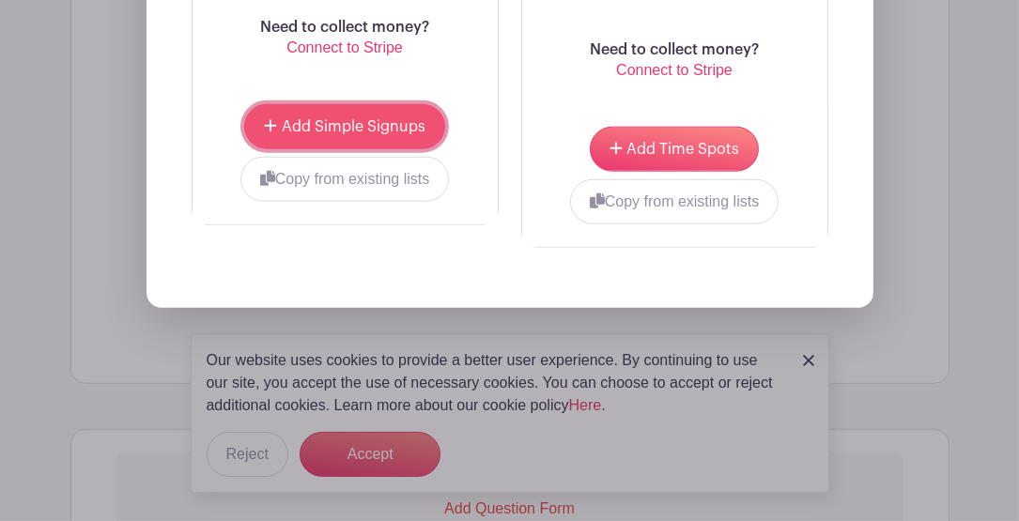
click at [322, 134] on span "Add Simple Signups" at bounding box center [354, 126] width 144 height 15
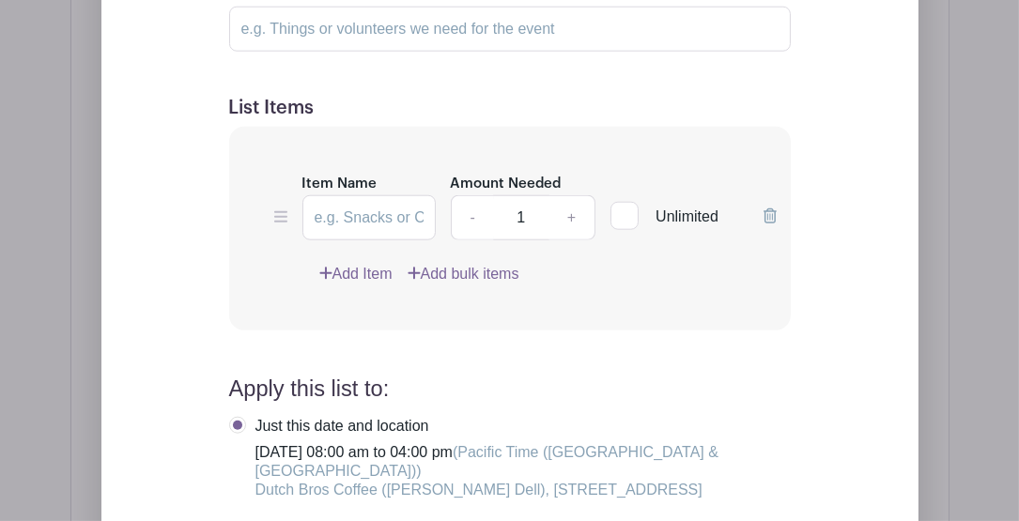
scroll to position [2438, 0]
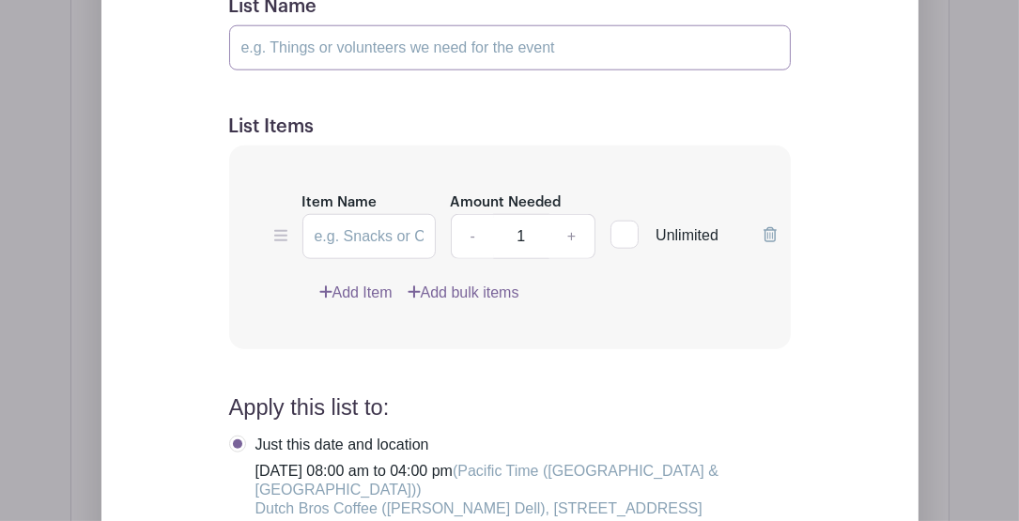
click at [318, 70] on input "List Name" at bounding box center [510, 47] width 562 height 45
type input "Take down (3:00 to 4:00 PM)"
click at [332, 259] on input "Item Name" at bounding box center [368, 236] width 133 height 45
type input "Volunteers"
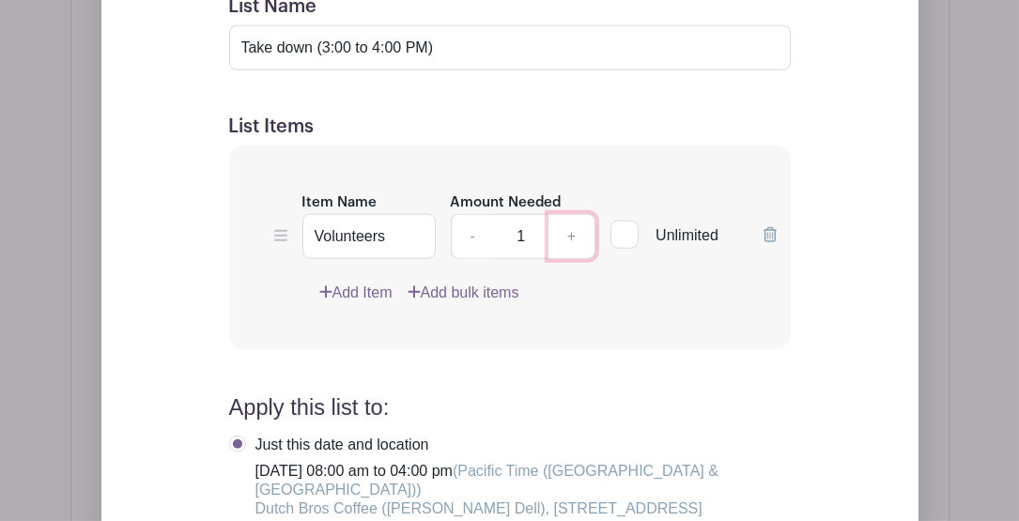
click at [577, 255] on link "+" at bounding box center [572, 236] width 47 height 45
type input "4"
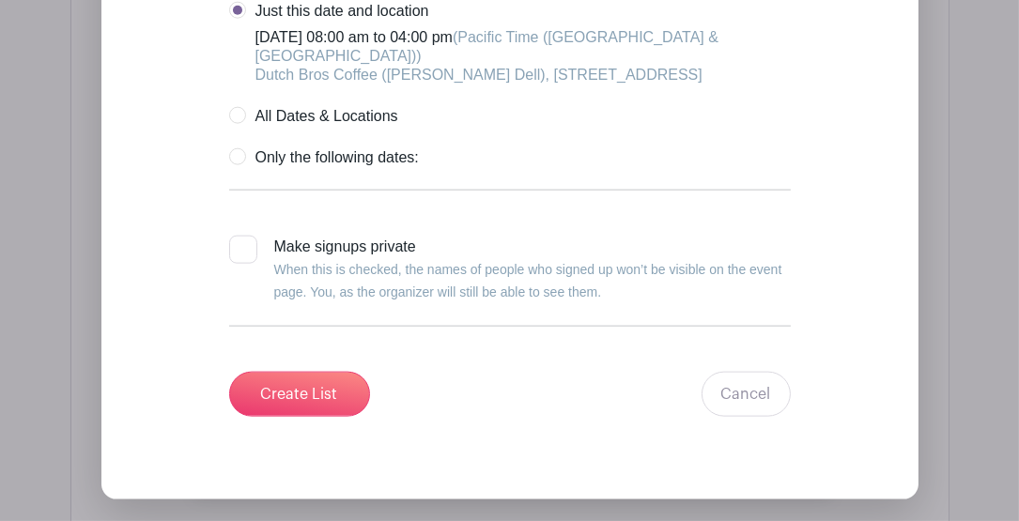
scroll to position [2814, 0]
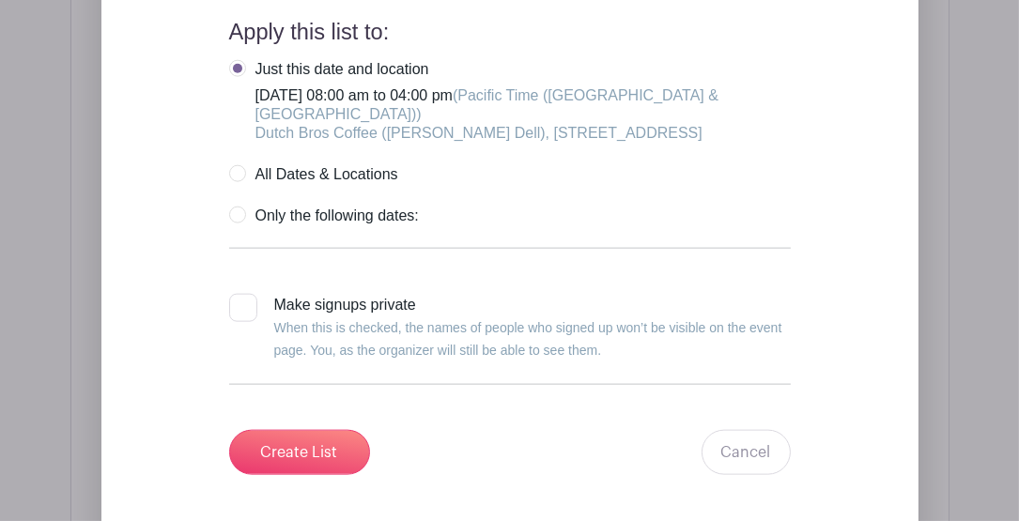
click at [240, 87] on label "Just this date and location Friday, November 28, 2025 at 08:00 am to 04:00 pm (…" at bounding box center [510, 101] width 562 height 83
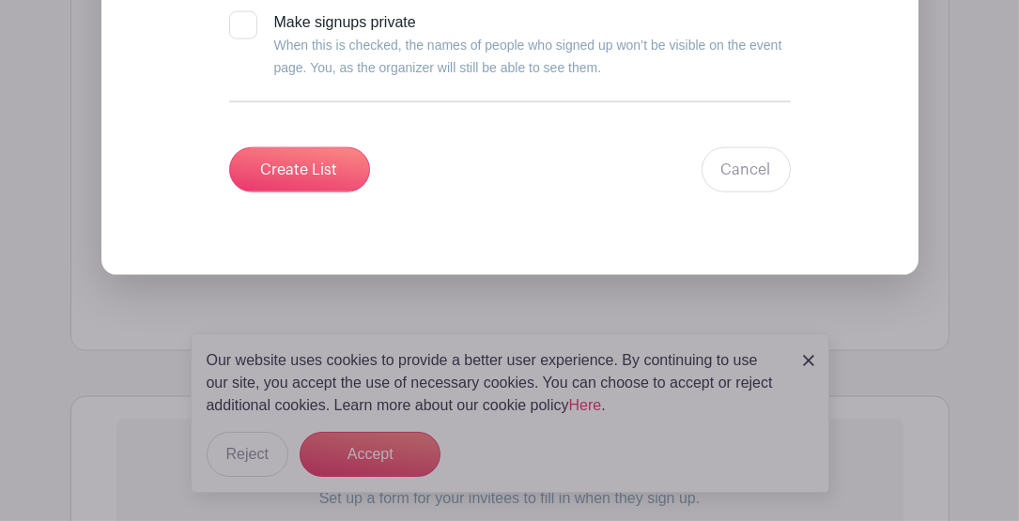
scroll to position [3190, 0]
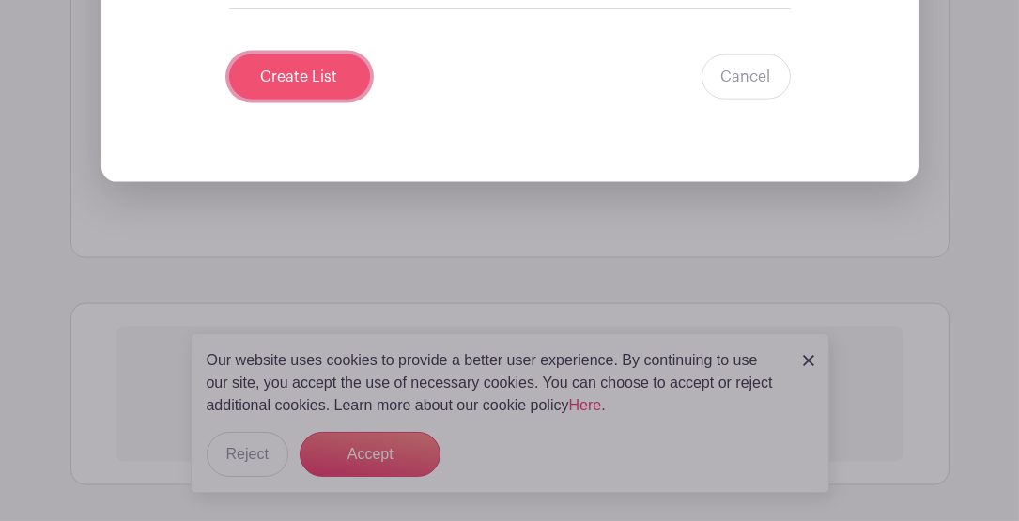
click at [312, 100] on input "Create List" at bounding box center [299, 76] width 141 height 45
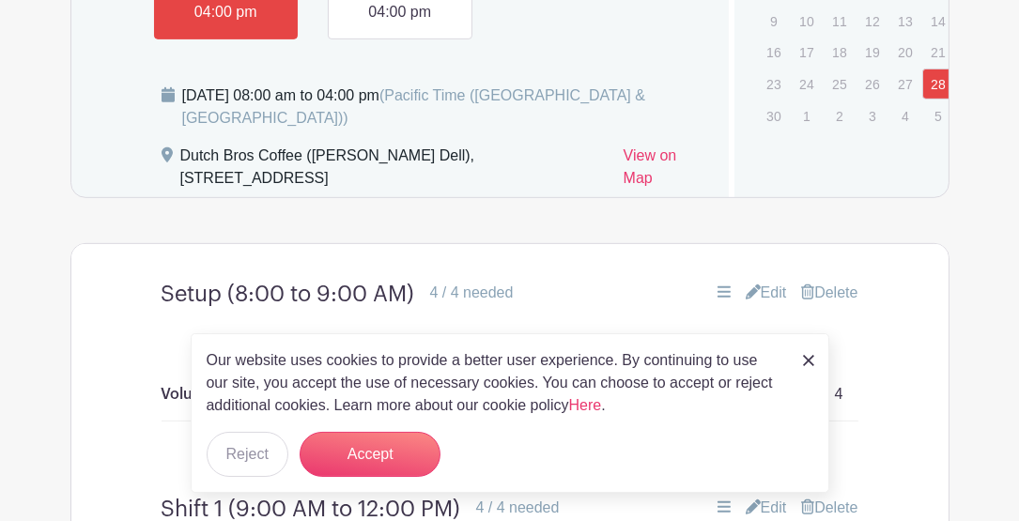
scroll to position [1063, 0]
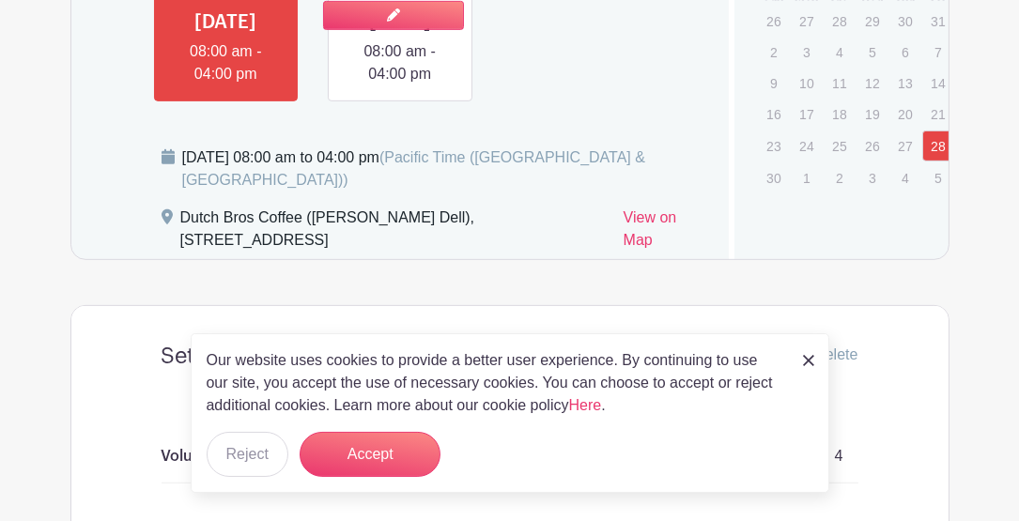
click at [400, 85] on link at bounding box center [400, 85] width 0 height 0
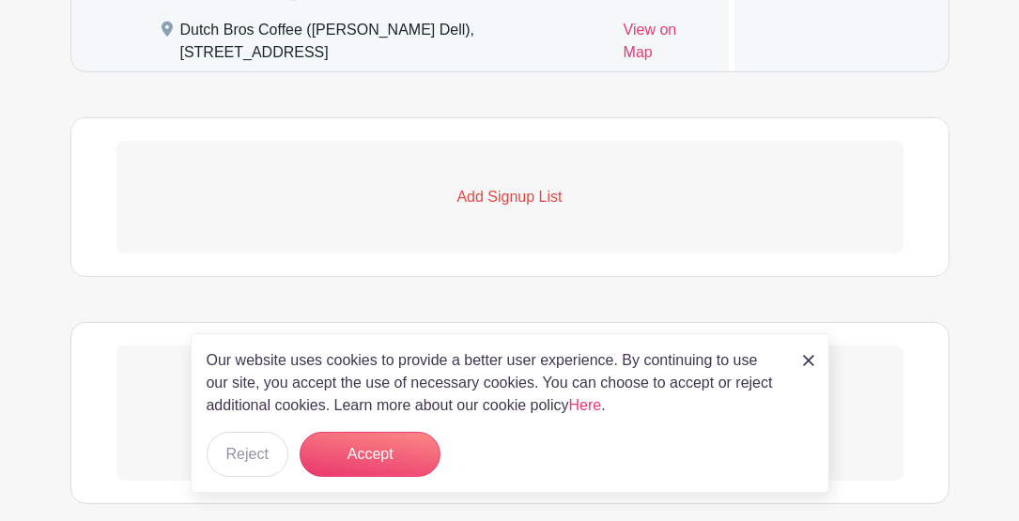
scroll to position [1375, 0]
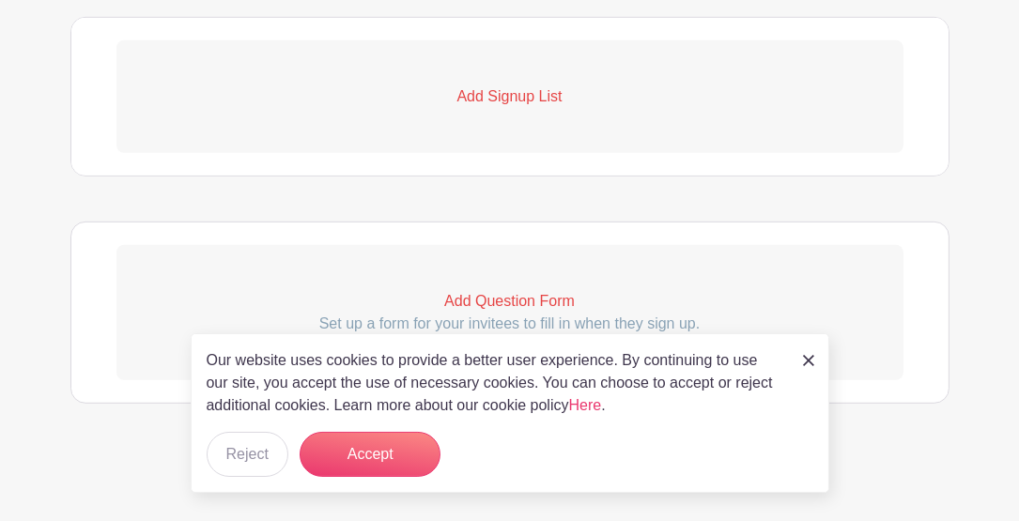
click at [471, 99] on p "Add Signup List" at bounding box center [509, 96] width 787 height 23
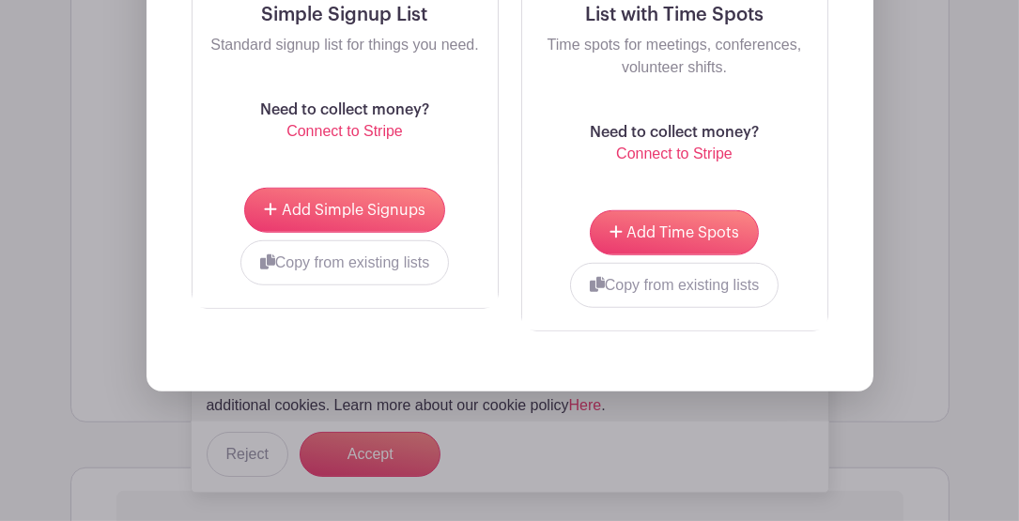
scroll to position [1751, 0]
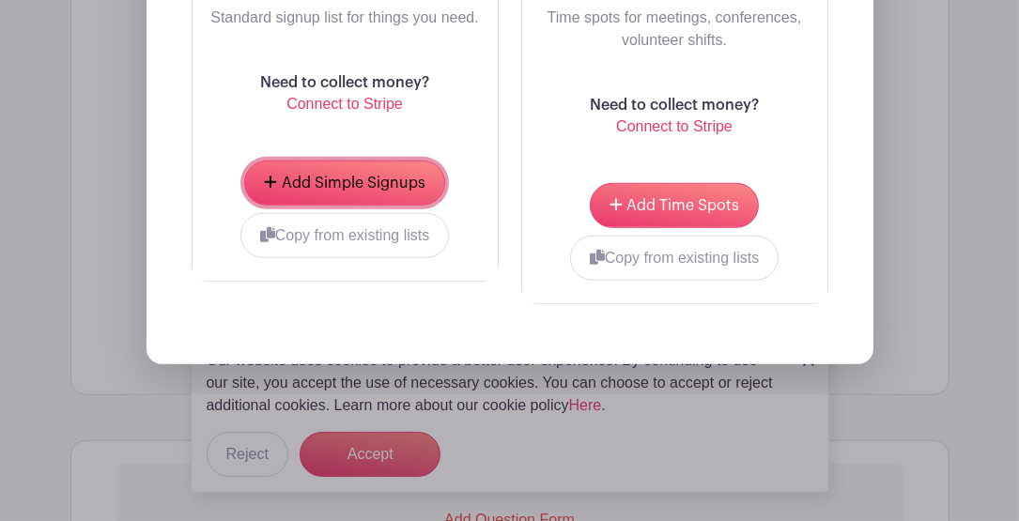
click at [383, 194] on button "Add Simple Signups" at bounding box center [344, 183] width 200 height 45
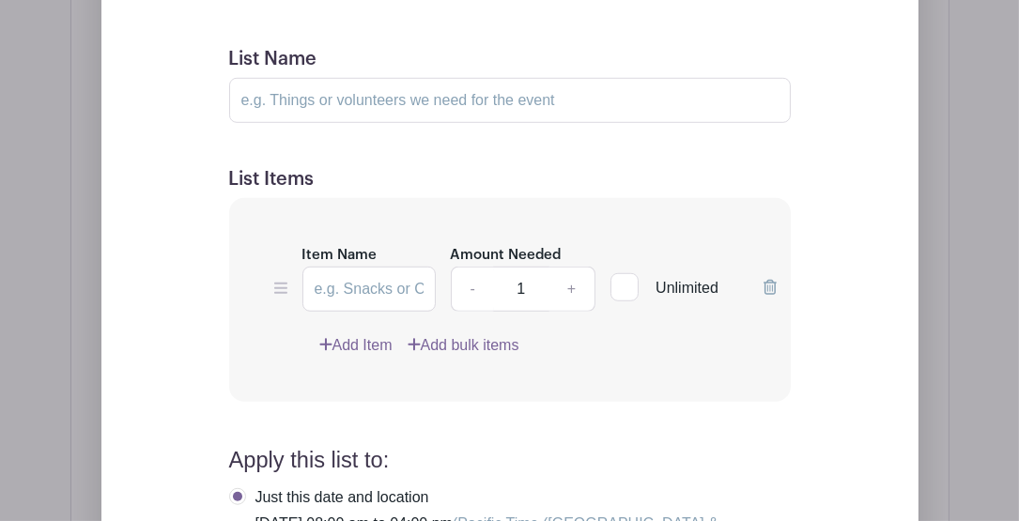
scroll to position [1713, 0]
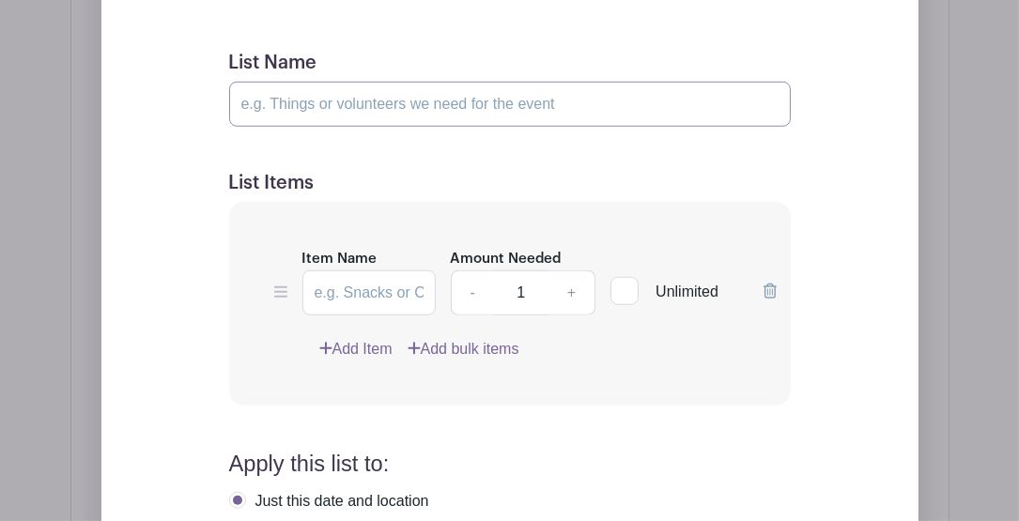
click at [323, 124] on input "List Name" at bounding box center [510, 104] width 562 height 45
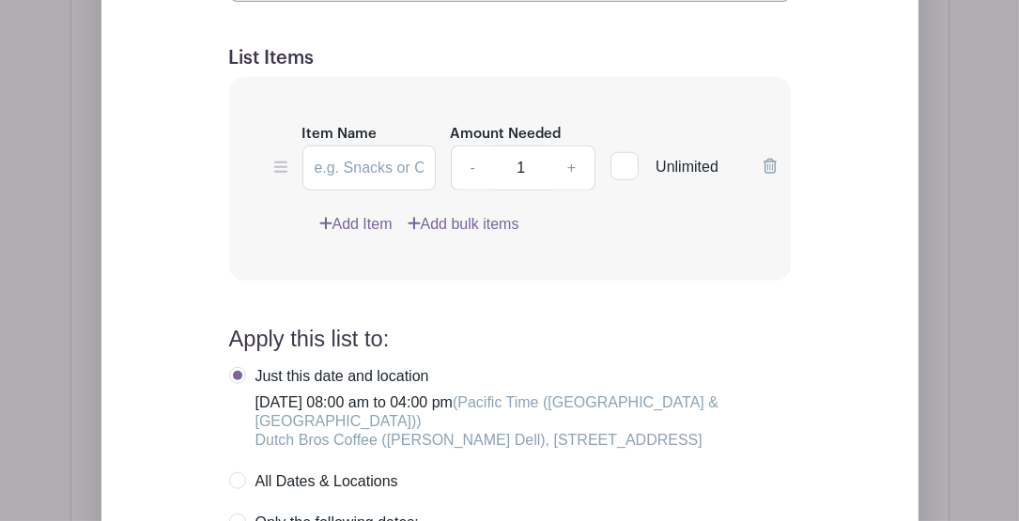
scroll to position [1838, 0]
type input "Setup (8:00 to 9:00 AM)"
click at [399, 191] on input "Item Name" at bounding box center [368, 168] width 133 height 45
type input "Volunteers"
click at [570, 189] on link "+" at bounding box center [572, 168] width 47 height 45
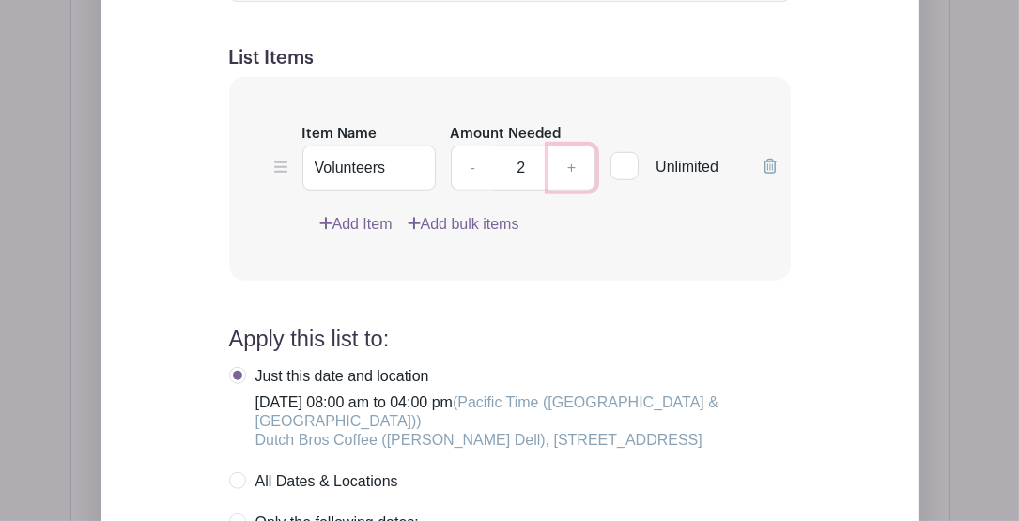
click at [570, 189] on link "+" at bounding box center [572, 168] width 47 height 45
type input "4"
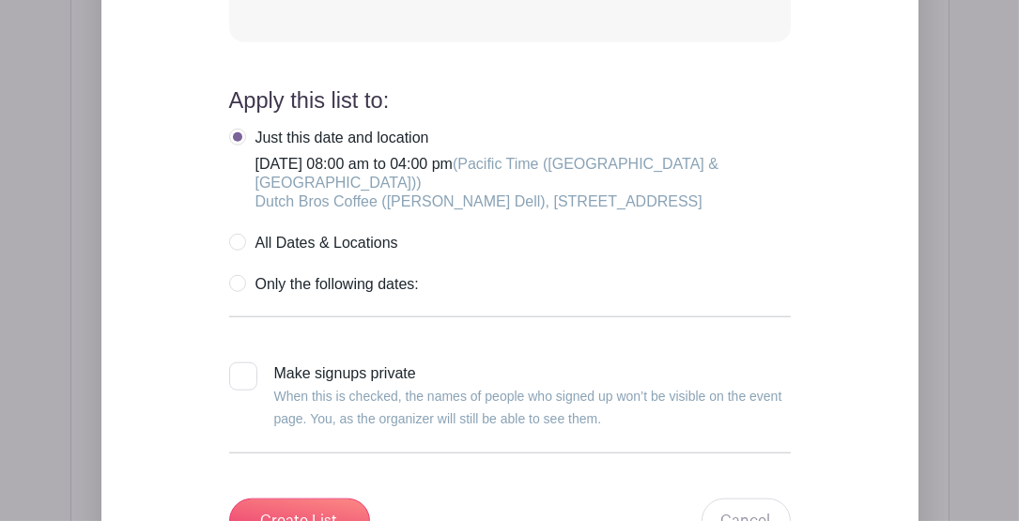
scroll to position [2152, 0]
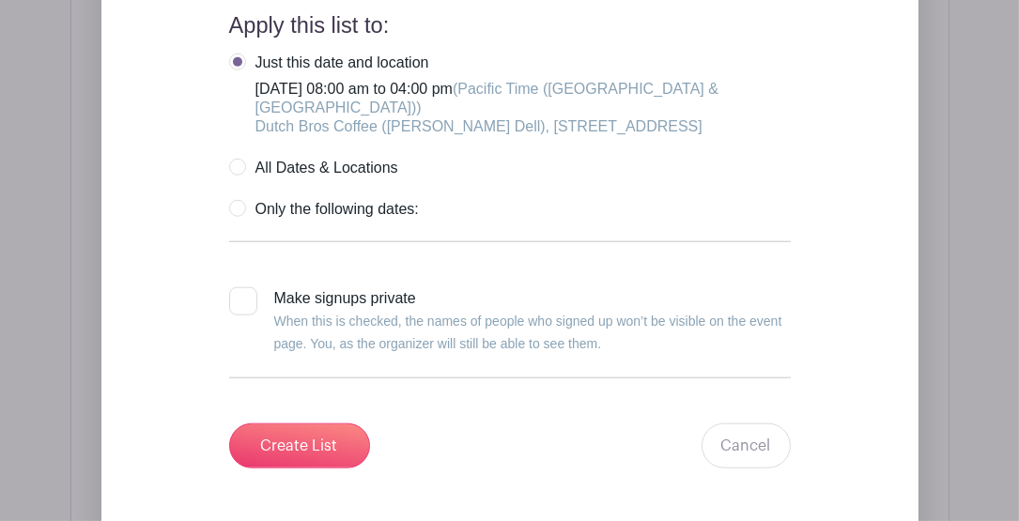
click at [235, 87] on label "Just this date and location Saturday, November 29, 2025 at 08:00 am to 04:00 pm…" at bounding box center [510, 95] width 562 height 83
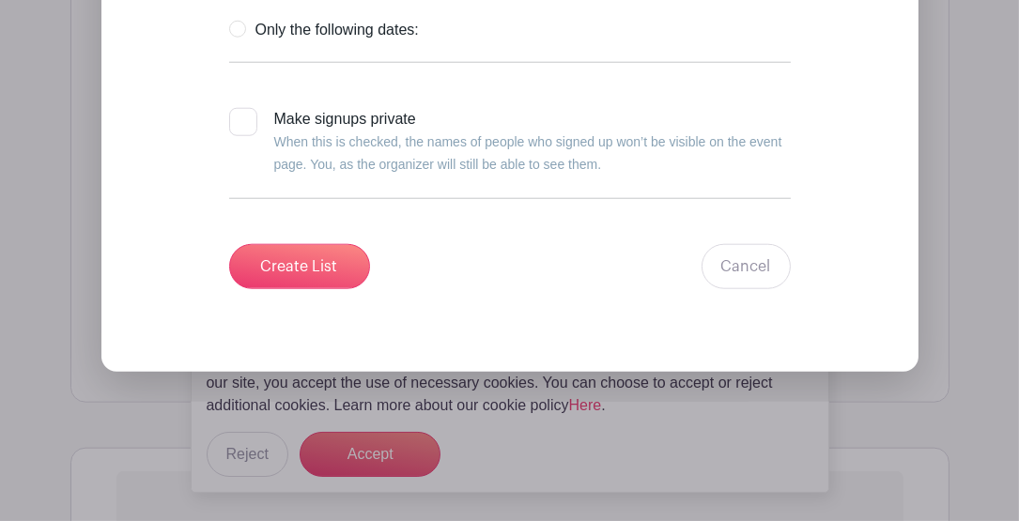
scroll to position [2465, 0]
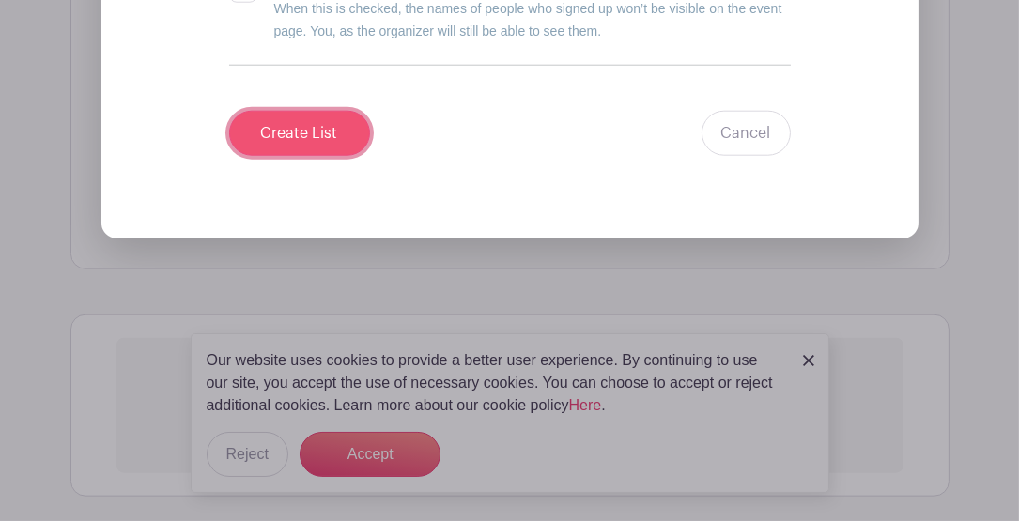
click at [298, 156] on input "Create List" at bounding box center [299, 133] width 141 height 45
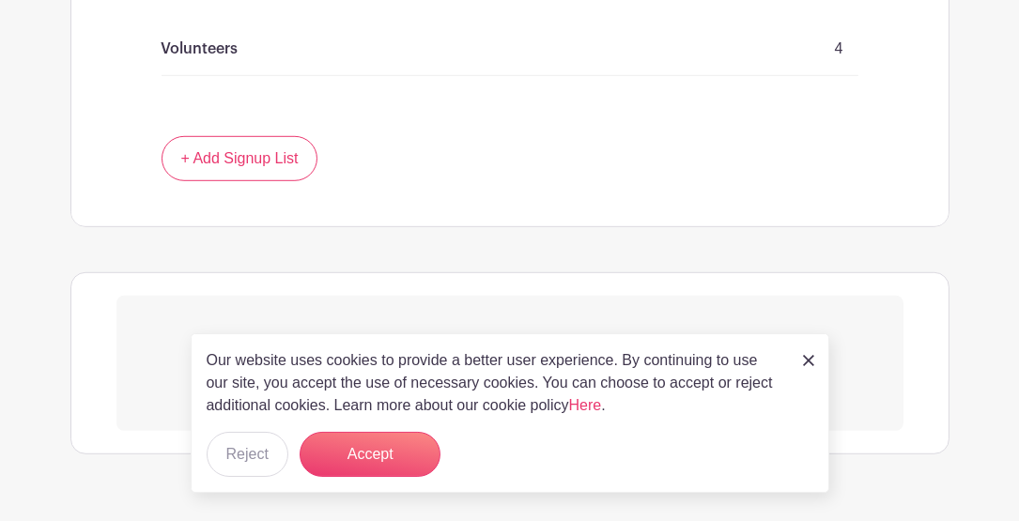
scroll to position [1475, 0]
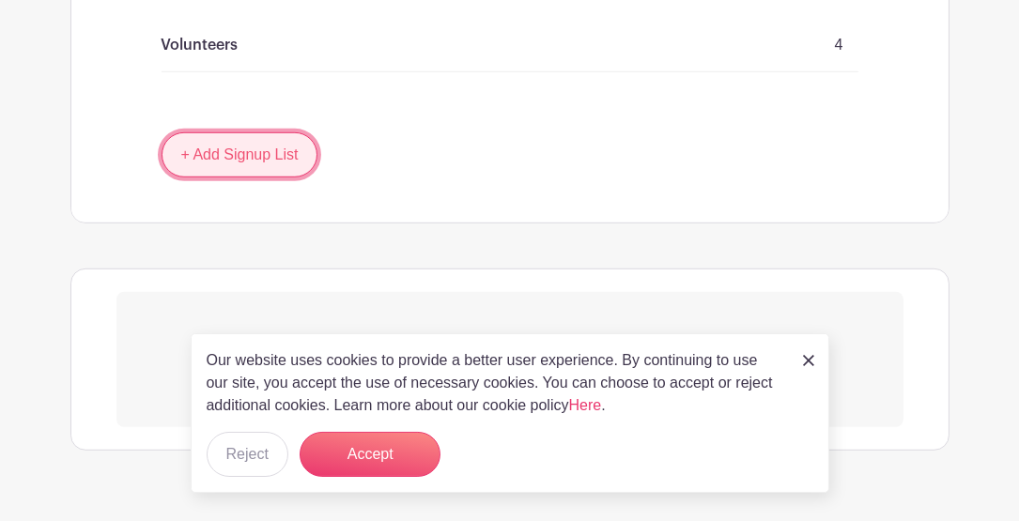
click at [279, 178] on link "+ Add Signup List" at bounding box center [240, 154] width 157 height 45
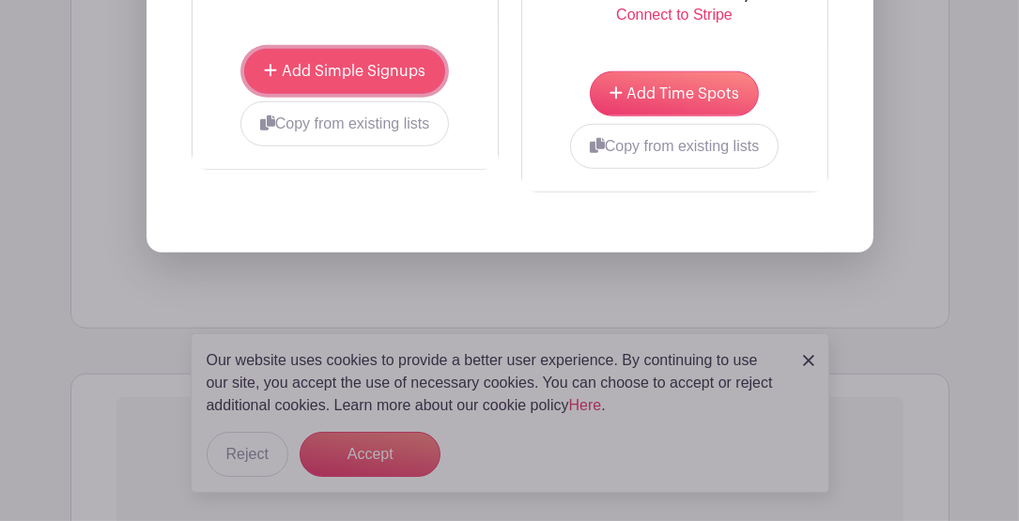
click at [342, 94] on button "Add Simple Signups" at bounding box center [344, 71] width 200 height 45
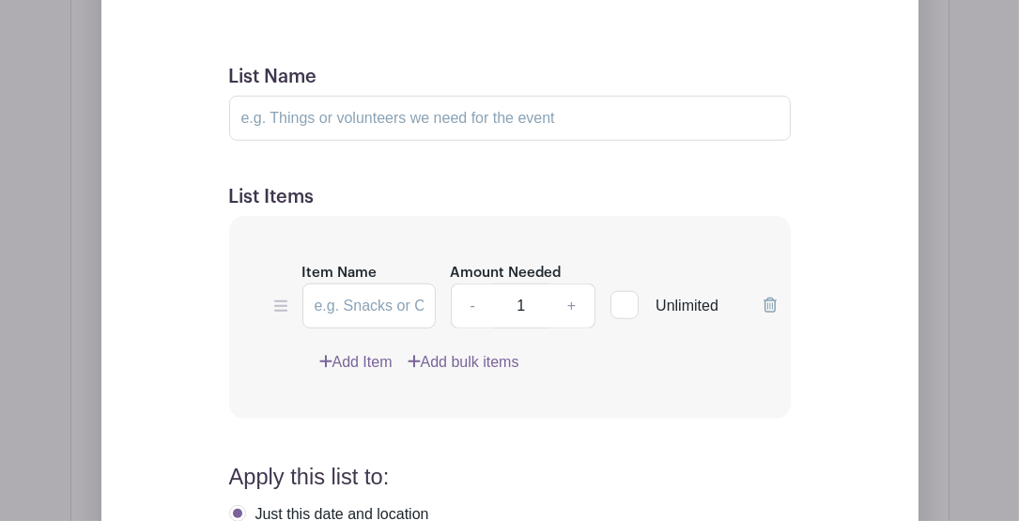
scroll to position [1938, 0]
click at [328, 141] on input "List Name" at bounding box center [510, 118] width 562 height 45
type input "Shift 1 (9:00 AM to 12:00 PM)"
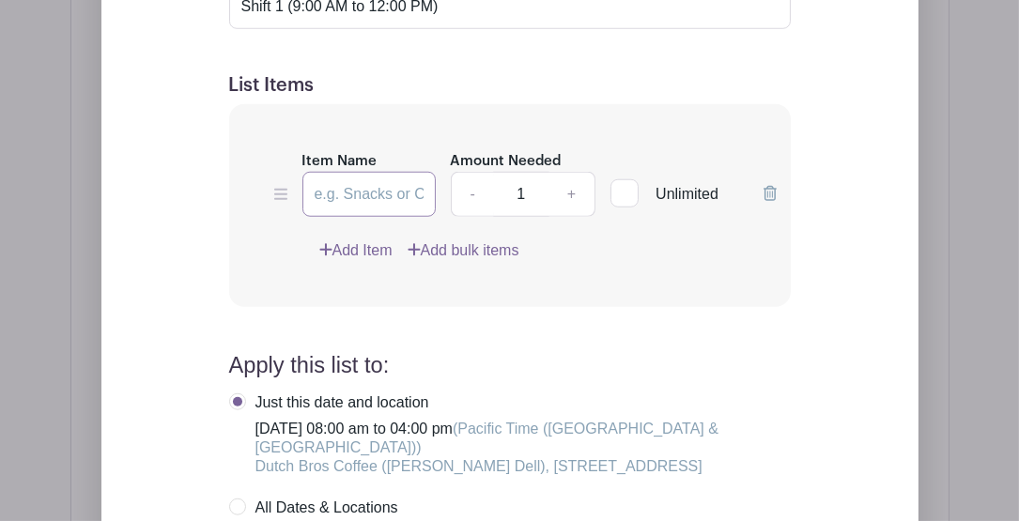
scroll to position [2063, 0]
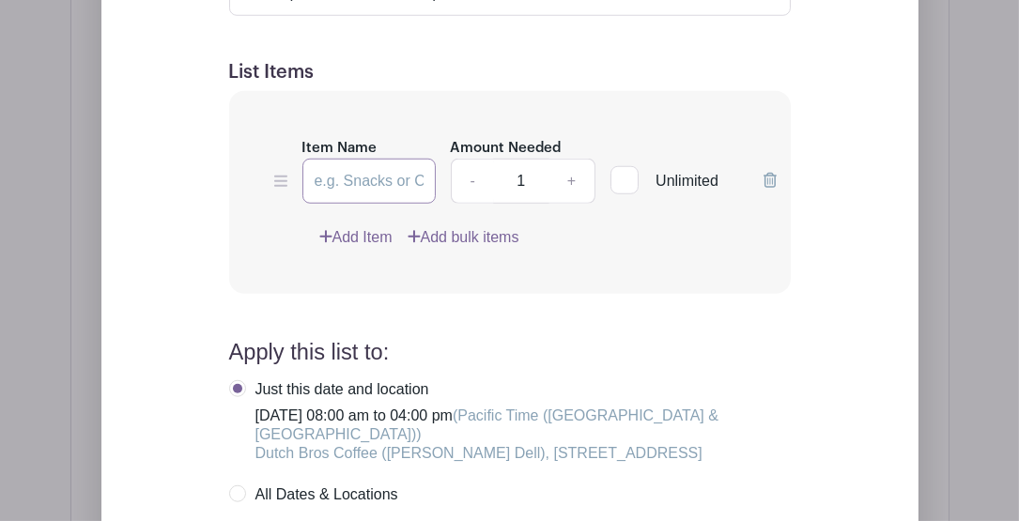
click at [365, 204] on input "Item Name" at bounding box center [368, 181] width 133 height 45
type input "Volunteers"
click at [565, 204] on link "+" at bounding box center [572, 181] width 47 height 45
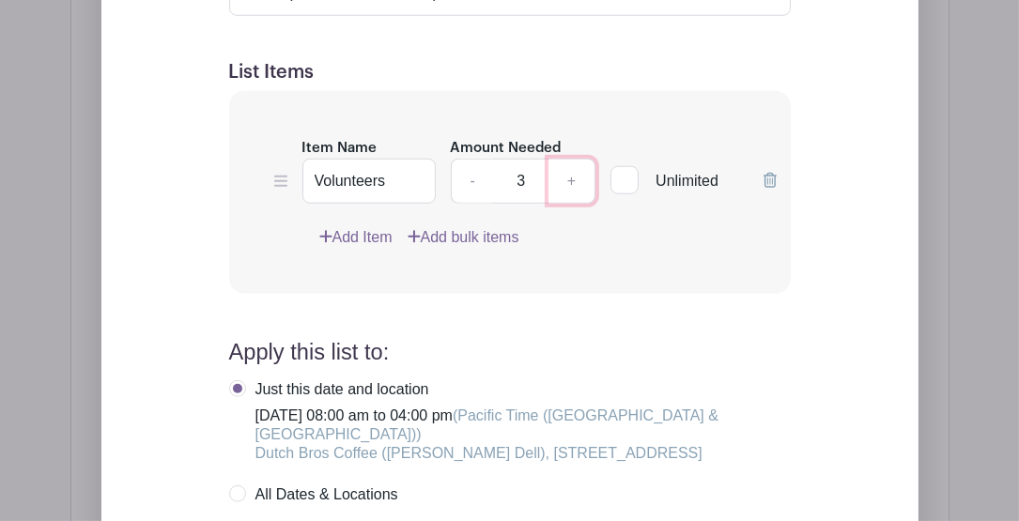
type input "4"
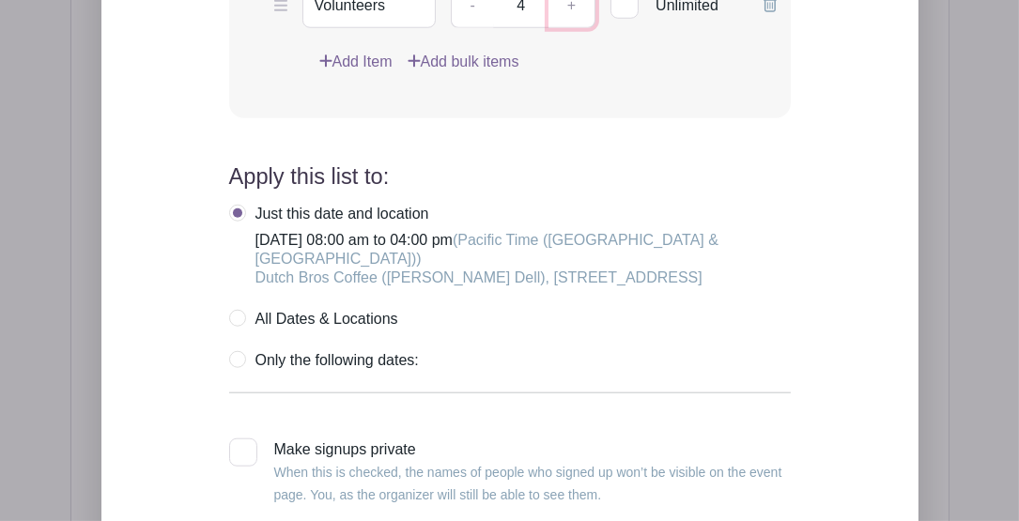
scroll to position [2251, 0]
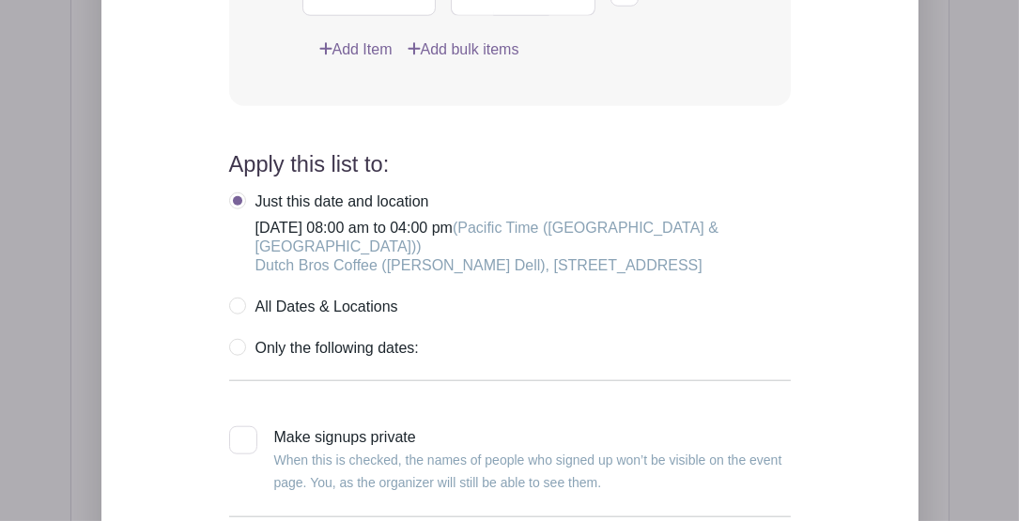
click at [240, 224] on label "Just this date and location Saturday, November 29, 2025 at 08:00 am to 04:00 pm…" at bounding box center [510, 234] width 562 height 83
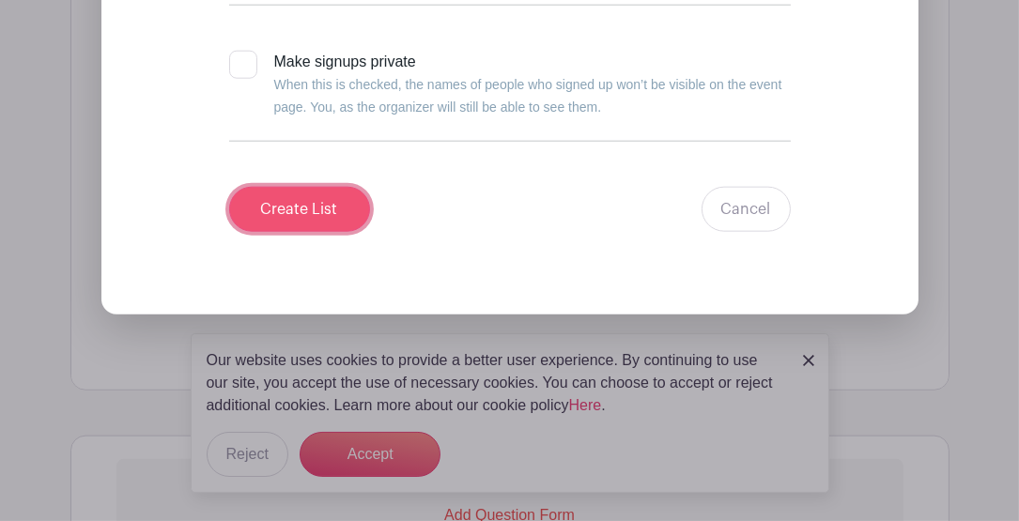
click at [302, 232] on input "Create List" at bounding box center [299, 209] width 141 height 45
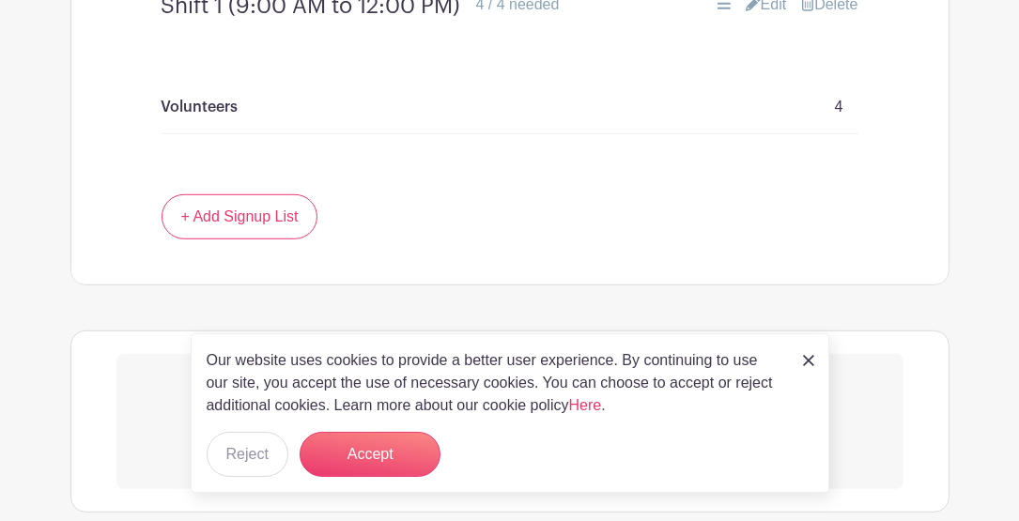
scroll to position [1631, 0]
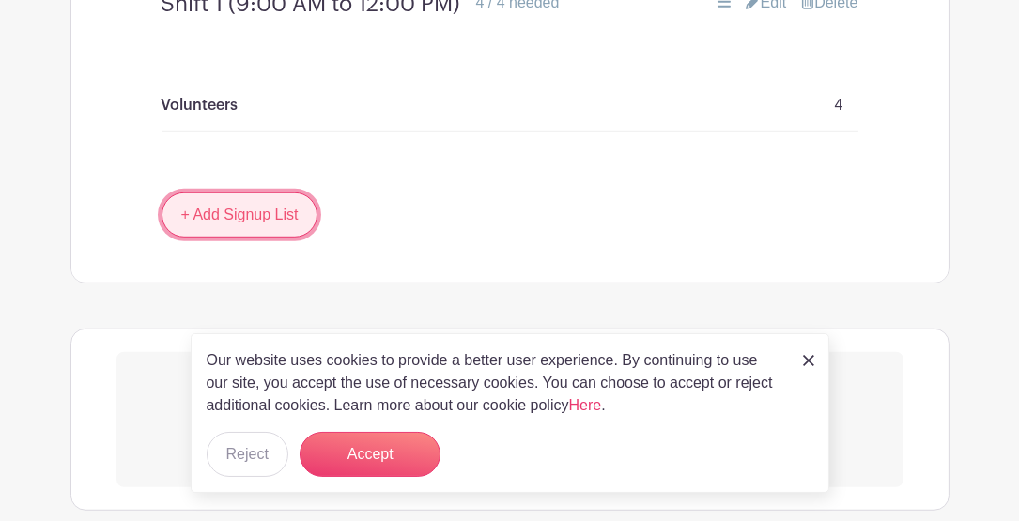
click at [293, 238] on link "+ Add Signup List" at bounding box center [240, 215] width 157 height 45
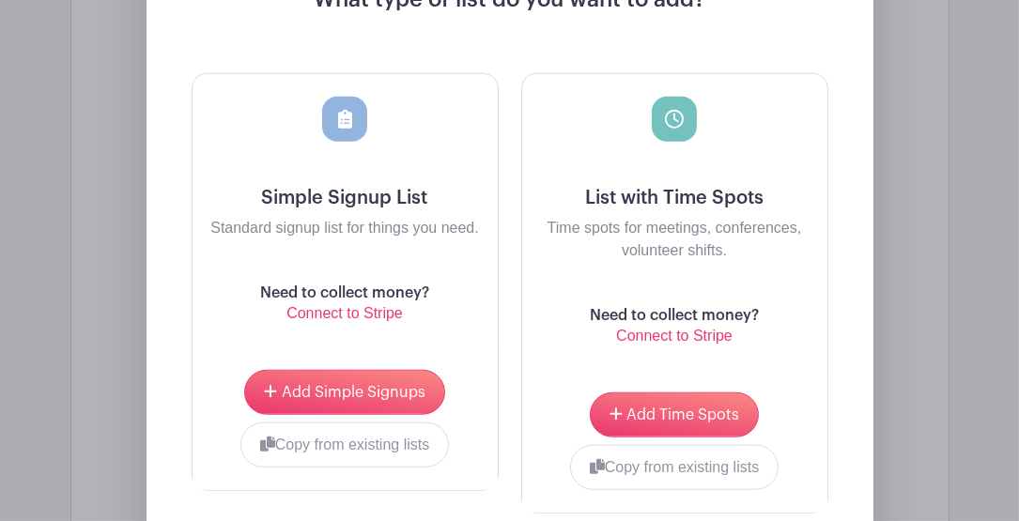
scroll to position [2068, 0]
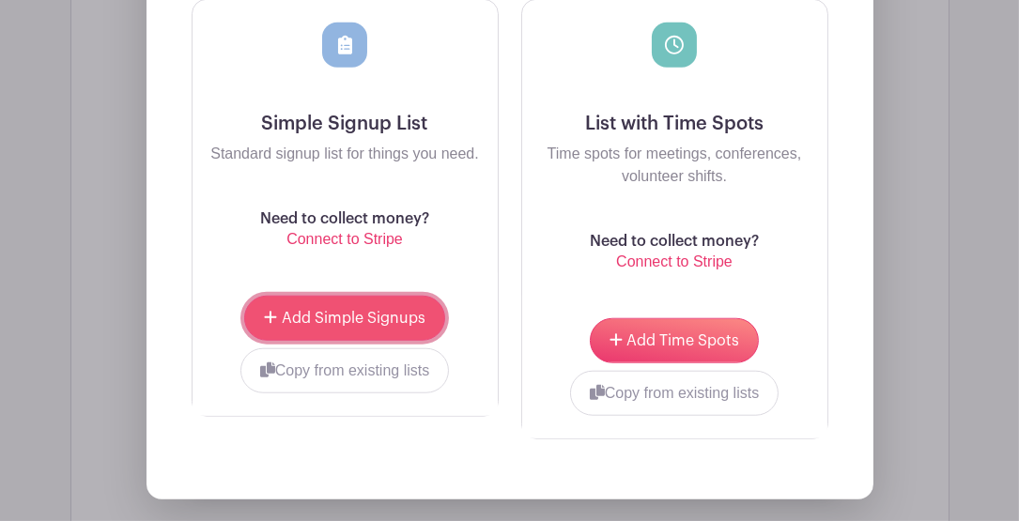
click at [355, 326] on span "Add Simple Signups" at bounding box center [354, 318] width 144 height 15
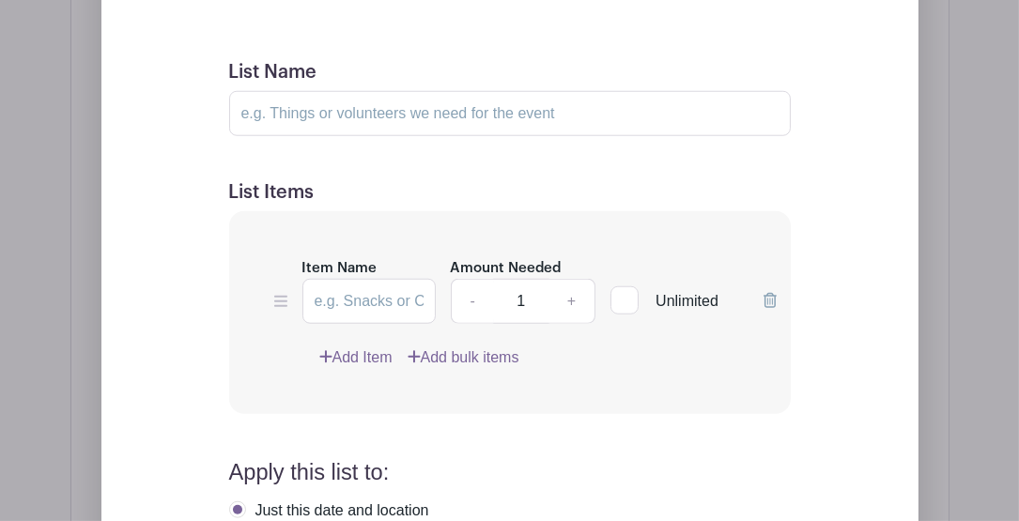
scroll to position [2094, 0]
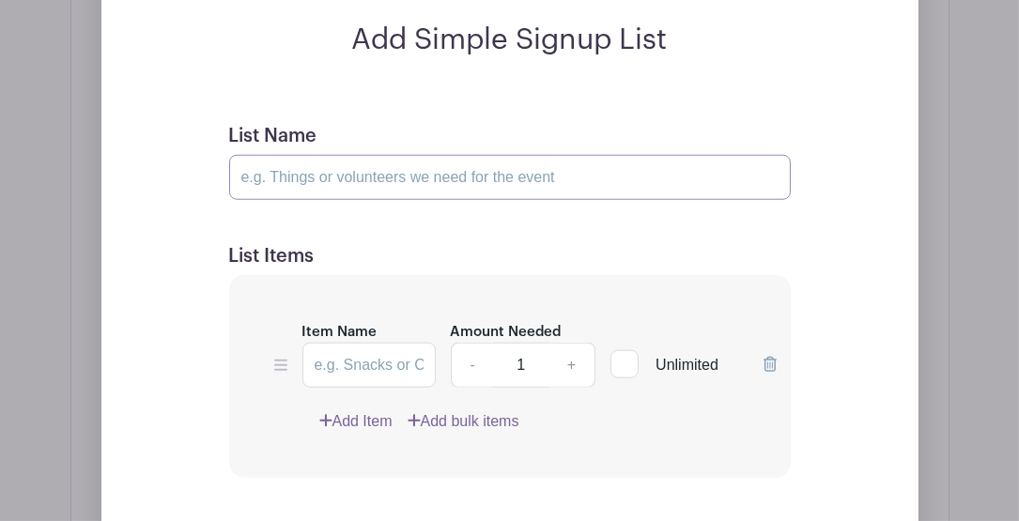
click at [347, 200] on input "List Name" at bounding box center [510, 177] width 562 height 45
type input "Shift 1 (9:00 AM to 12:00 PM)"
type input "Volunteers"
drag, startPoint x: 281, startPoint y: 195, endPoint x: 291, endPoint y: 167, distance: 30.0
click at [281, 194] on input "Shift 1 (9:00 AM to 12:00 PM)" at bounding box center [510, 177] width 562 height 45
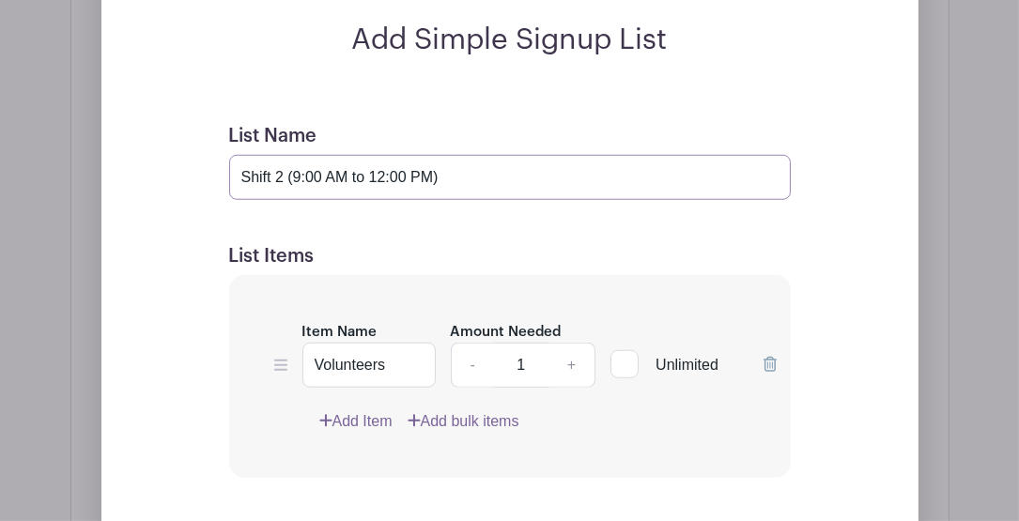
click at [302, 192] on input "Shift 2 (9:00 AM to 12:00 PM)" at bounding box center [510, 177] width 562 height 45
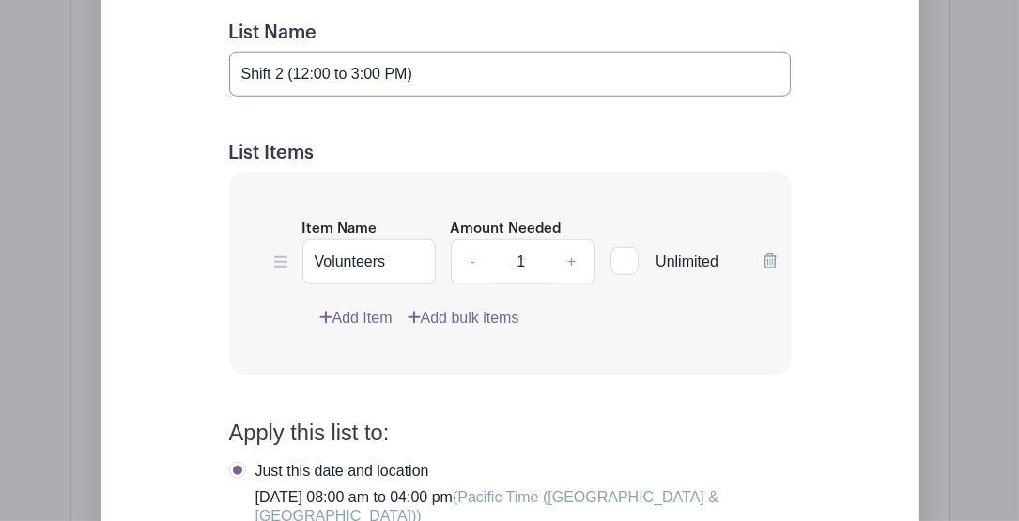
scroll to position [2220, 0]
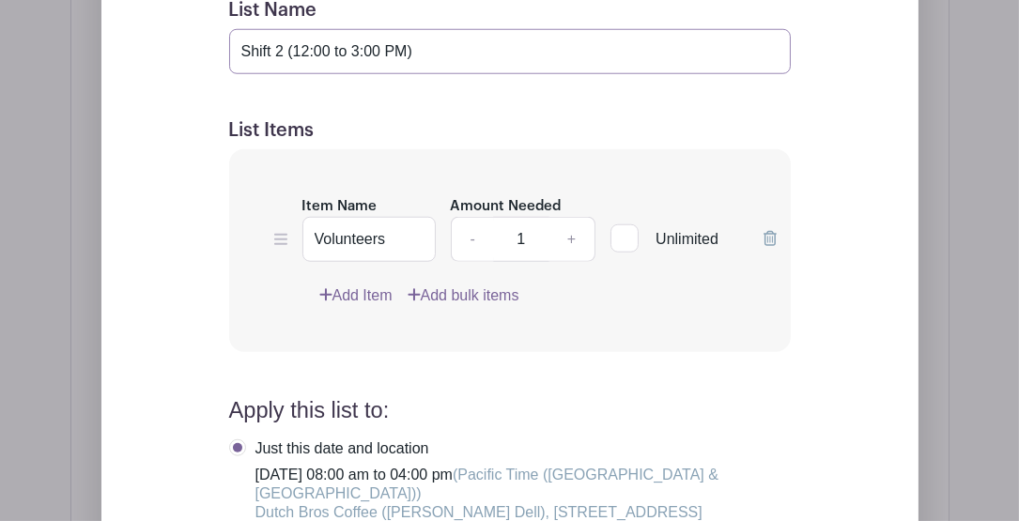
type input "Shift 2 (12:00 to 3:00 PM)"
click at [573, 259] on link "+" at bounding box center [572, 239] width 47 height 45
type input "4"
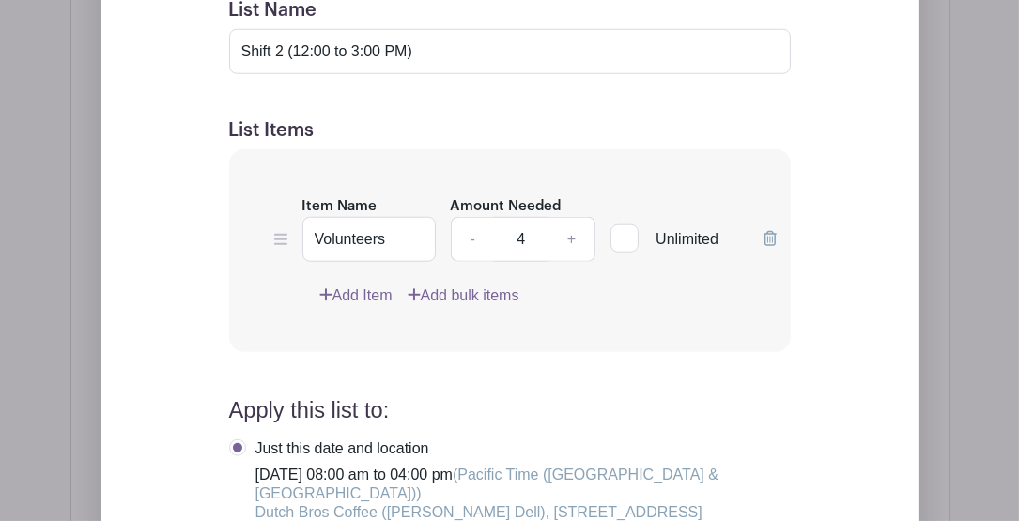
click at [229, 240] on div "Item Name Volunteers Amount Needed - 4 + Unlimited Add Item Add bulk items" at bounding box center [510, 251] width 562 height 204
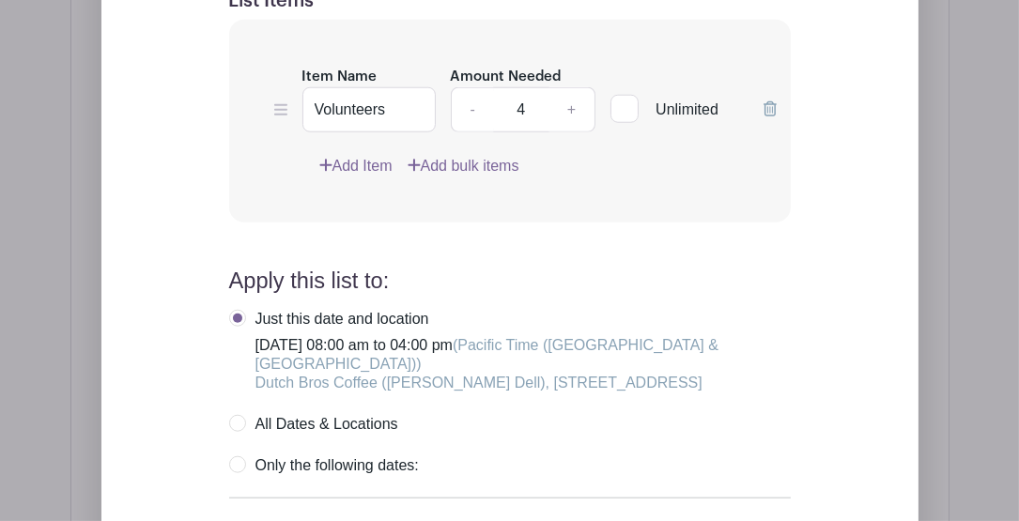
scroll to position [2407, 0]
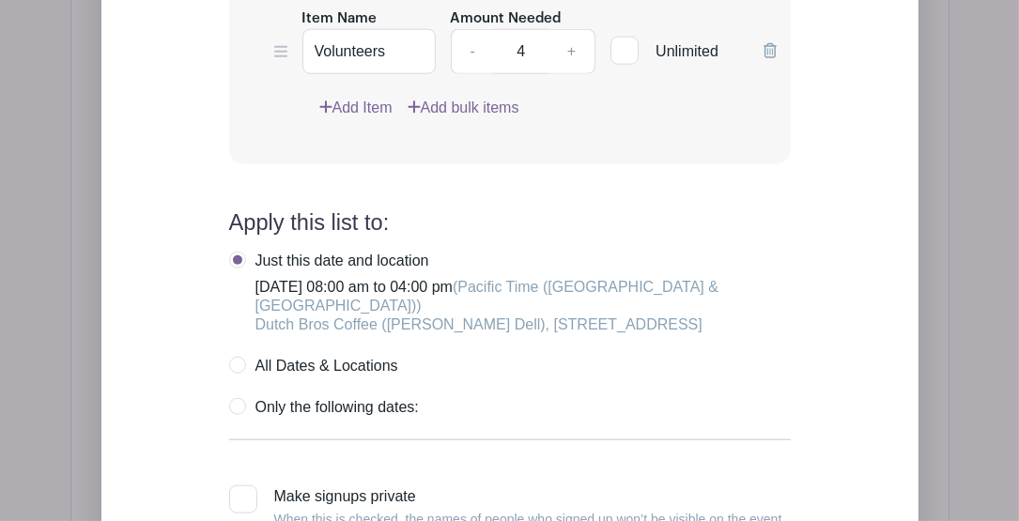
click at [240, 285] on label "Just this date and location Saturday, November 29, 2025 at 08:00 am to 04:00 pm…" at bounding box center [510, 293] width 562 height 83
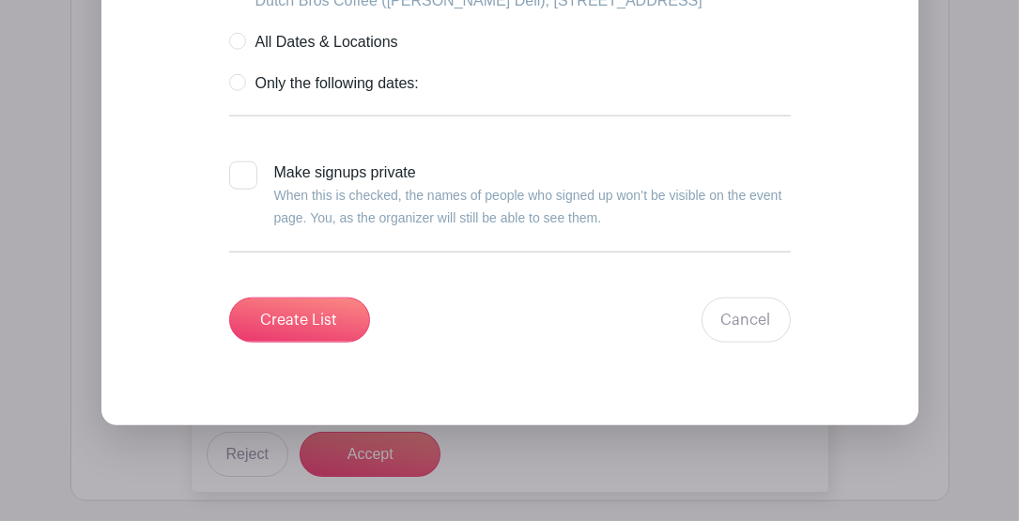
scroll to position [2845, 0]
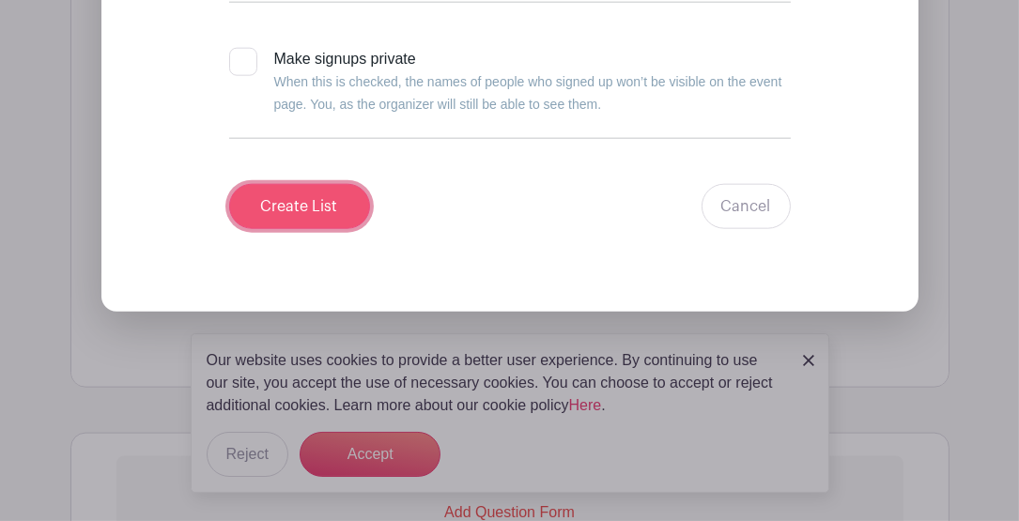
click at [292, 229] on input "Create List" at bounding box center [299, 206] width 141 height 45
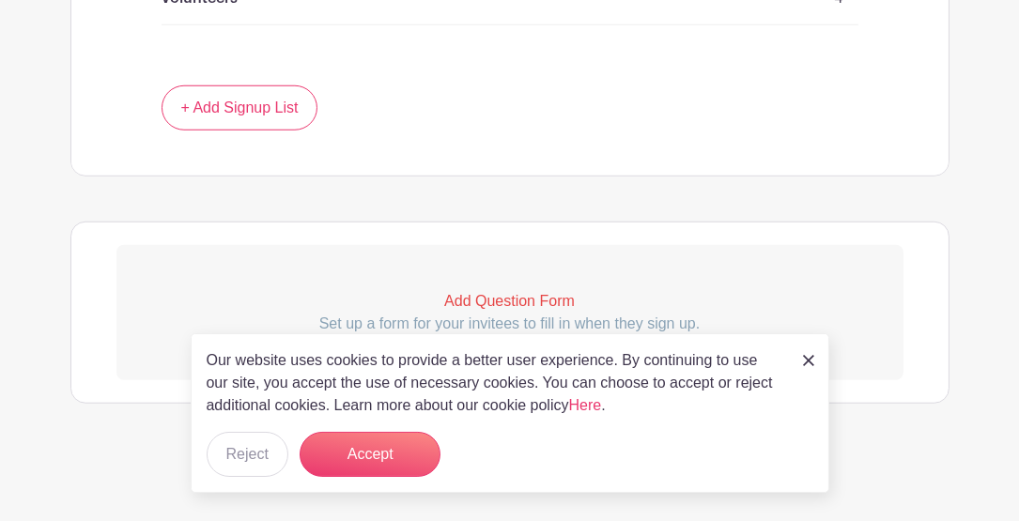
scroll to position [1974, 0]
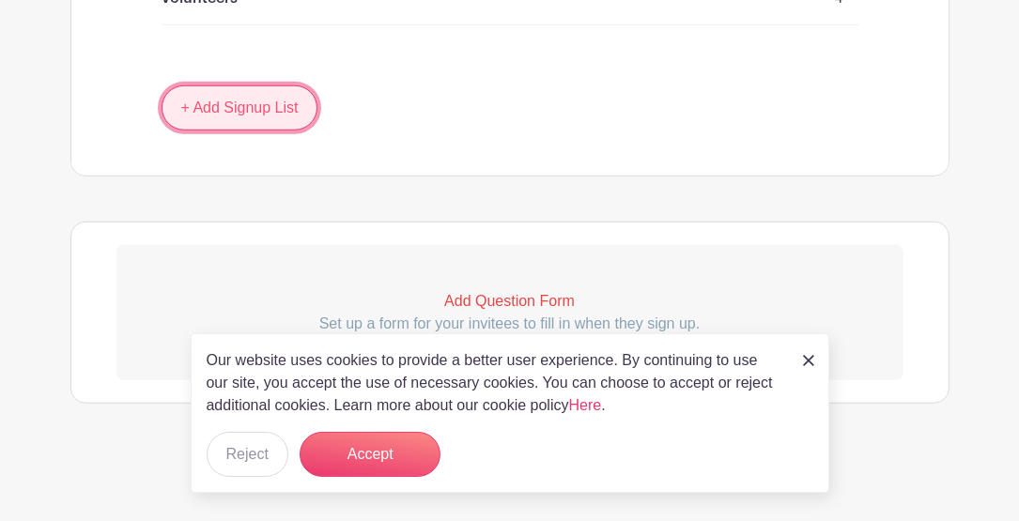
click at [253, 114] on link "+ Add Signup List" at bounding box center [240, 107] width 157 height 45
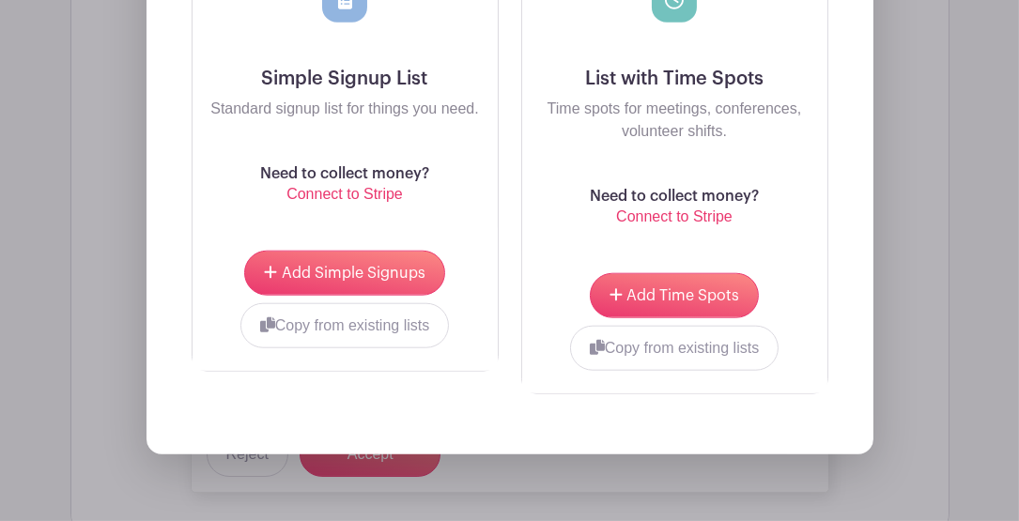
scroll to position [2350, 0]
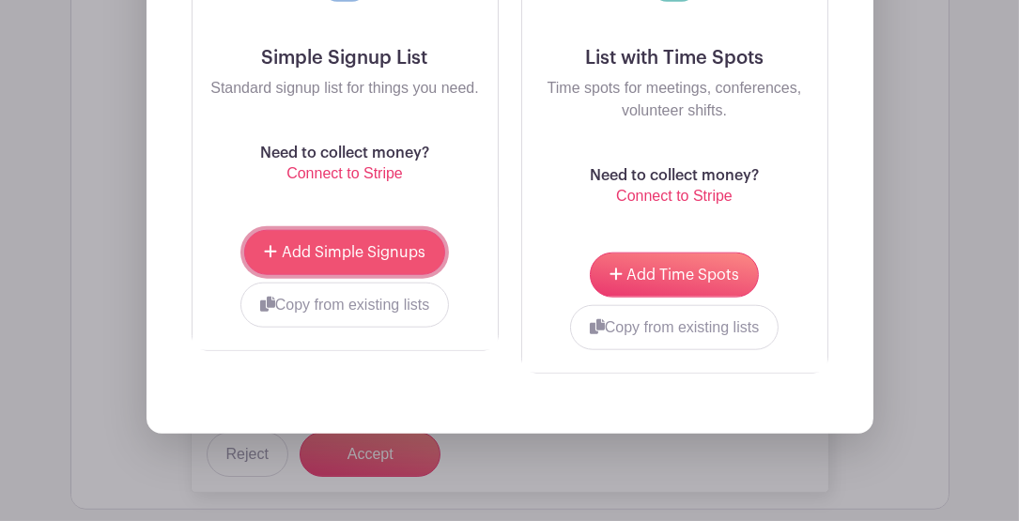
click at [310, 260] on span "Add Simple Signups" at bounding box center [354, 252] width 144 height 15
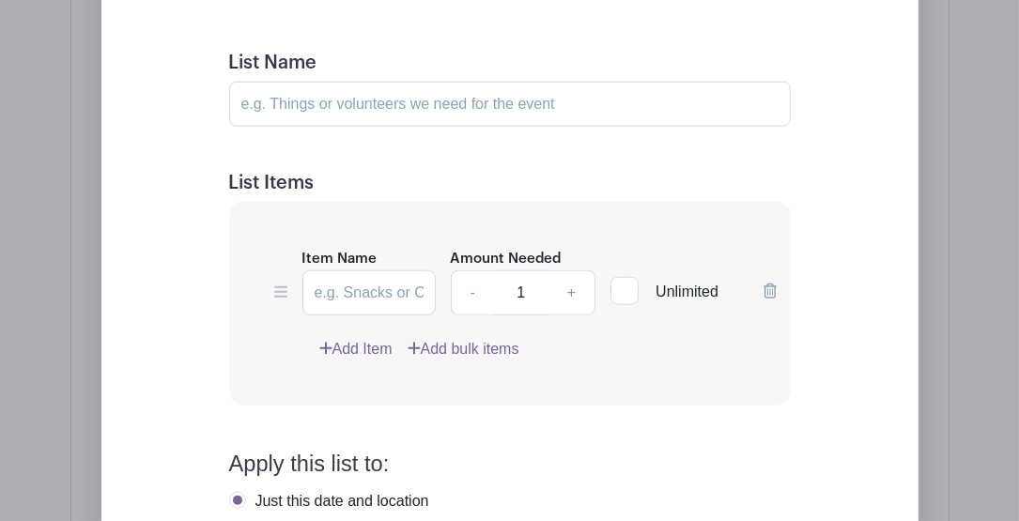
scroll to position [2376, 0]
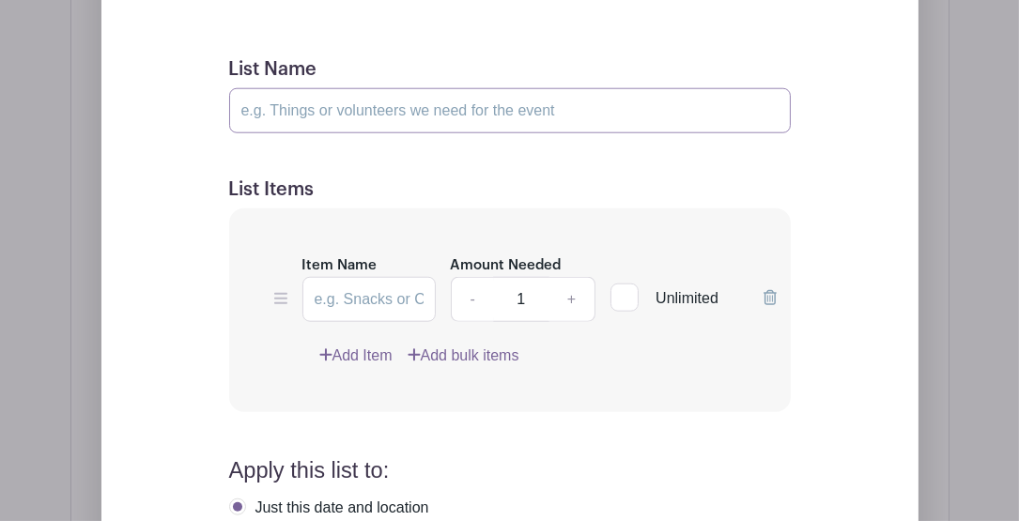
click at [302, 133] on input "List Name" at bounding box center [510, 110] width 562 height 45
type input "Take down (3:00 to 4:00 PM)"
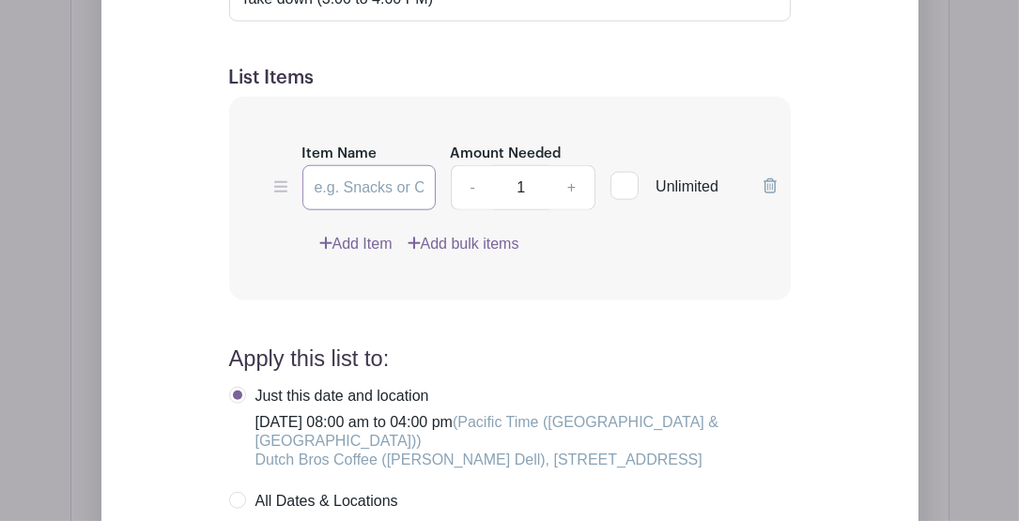
scroll to position [2500, 0]
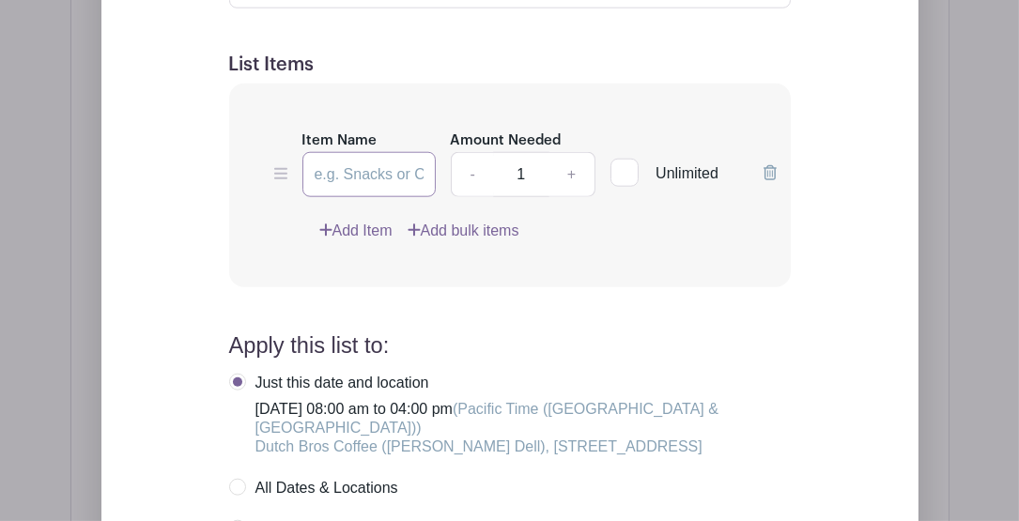
click at [379, 197] on input "Item Name" at bounding box center [368, 174] width 133 height 45
type input "Volunteers"
click at [571, 197] on link "+" at bounding box center [572, 174] width 47 height 45
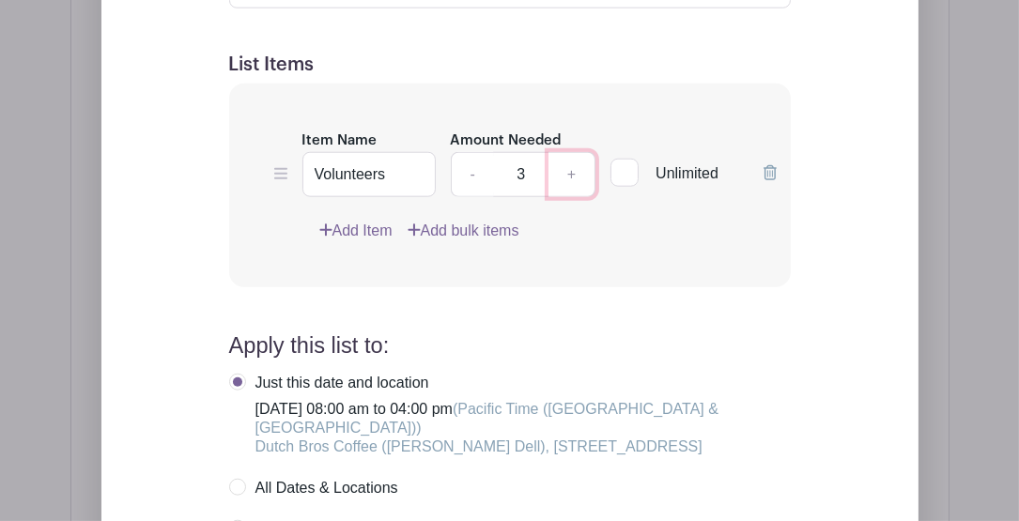
type input "4"
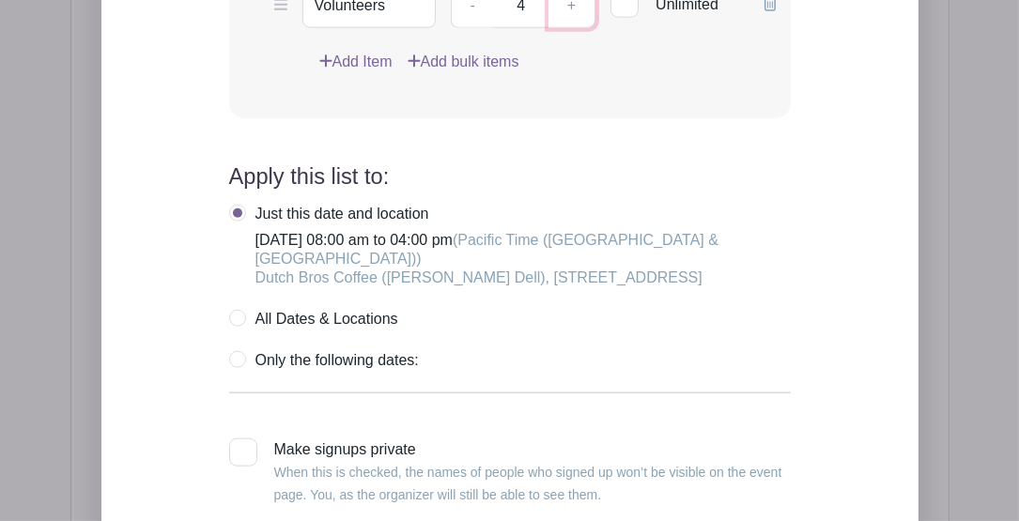
scroll to position [2688, 0]
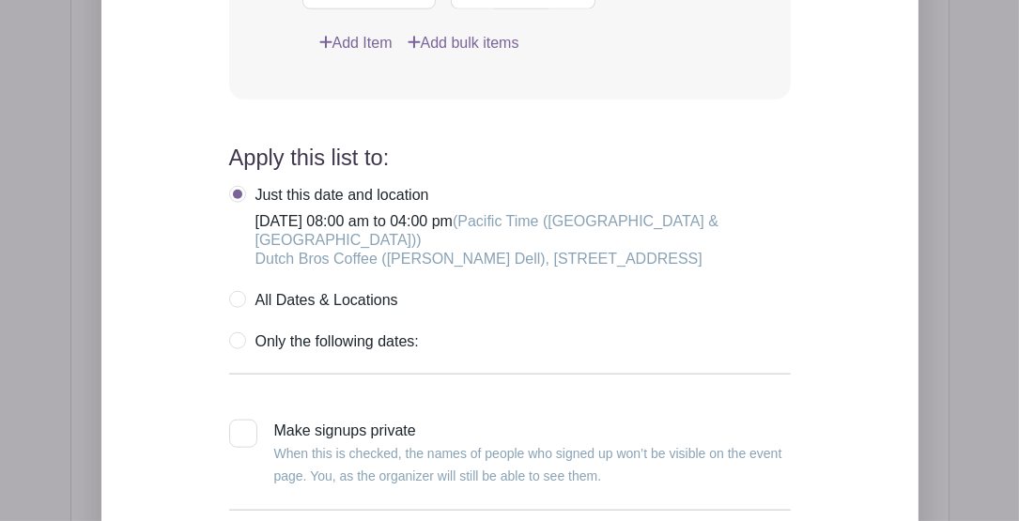
click at [238, 214] on label "Just this date and location Saturday, November 29, 2025 at 08:00 am to 04:00 pm…" at bounding box center [510, 227] width 562 height 83
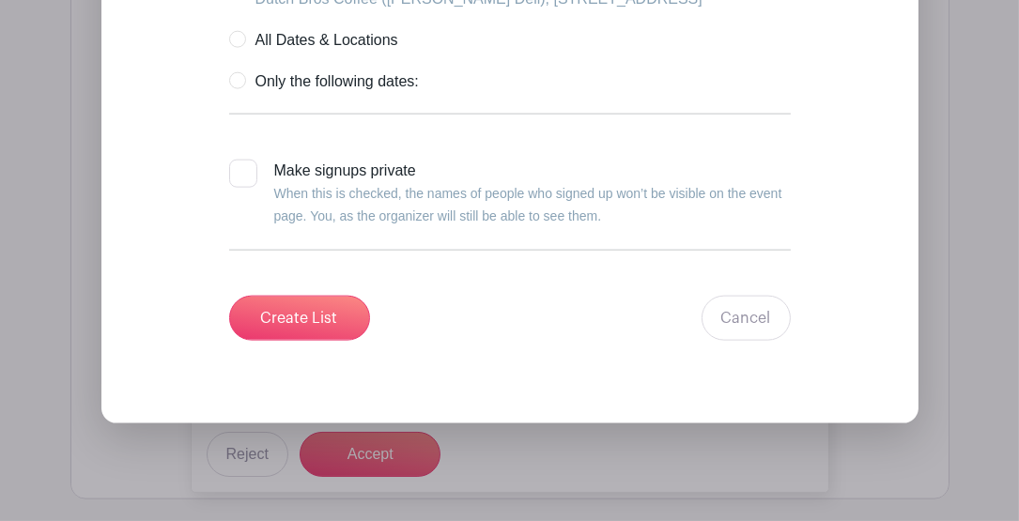
scroll to position [3189, 0]
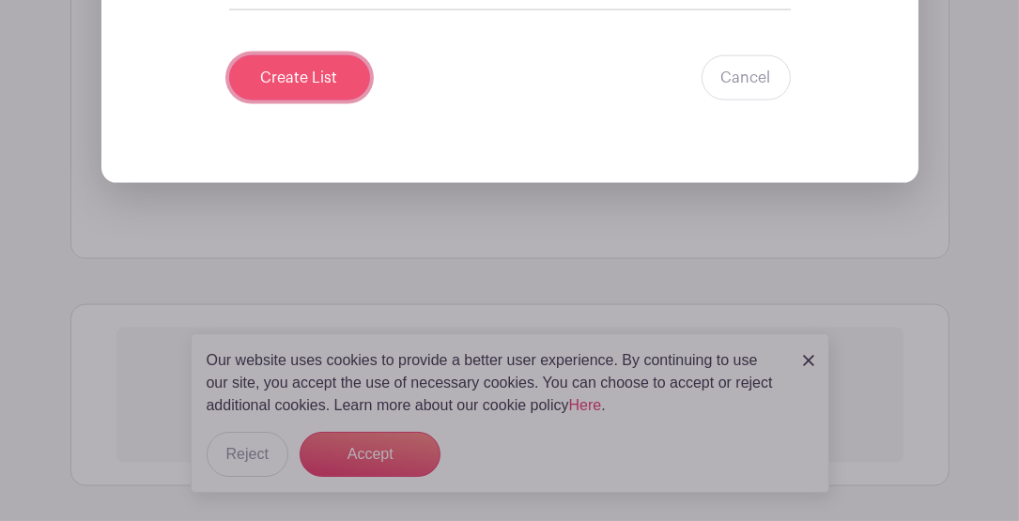
click at [319, 101] on input "Create List" at bounding box center [299, 77] width 141 height 45
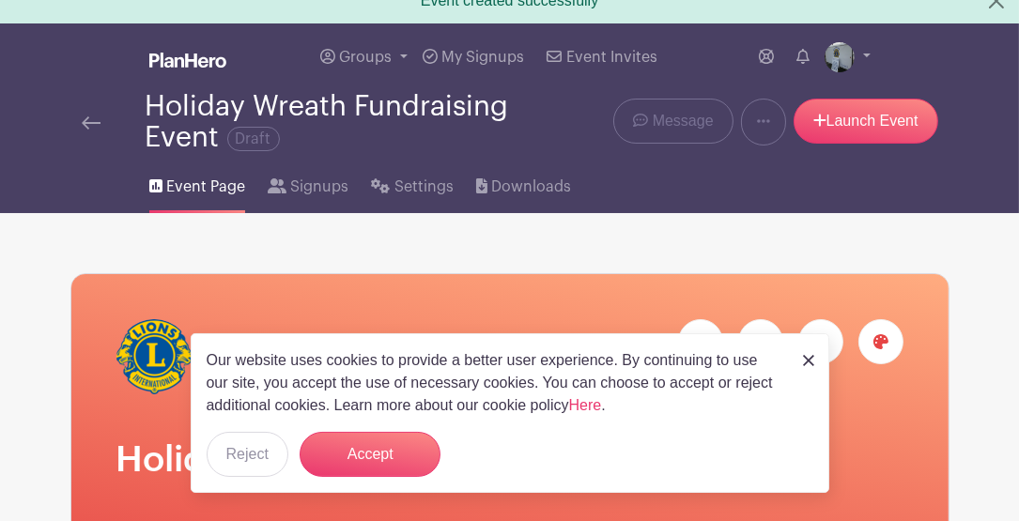
scroll to position [0, 0]
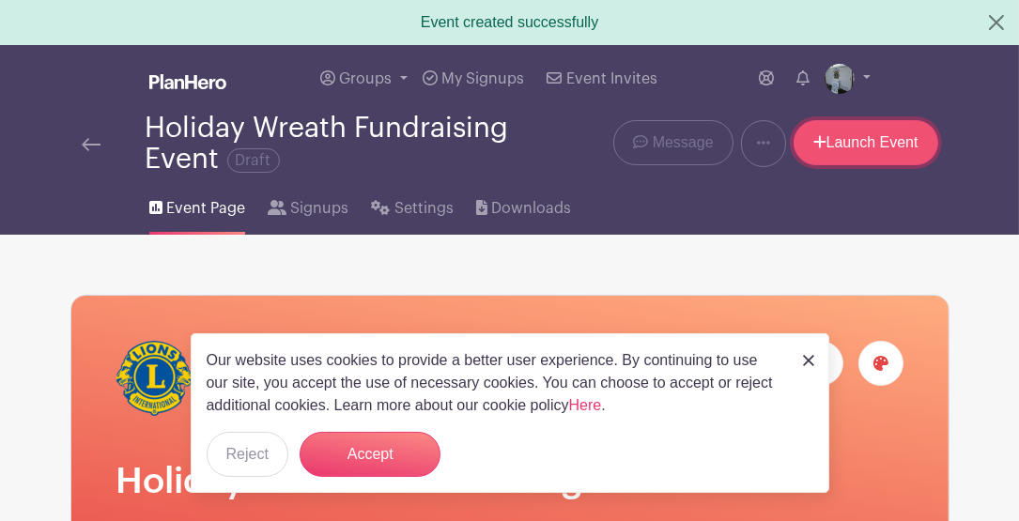
click at [860, 143] on link "Launch Event" at bounding box center [866, 142] width 145 height 45
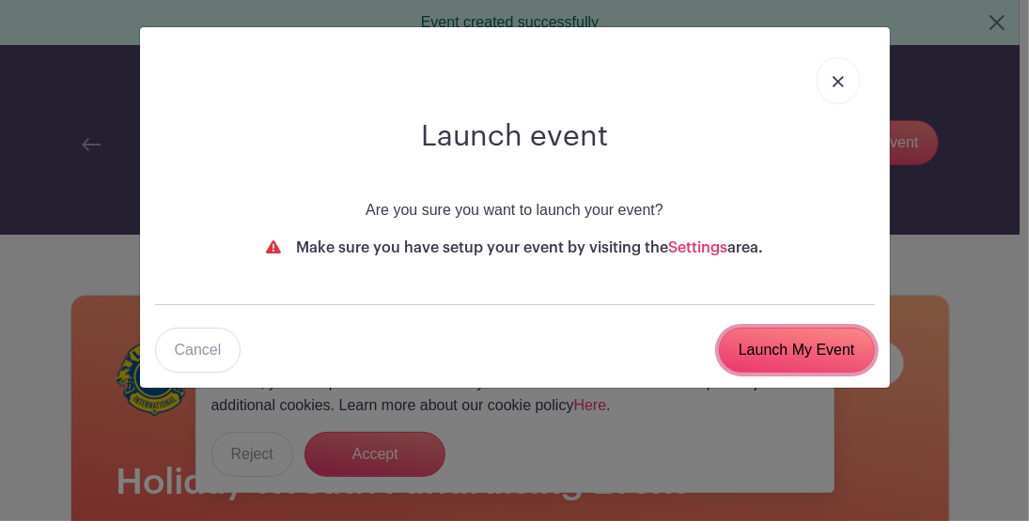
click at [812, 348] on input "Launch My Event" at bounding box center [797, 350] width 156 height 45
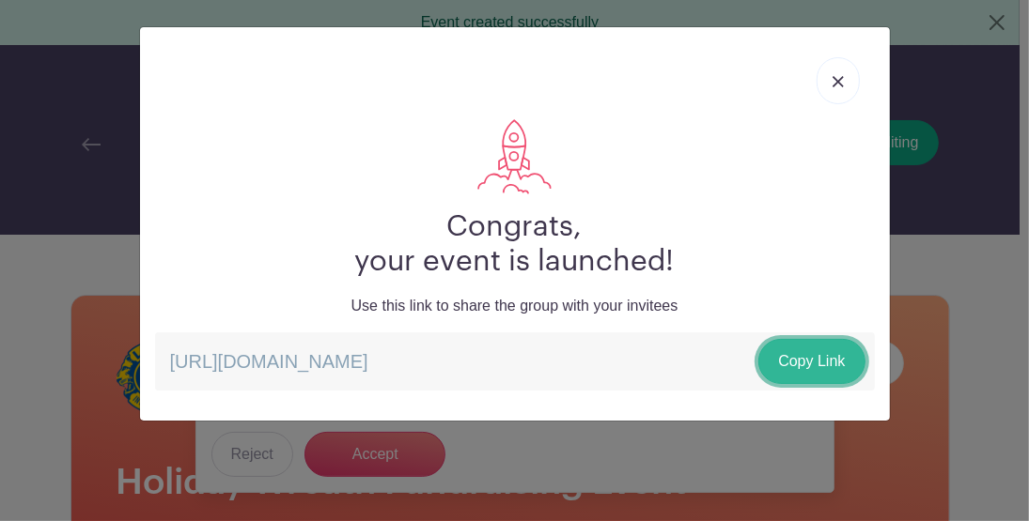
click at [817, 365] on link "Copy Link" at bounding box center [811, 361] width 106 height 45
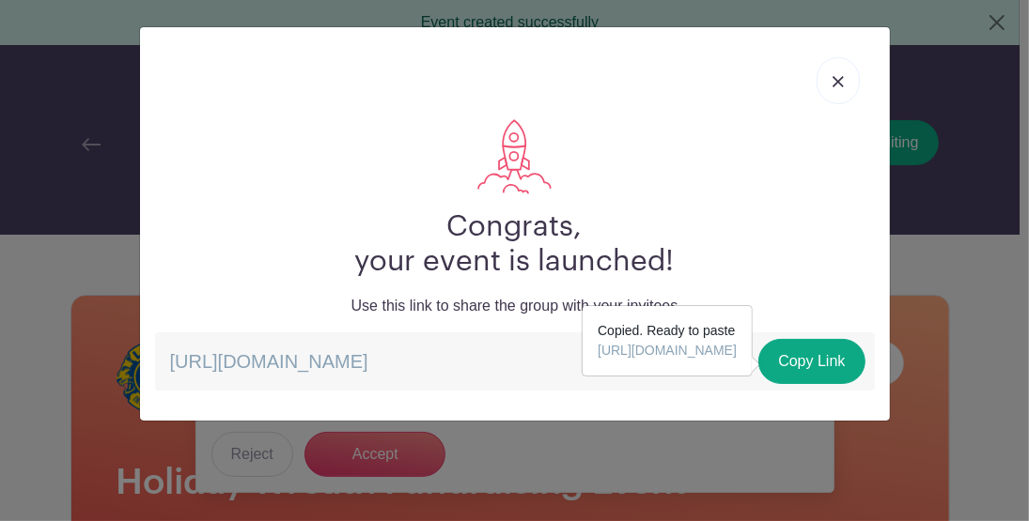
click at [828, 82] on link at bounding box center [837, 80] width 43 height 47
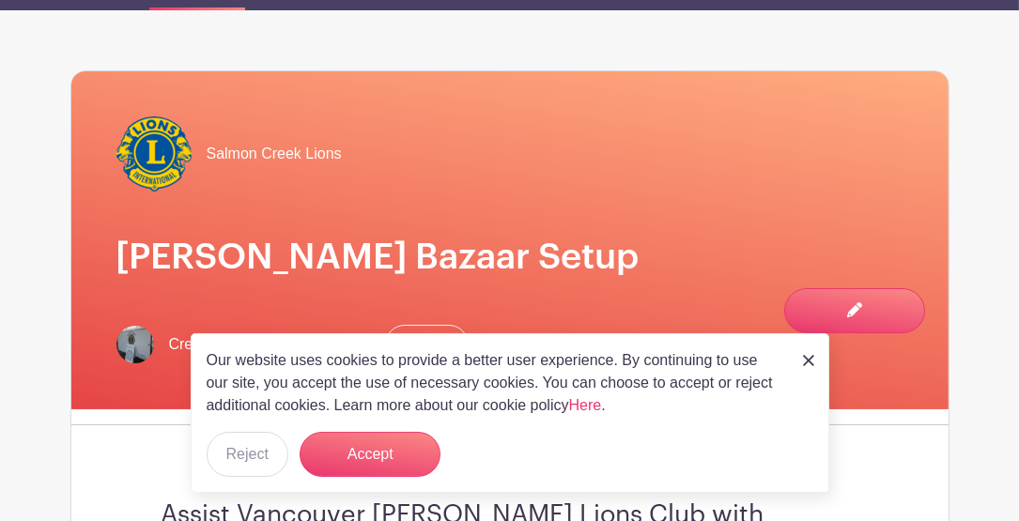
scroll to position [144, 0]
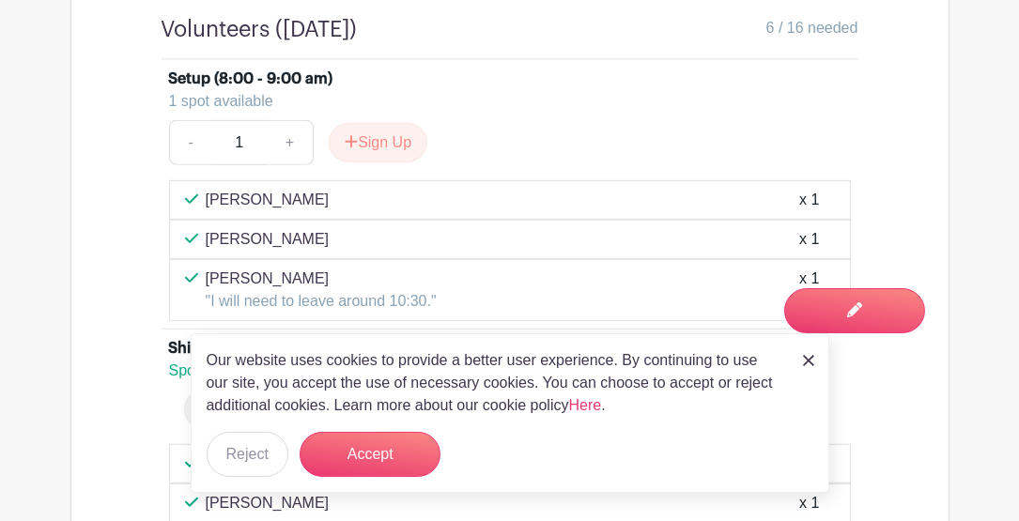
scroll to position [1304, 0]
